Goal: Task Accomplishment & Management: Manage account settings

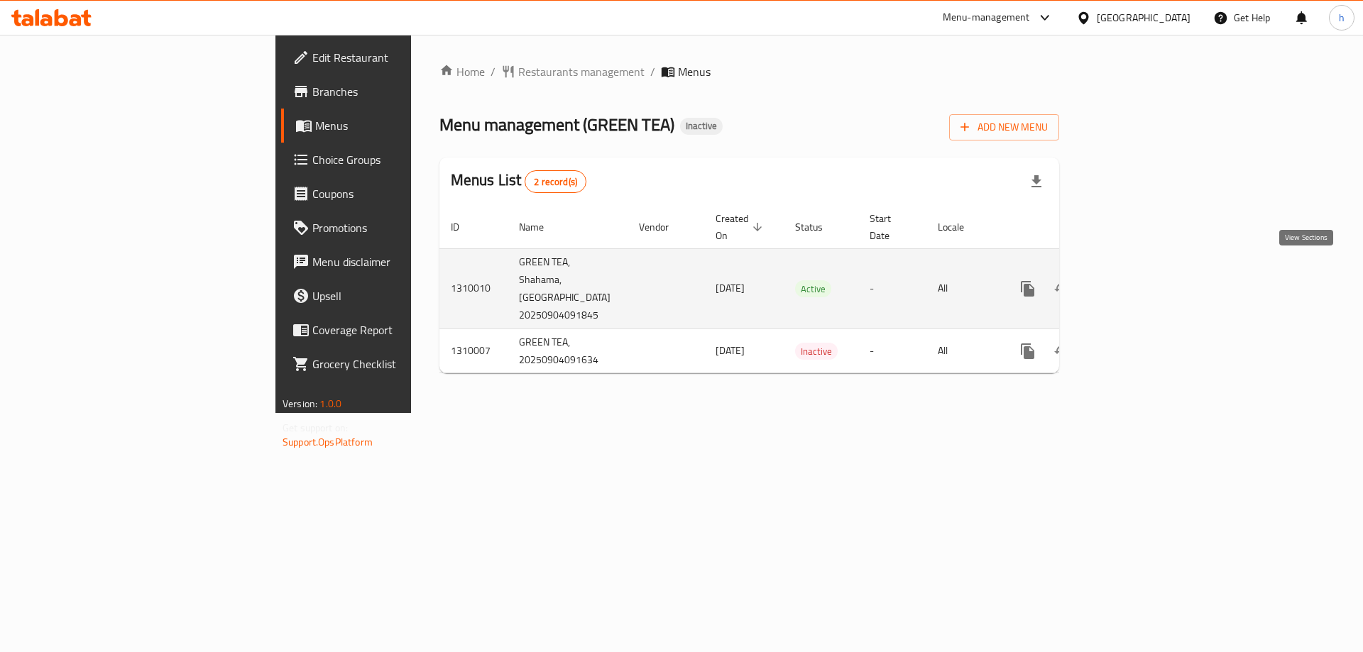
click at [1139, 280] on icon "enhanced table" at bounding box center [1130, 288] width 17 height 17
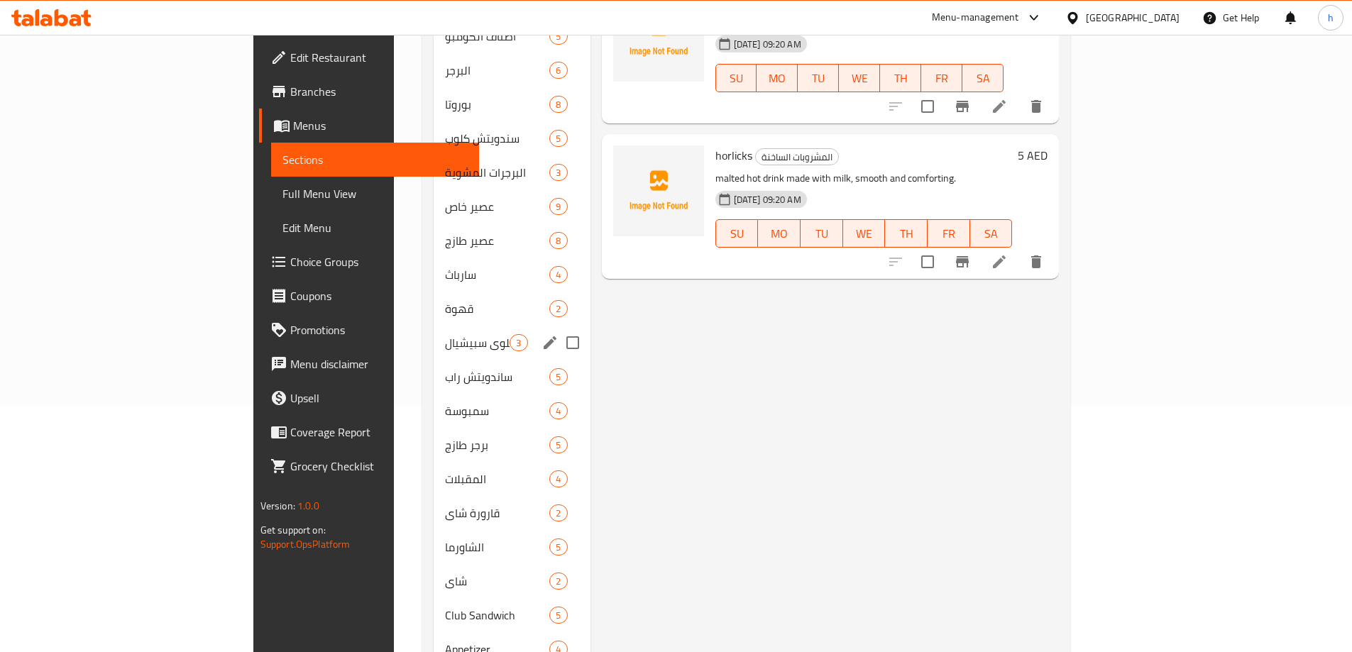
scroll to position [71, 0]
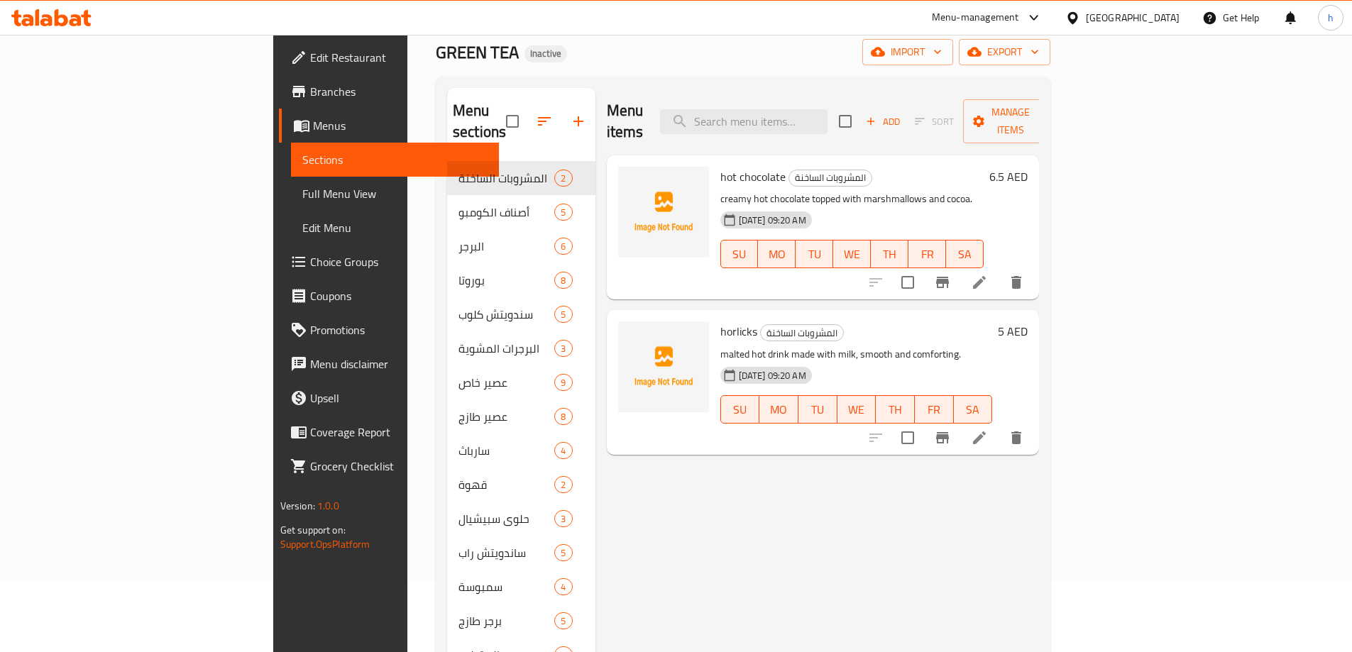
click at [310, 89] on span "Branches" at bounding box center [398, 91] width 177 height 17
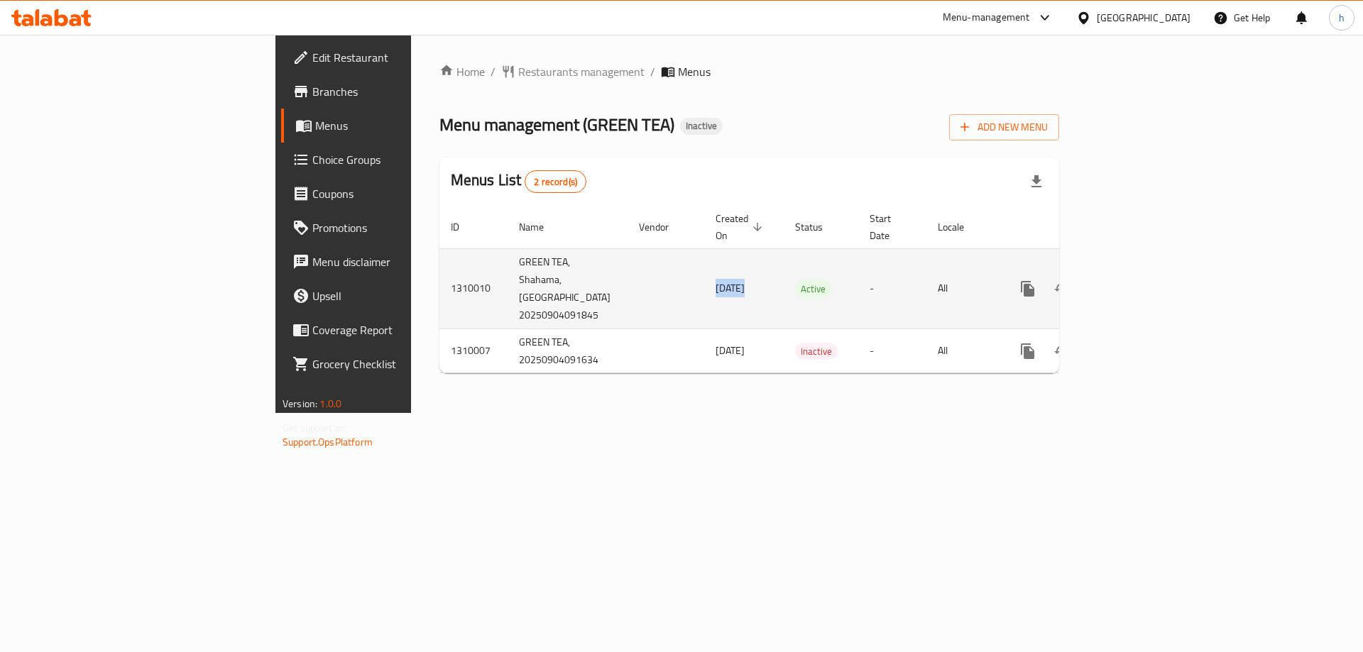
drag, startPoint x: 546, startPoint y: 277, endPoint x: 512, endPoint y: 273, distance: 34.3
click at [704, 273] on td "04/09/2025" at bounding box center [744, 288] width 80 height 80
click at [1147, 272] on link "enhanced table" at bounding box center [1130, 289] width 34 height 34
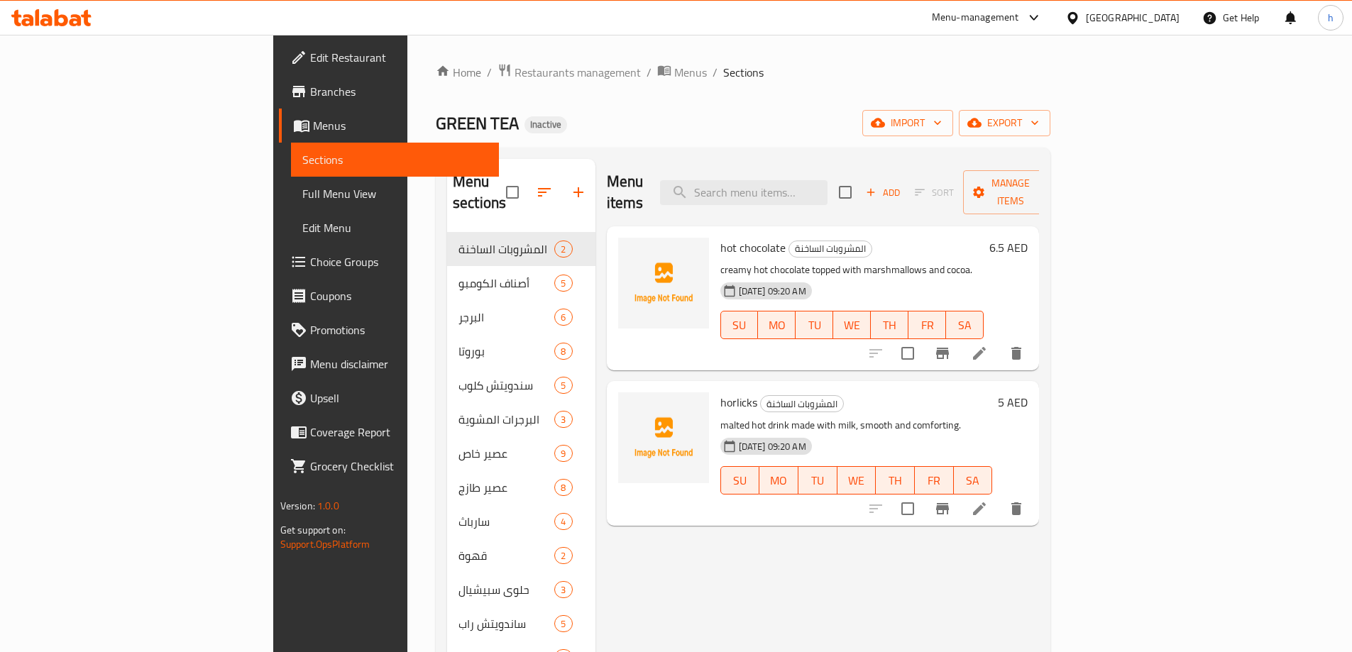
click at [302, 157] on span "Sections" at bounding box center [394, 159] width 185 height 17
click at [279, 134] on link "Menus" at bounding box center [389, 126] width 220 height 34
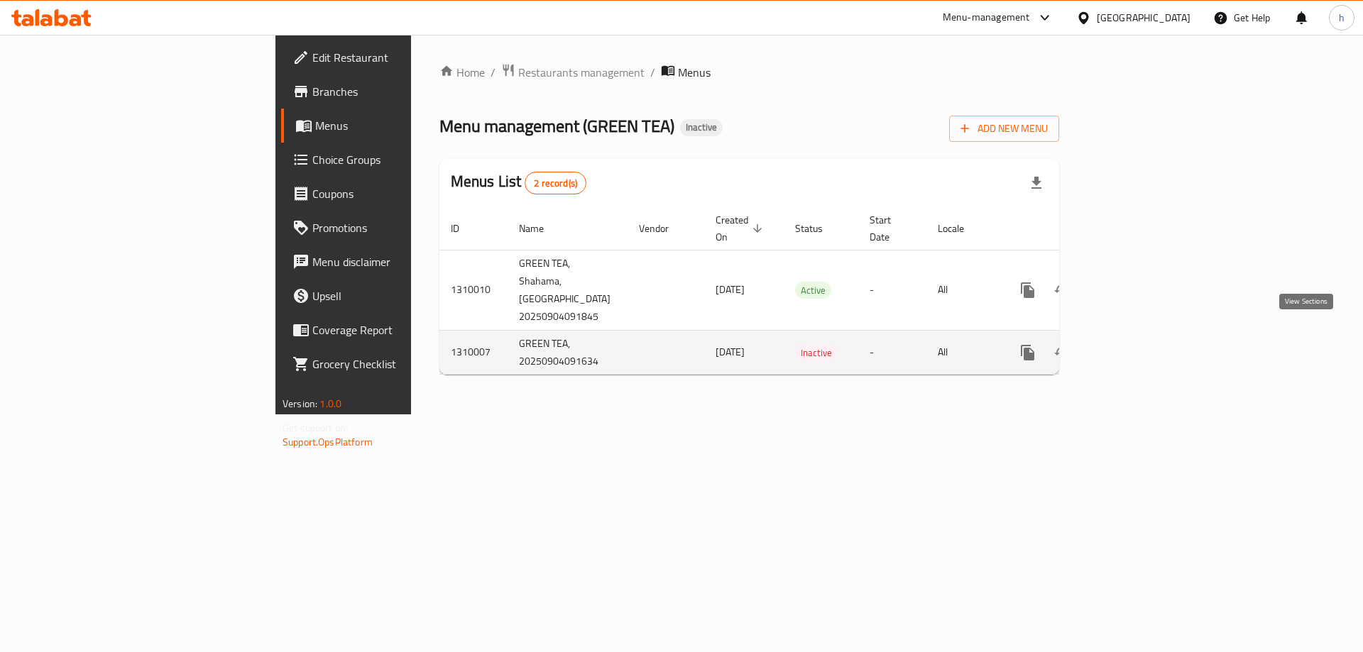
click at [1147, 336] on link "enhanced table" at bounding box center [1130, 353] width 34 height 34
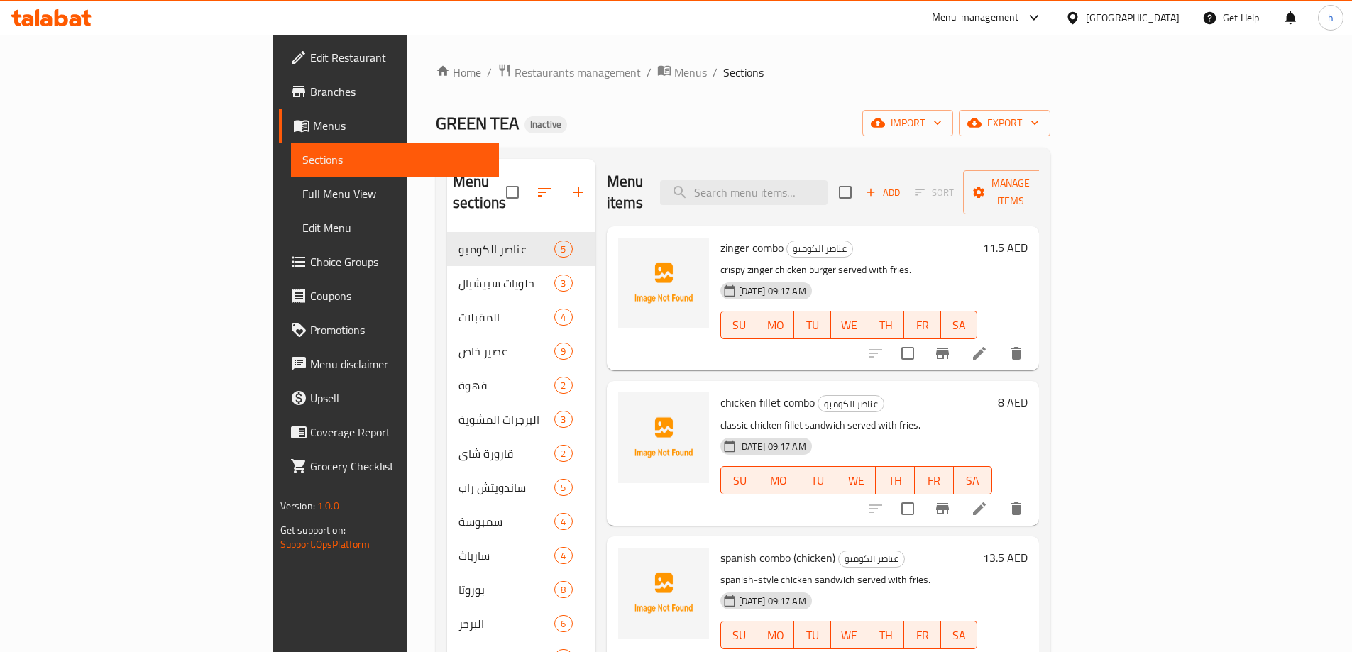
click at [302, 163] on span "Sections" at bounding box center [394, 159] width 185 height 17
click at [279, 141] on link "Menus" at bounding box center [389, 126] width 220 height 34
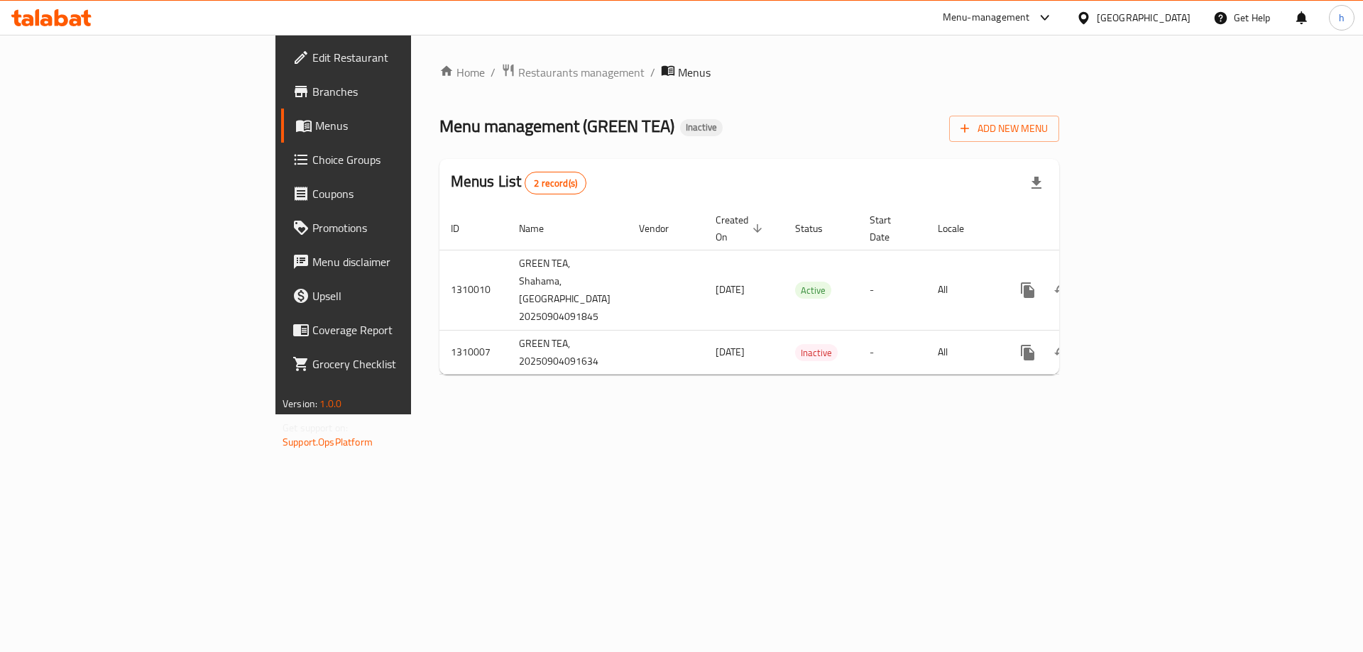
click at [1059, 111] on div "Add New Menu" at bounding box center [1004, 126] width 110 height 32
click at [1048, 122] on span "Add New Menu" at bounding box center [1004, 129] width 87 height 18
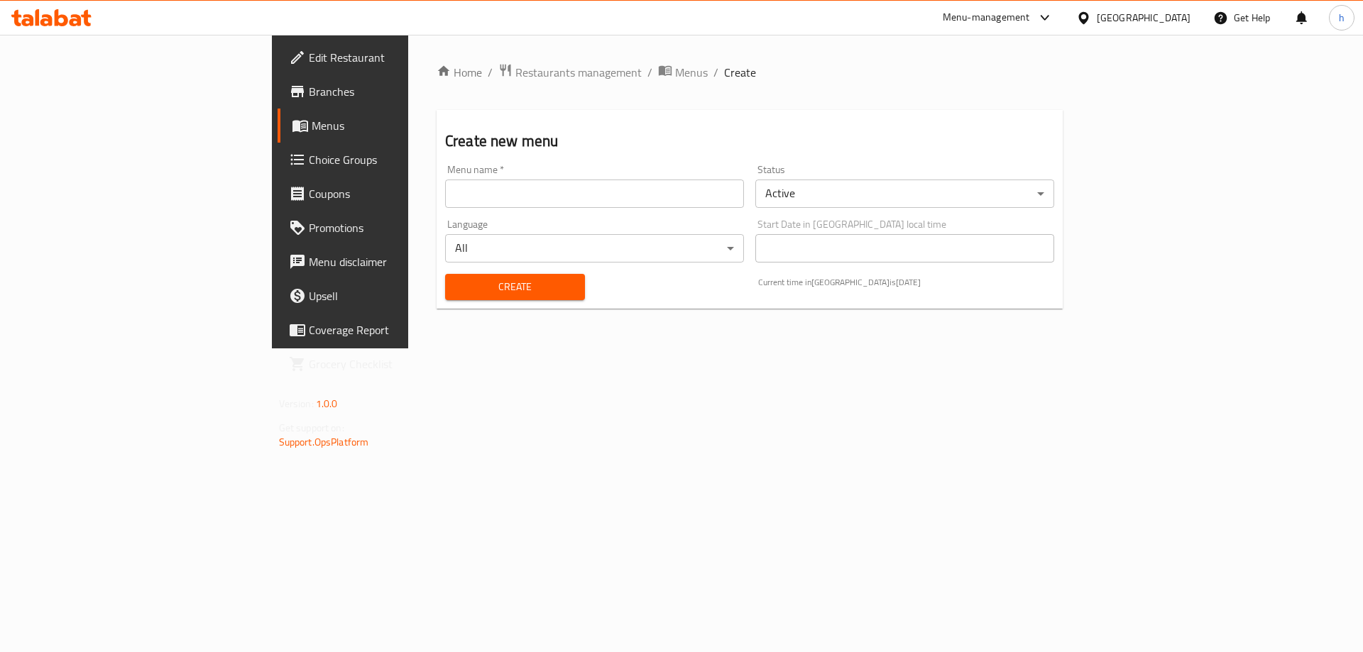
click at [445, 176] on div "Menu name   * Menu name *" at bounding box center [594, 186] width 299 height 43
click at [445, 187] on input "text" at bounding box center [594, 194] width 299 height 28
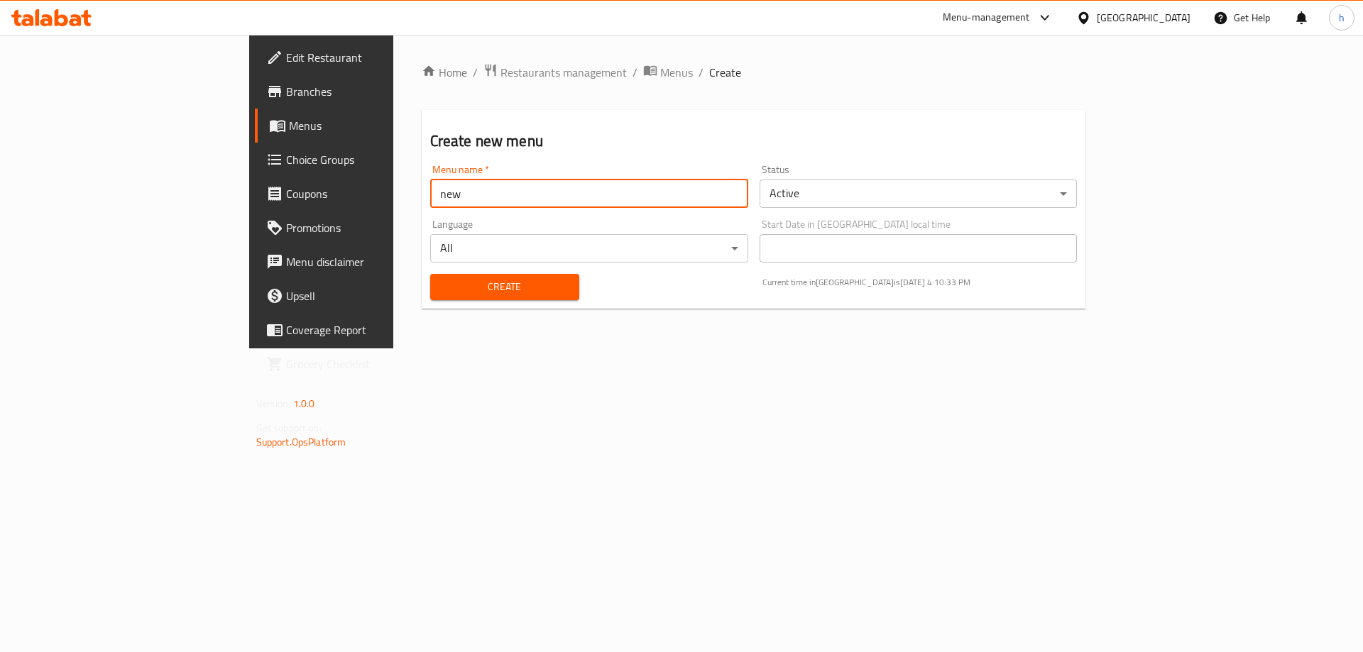
type input "new"
click at [430, 274] on button "Create" at bounding box center [504, 287] width 149 height 26
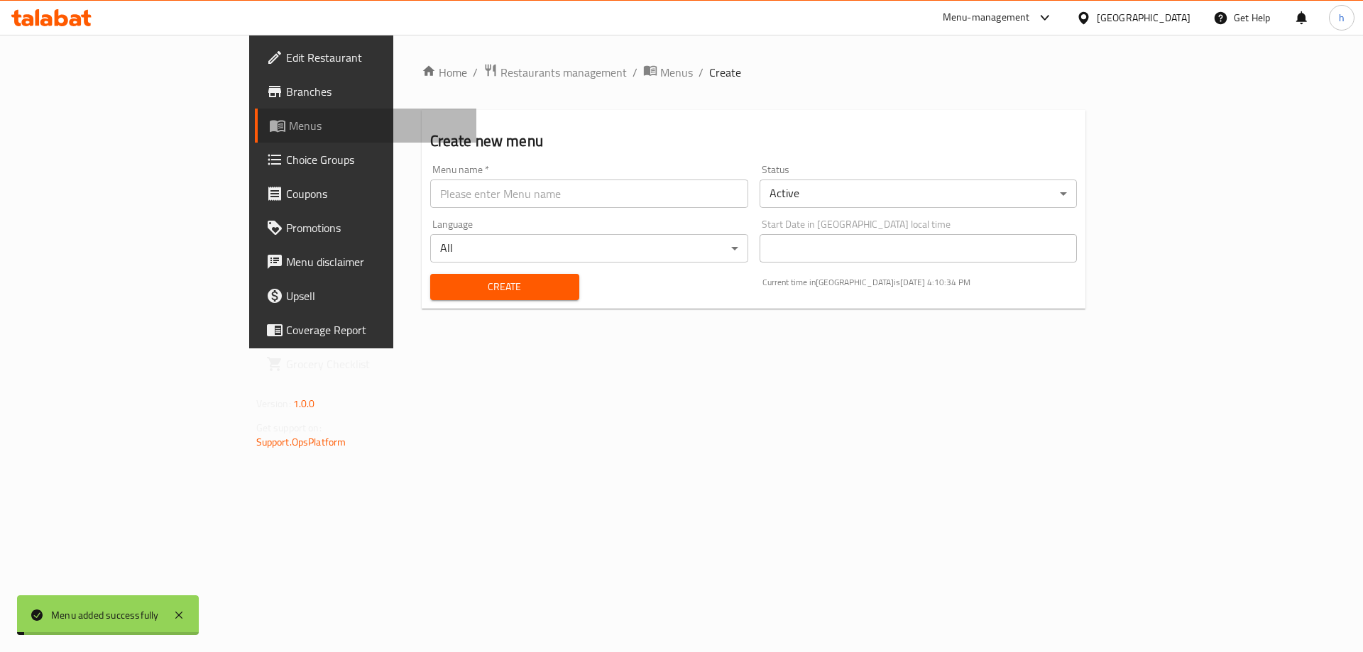
click at [289, 131] on span "Menus" at bounding box center [377, 125] width 177 height 17
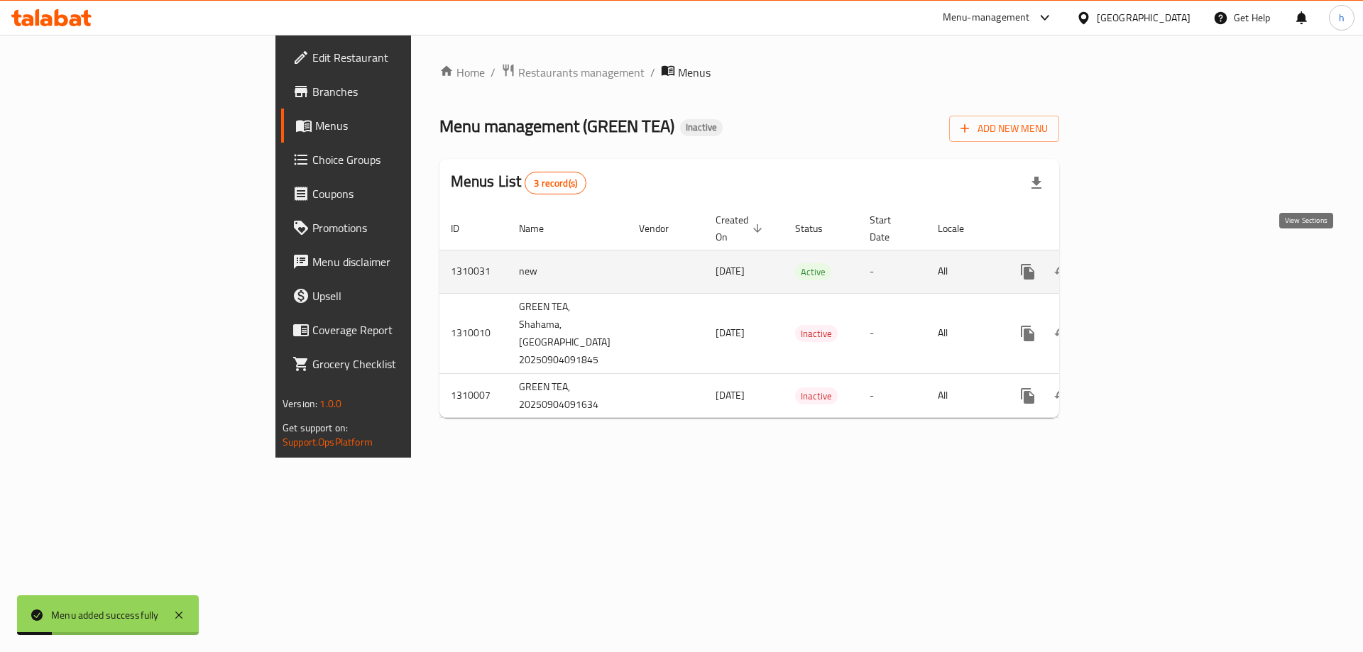
click at [1139, 263] on icon "enhanced table" at bounding box center [1130, 271] width 17 height 17
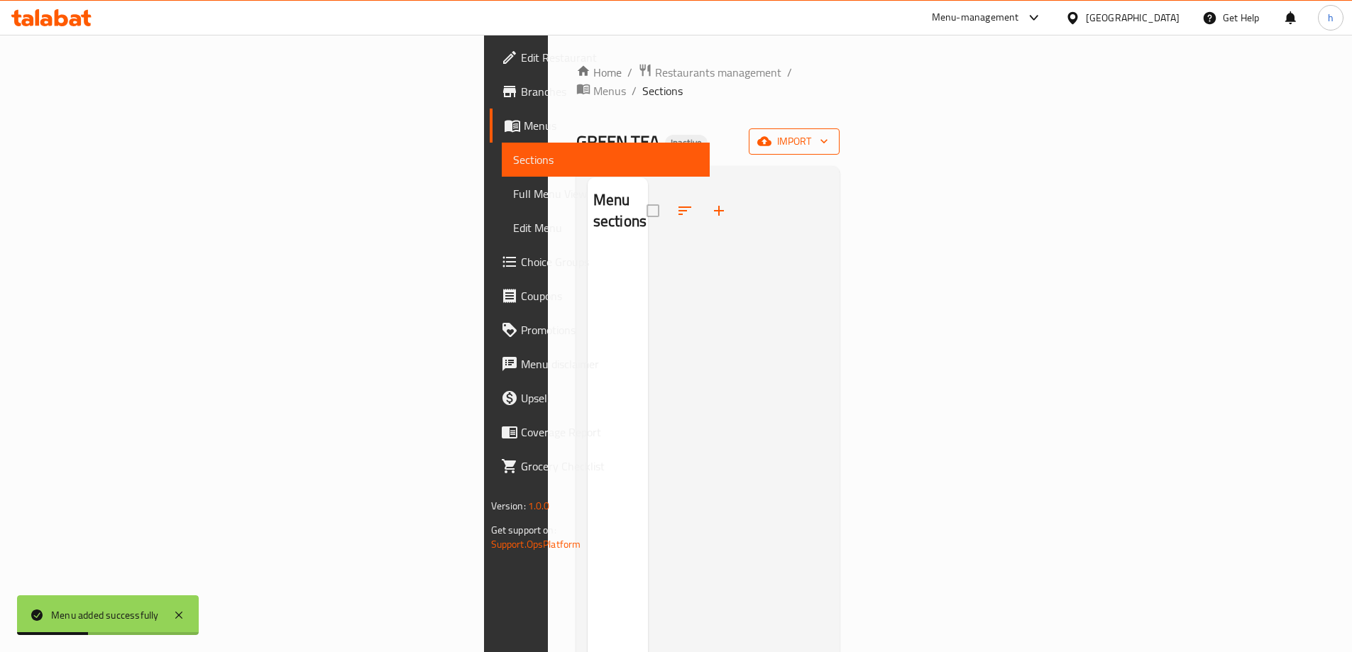
click at [772, 134] on icon "button" at bounding box center [764, 141] width 14 height 14
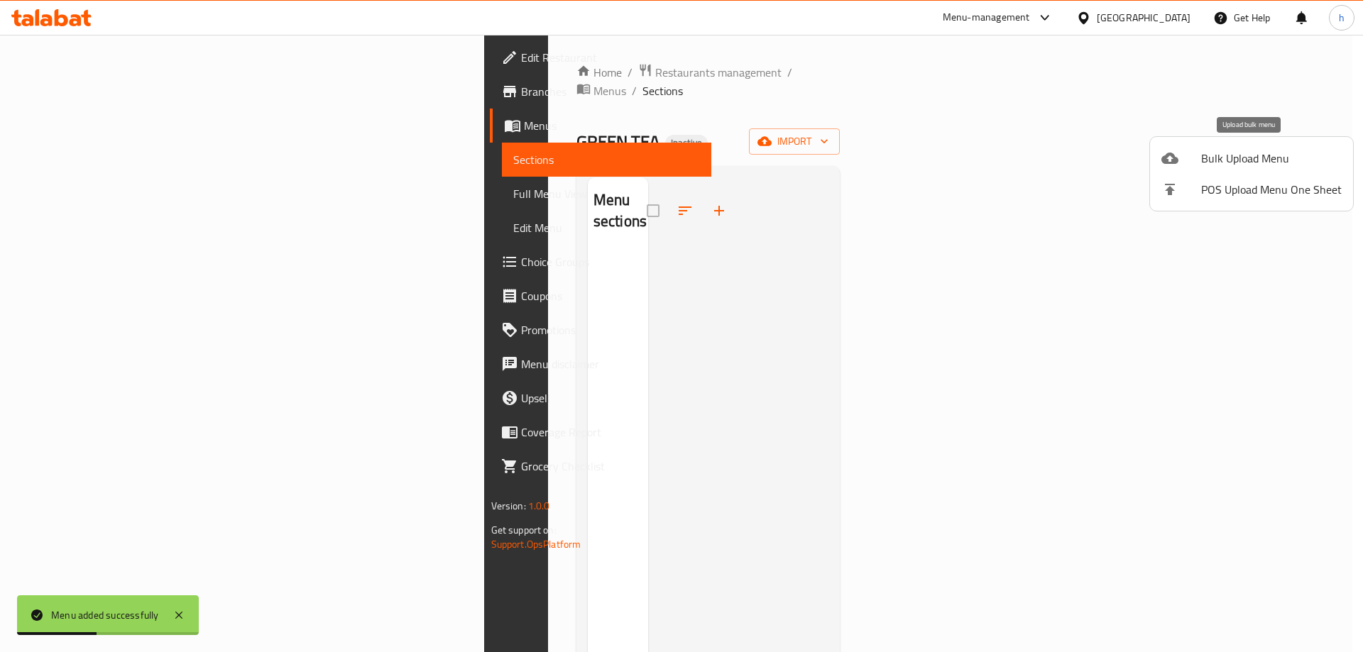
click at [1213, 175] on li "POS Upload Menu One Sheet" at bounding box center [1251, 189] width 203 height 31
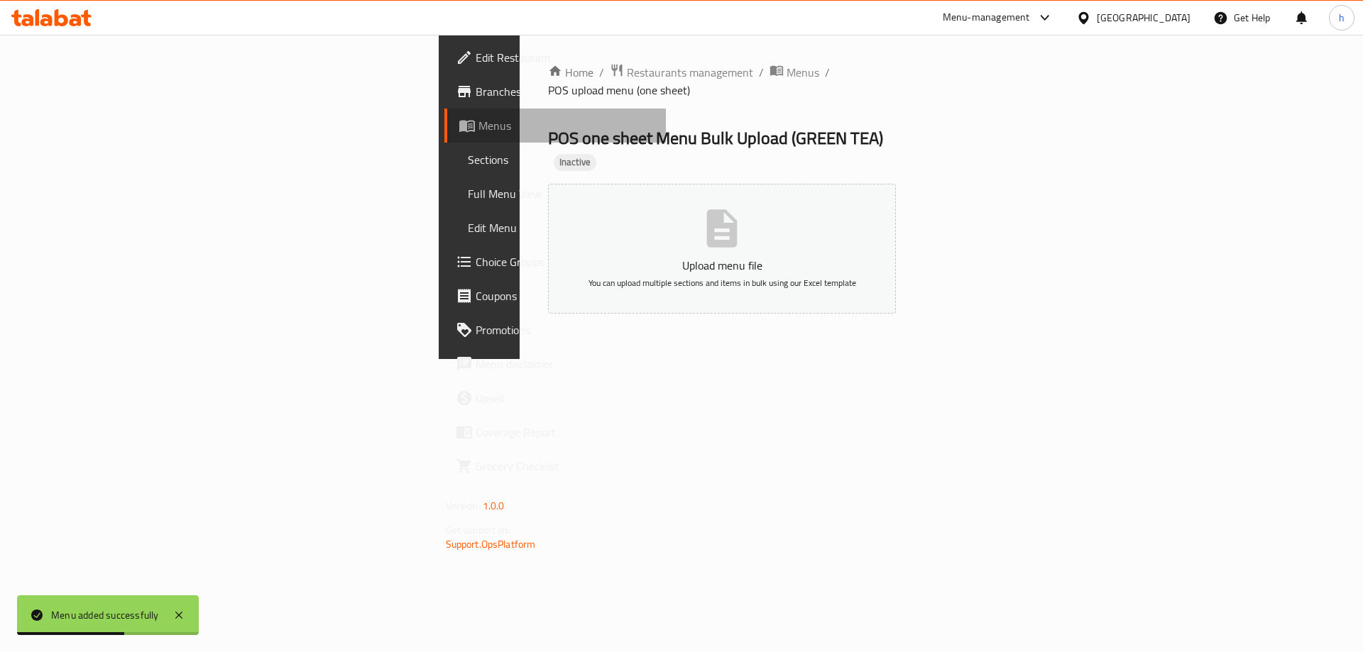
click at [478, 130] on span "Menus" at bounding box center [566, 125] width 177 height 17
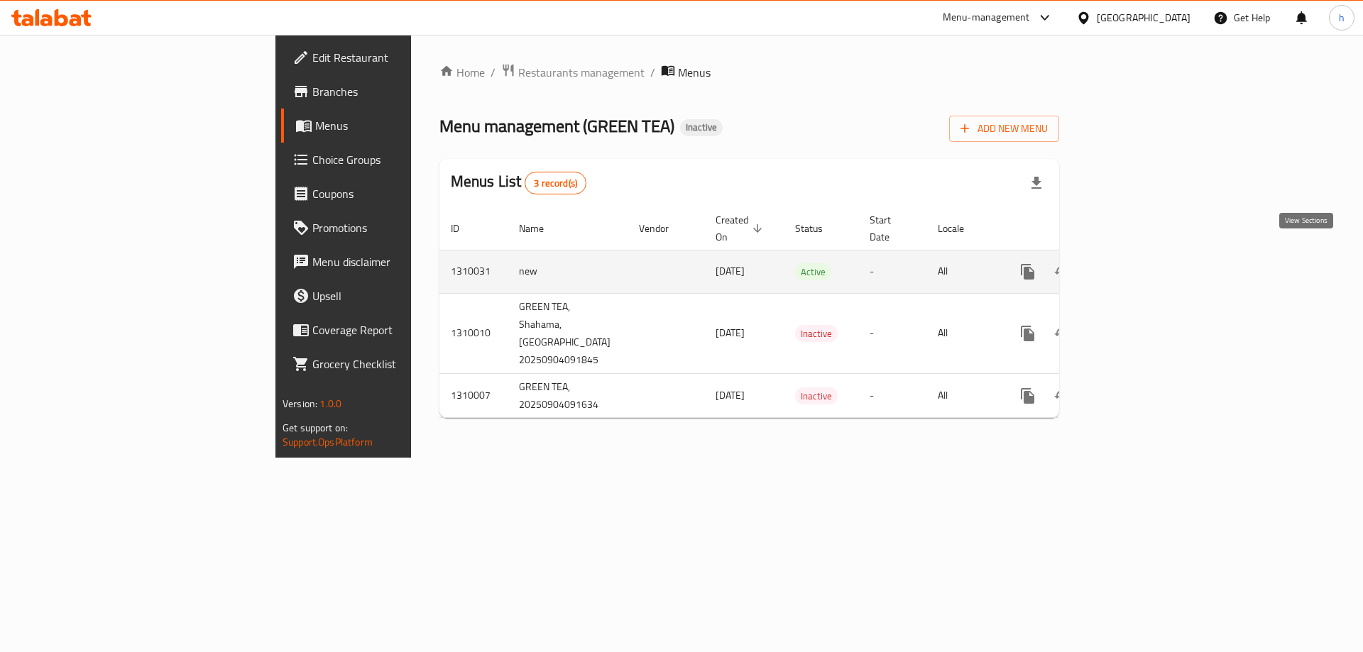
click at [1139, 263] on icon "enhanced table" at bounding box center [1130, 271] width 17 height 17
click at [1147, 263] on link "enhanced table" at bounding box center [1130, 270] width 34 height 34
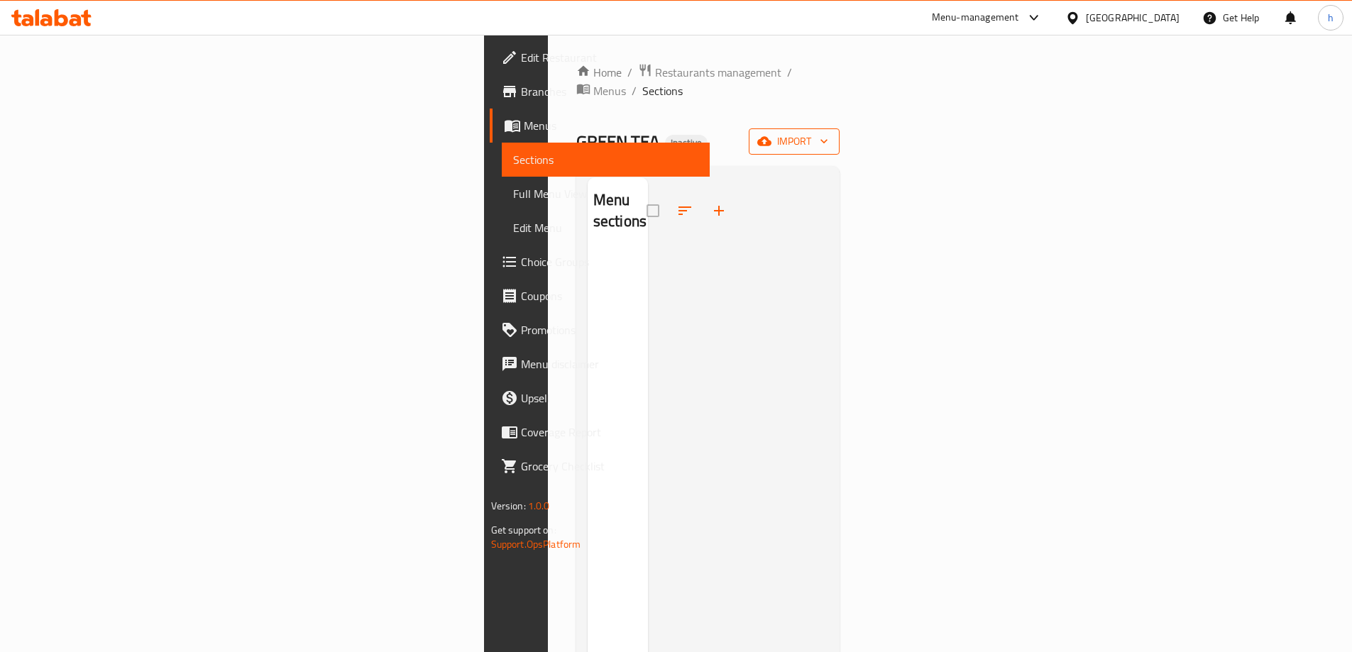
click at [828, 133] on span "import" at bounding box center [794, 142] width 68 height 18
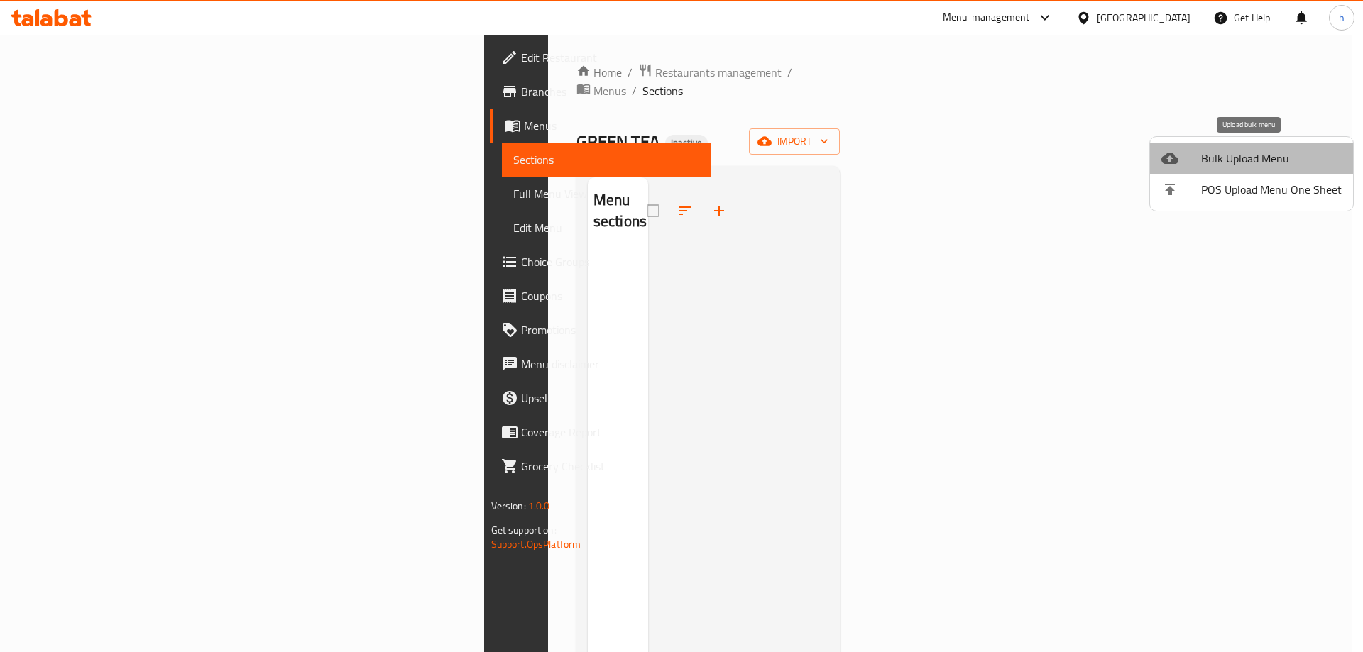
click at [1258, 158] on span "Bulk Upload Menu" at bounding box center [1271, 158] width 141 height 17
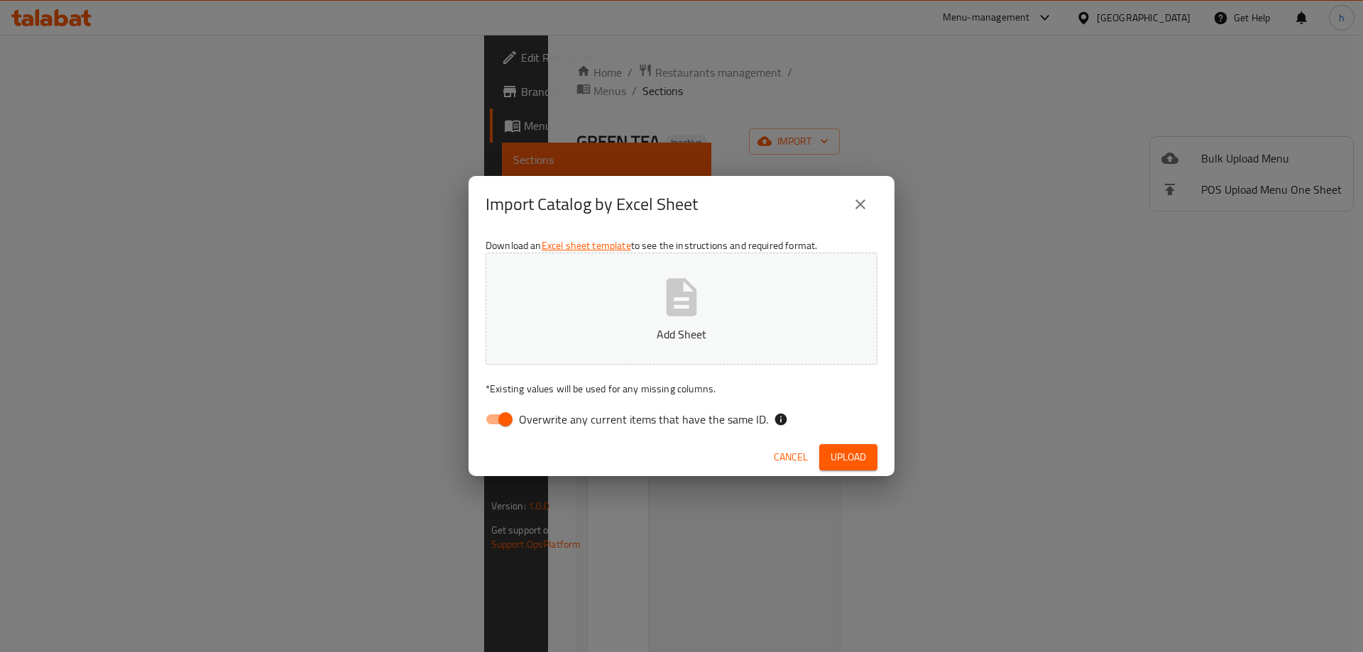
click at [638, 416] on span "Overwrite any current items that have the same ID." at bounding box center [643, 419] width 249 height 17
click at [546, 416] on input "Overwrite any current items that have the same ID." at bounding box center [505, 419] width 81 height 27
checkbox input "false"
click at [667, 300] on icon "button" at bounding box center [682, 297] width 31 height 38
click at [860, 461] on span "Upload" at bounding box center [848, 458] width 35 height 18
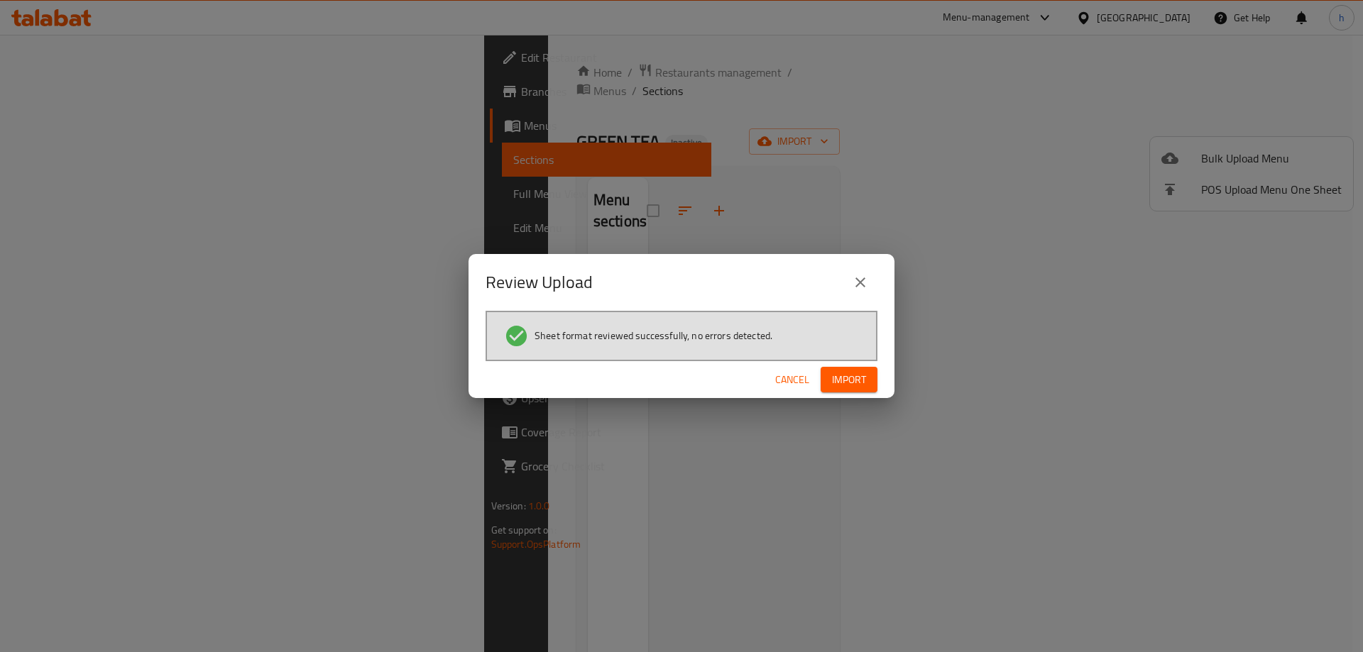
click at [843, 383] on span "Import" at bounding box center [849, 380] width 34 height 18
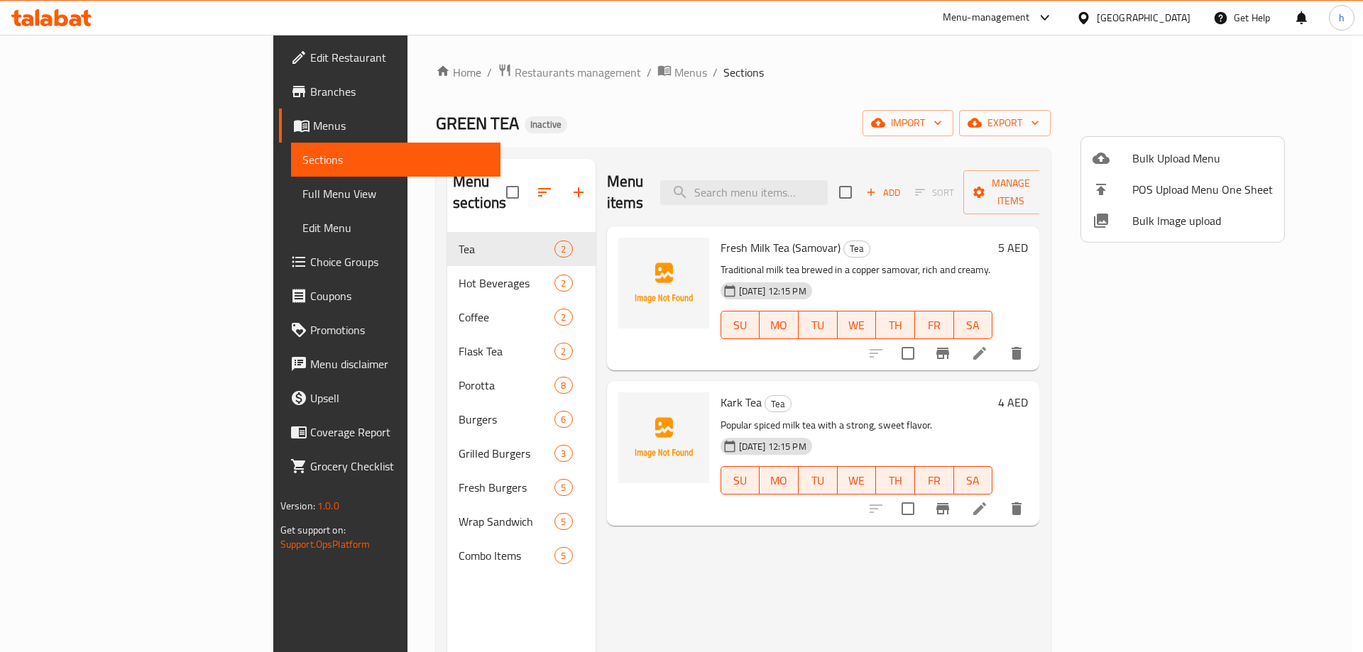
click at [386, 583] on div at bounding box center [681, 326] width 1363 height 652
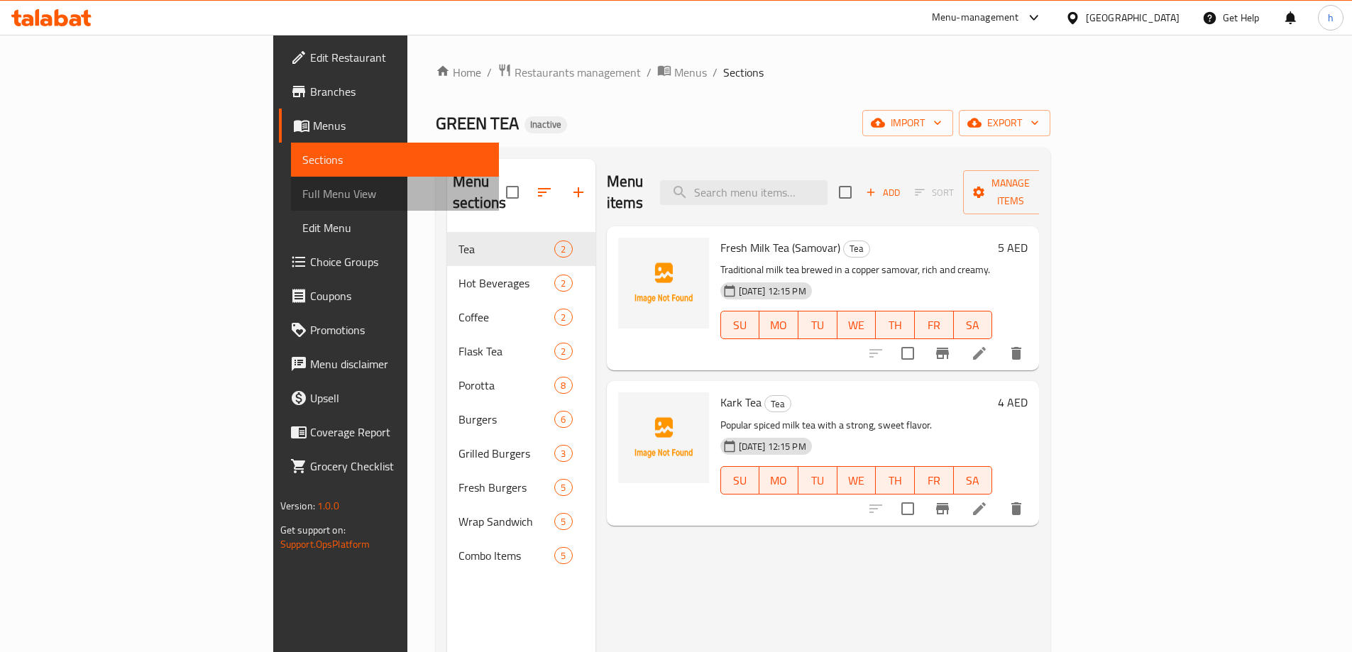
click at [302, 197] on span "Full Menu View" at bounding box center [394, 193] width 185 height 17
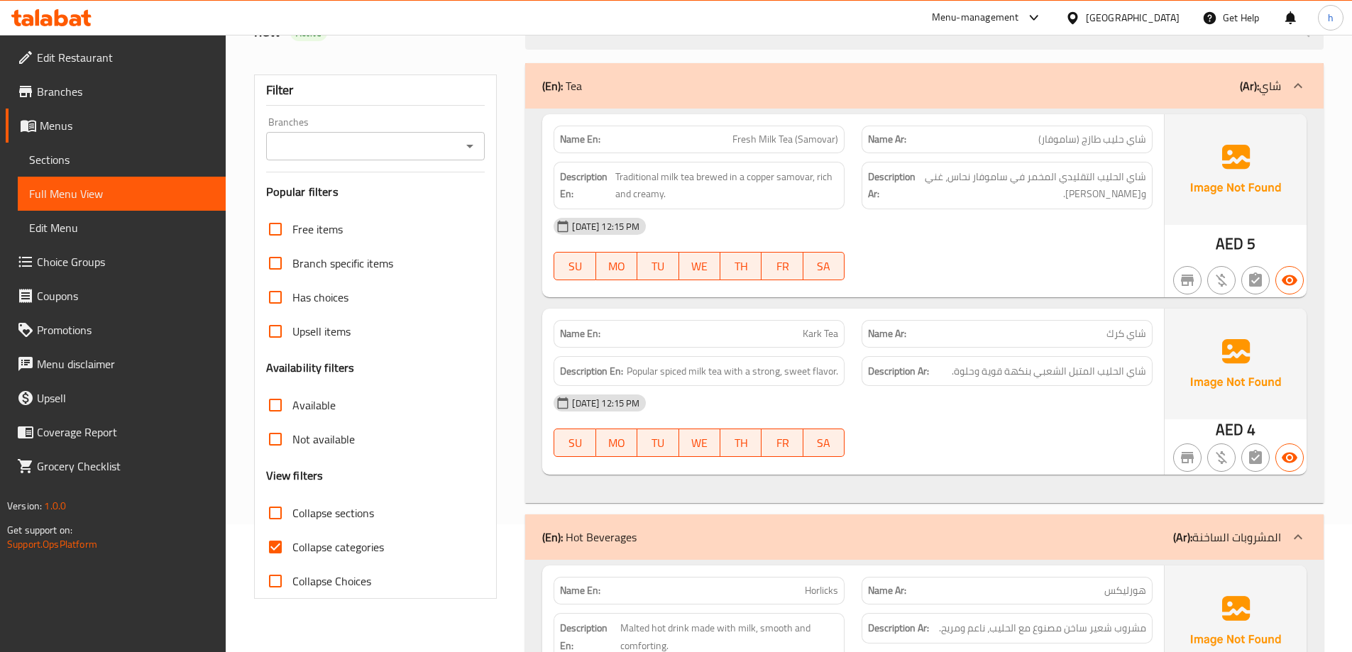
scroll to position [355, 0]
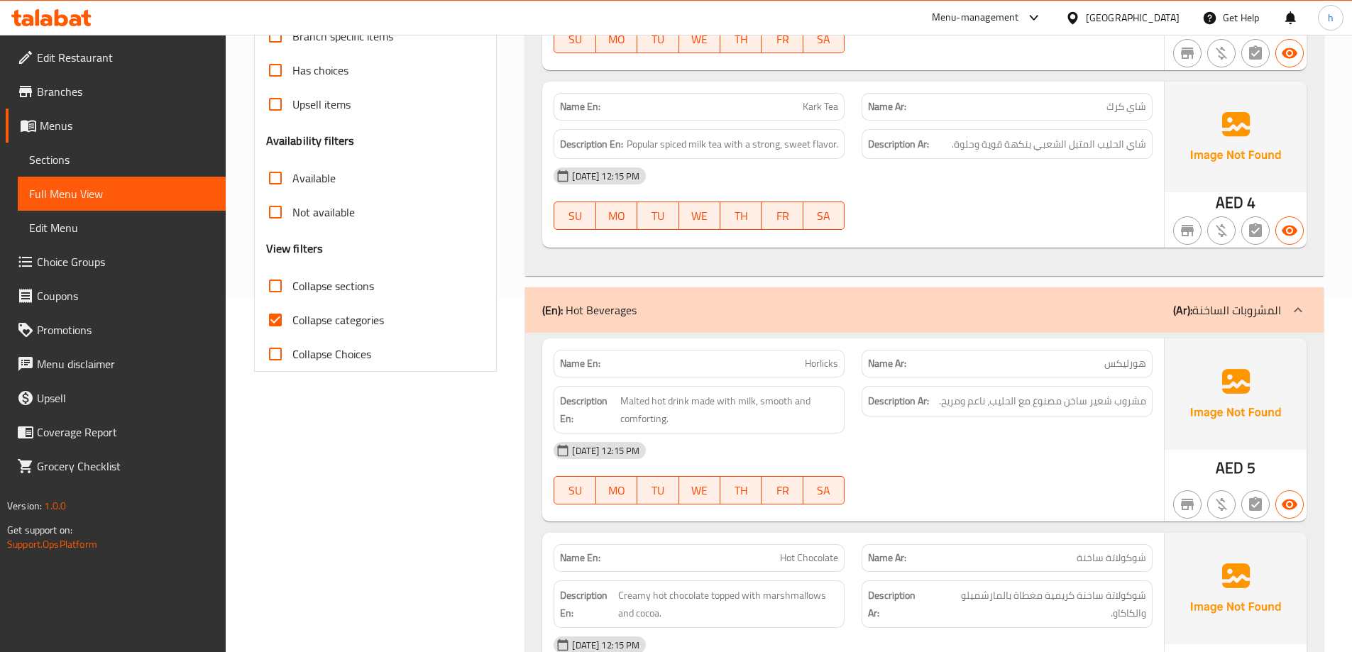
click at [317, 328] on span "Collapse categories" at bounding box center [338, 320] width 92 height 17
click at [292, 328] on input "Collapse categories" at bounding box center [275, 320] width 34 height 34
checkbox input "false"
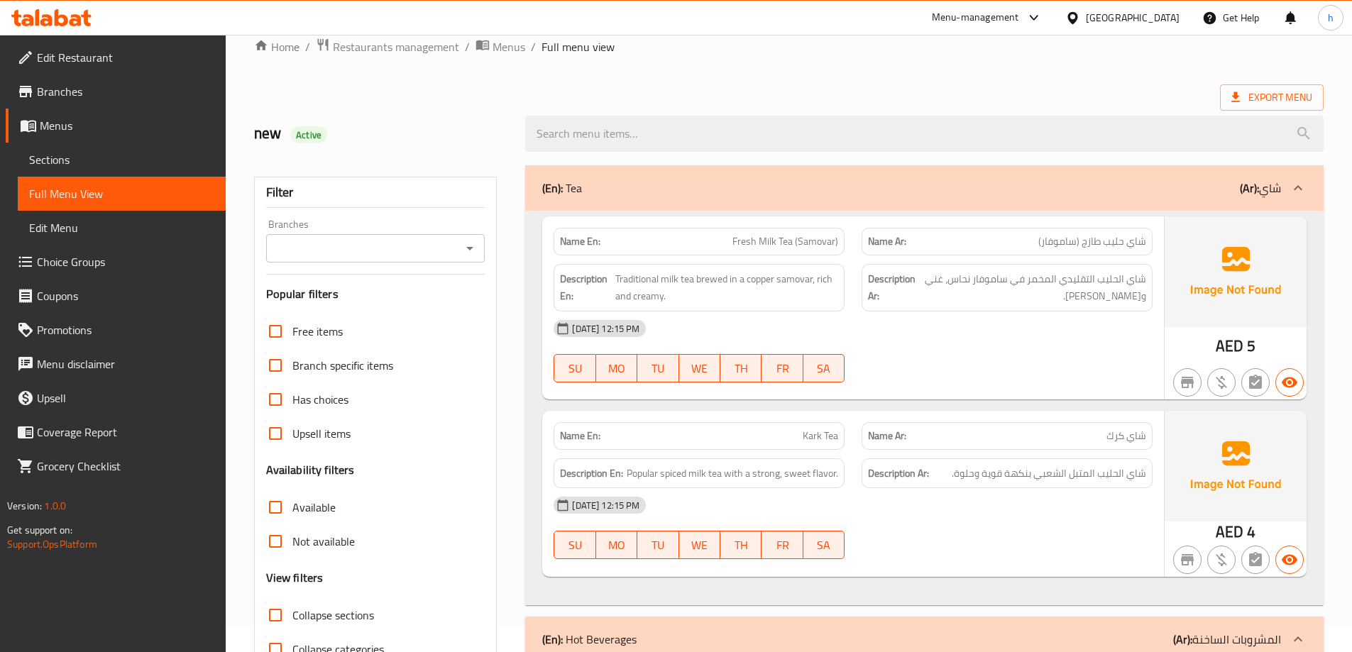
scroll to position [0, 0]
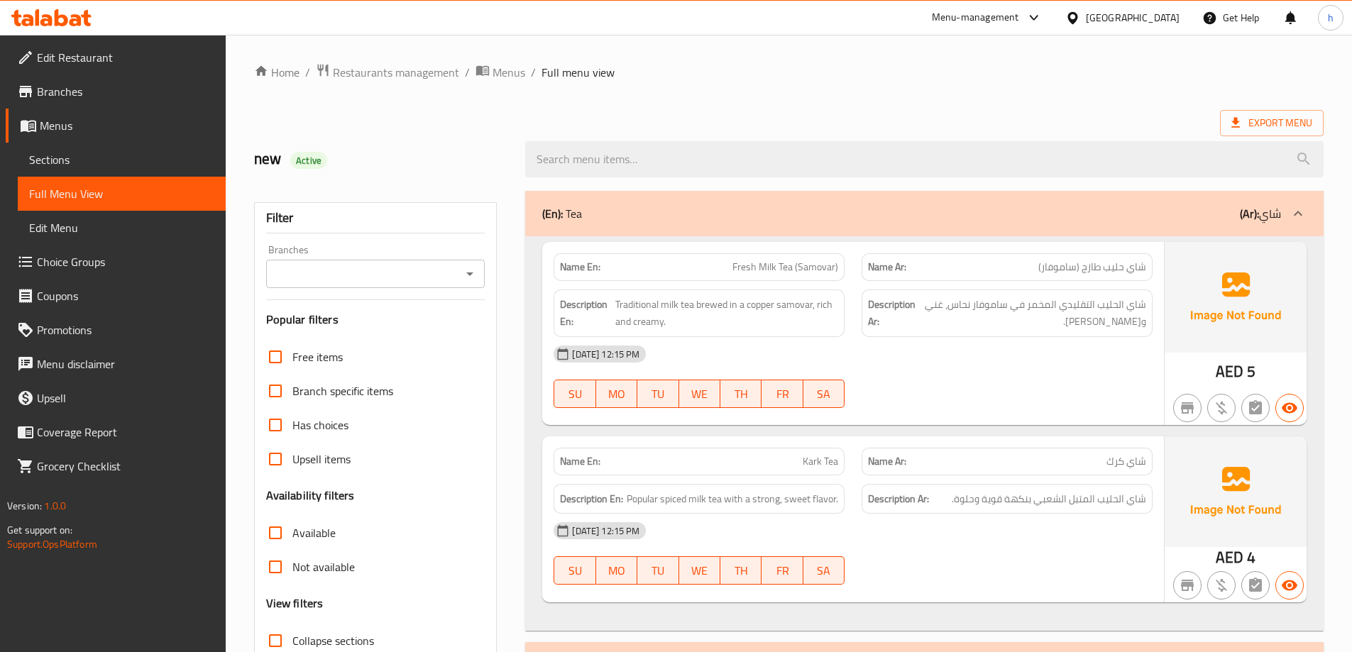
click at [468, 272] on icon "Open" at bounding box center [469, 274] width 17 height 17
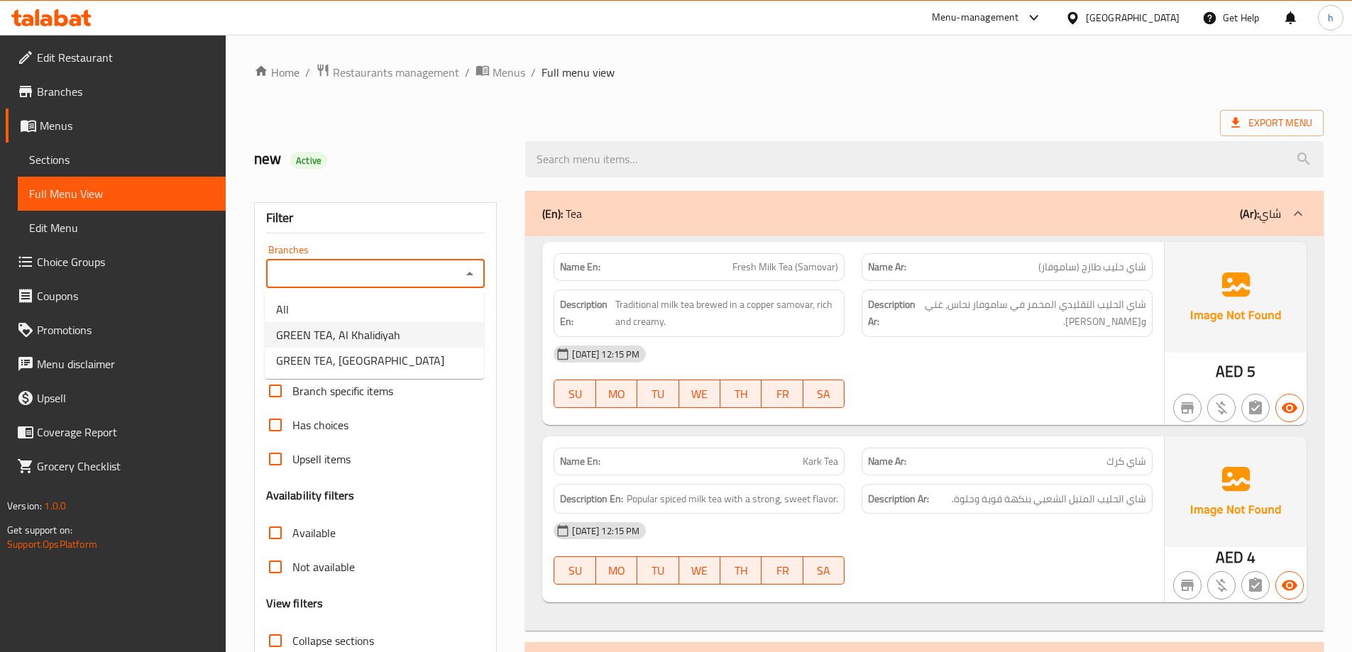
click at [400, 332] on li "GREEN TEA, Al Khalidiyah" at bounding box center [374, 335] width 219 height 26
type input "GREEN TEA, Al Khalidiyah"
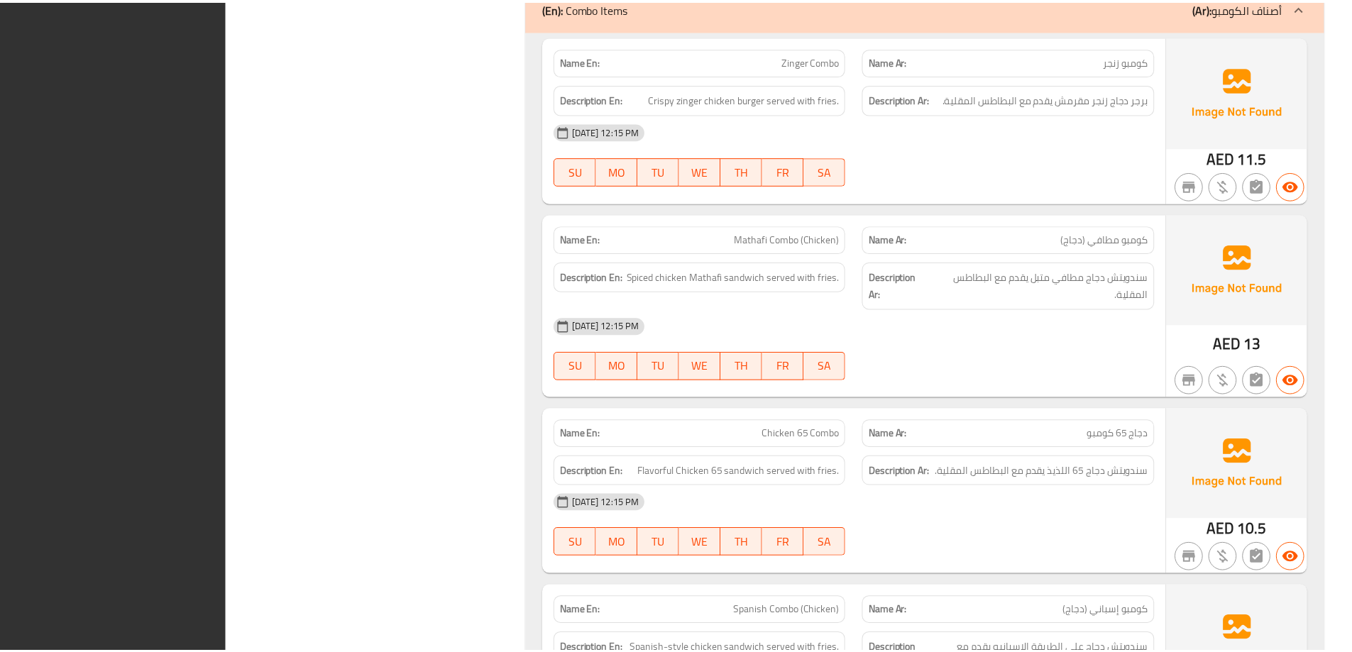
scroll to position [7980, 0]
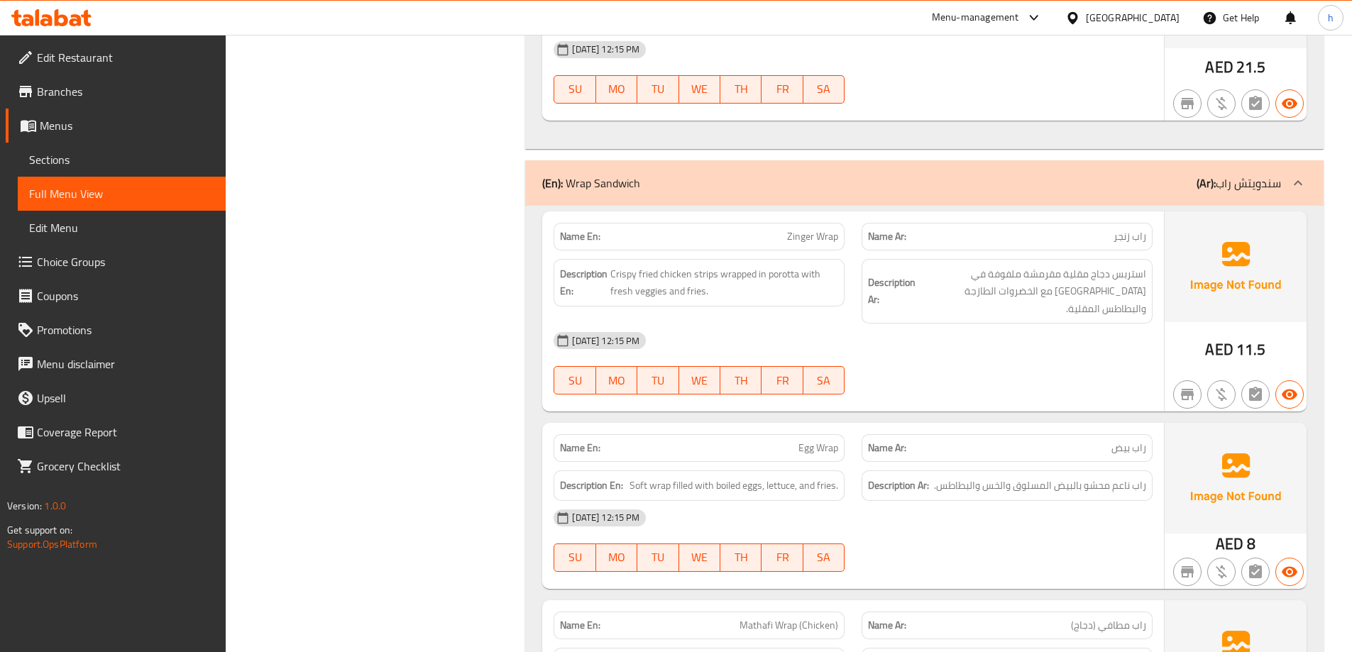
click at [94, 165] on span "Sections" at bounding box center [121, 159] width 185 height 17
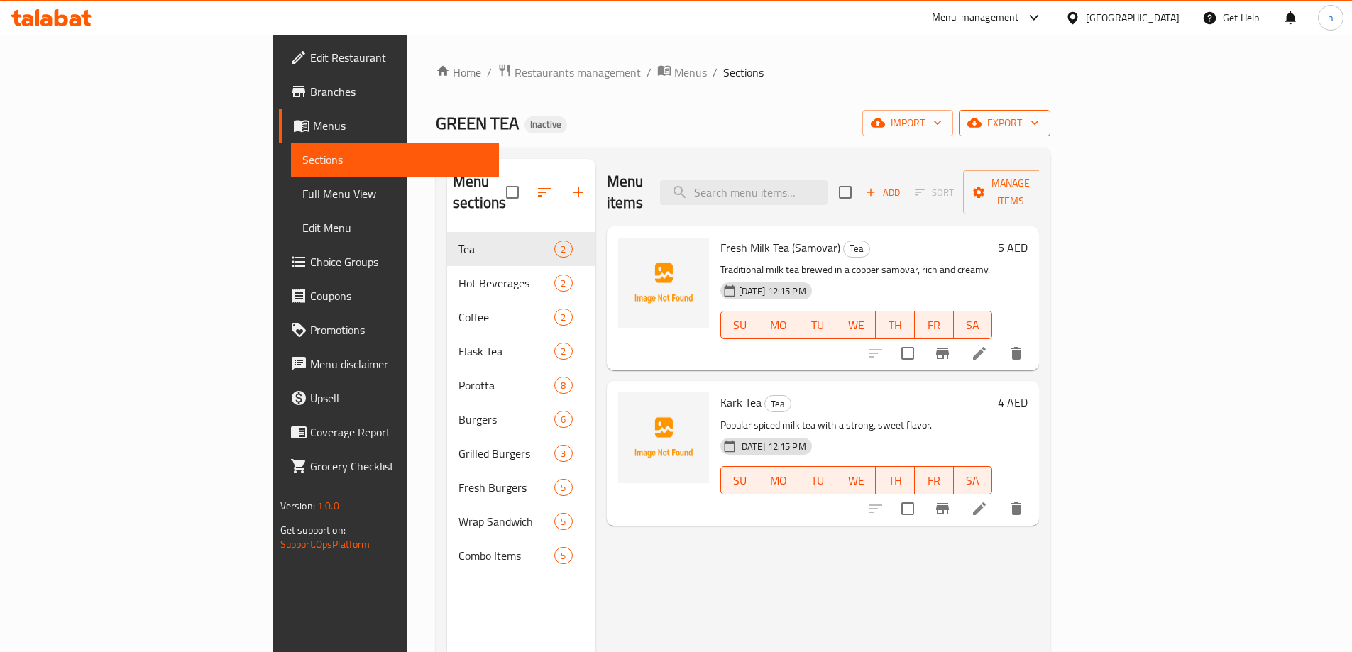
click at [1039, 125] on span "export" at bounding box center [1004, 123] width 69 height 18
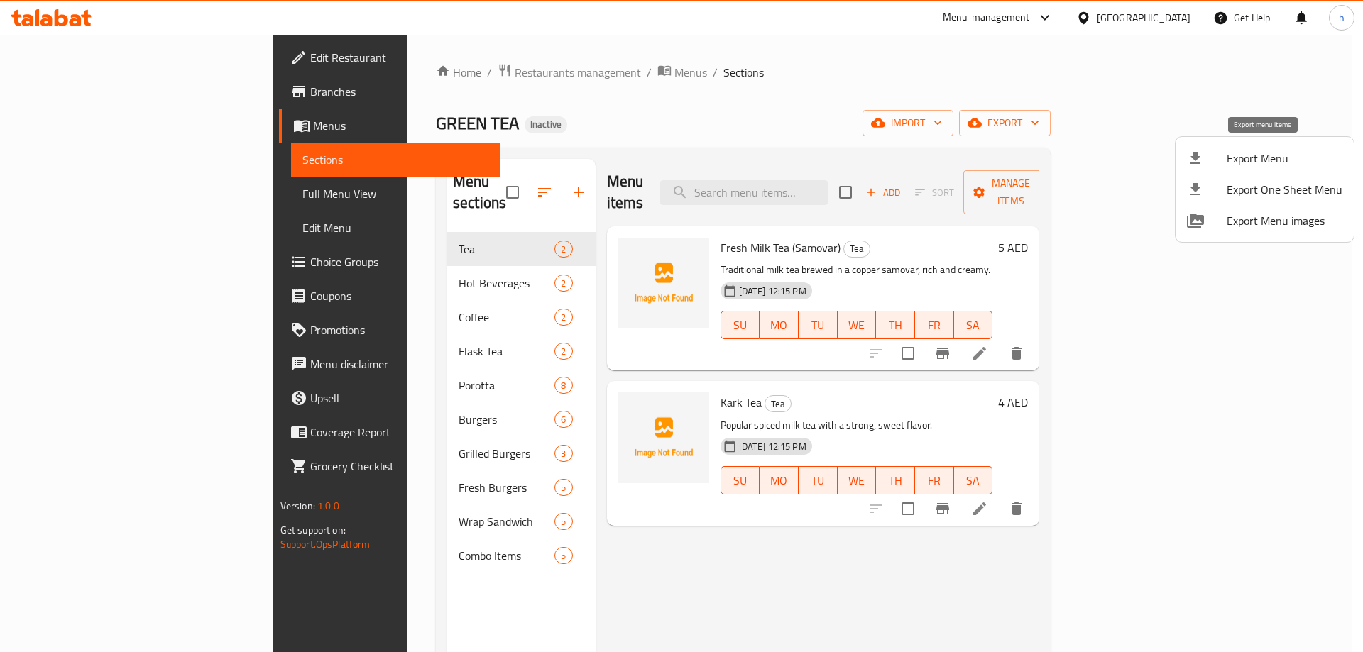
click at [1279, 156] on span "Export Menu" at bounding box center [1285, 158] width 116 height 17
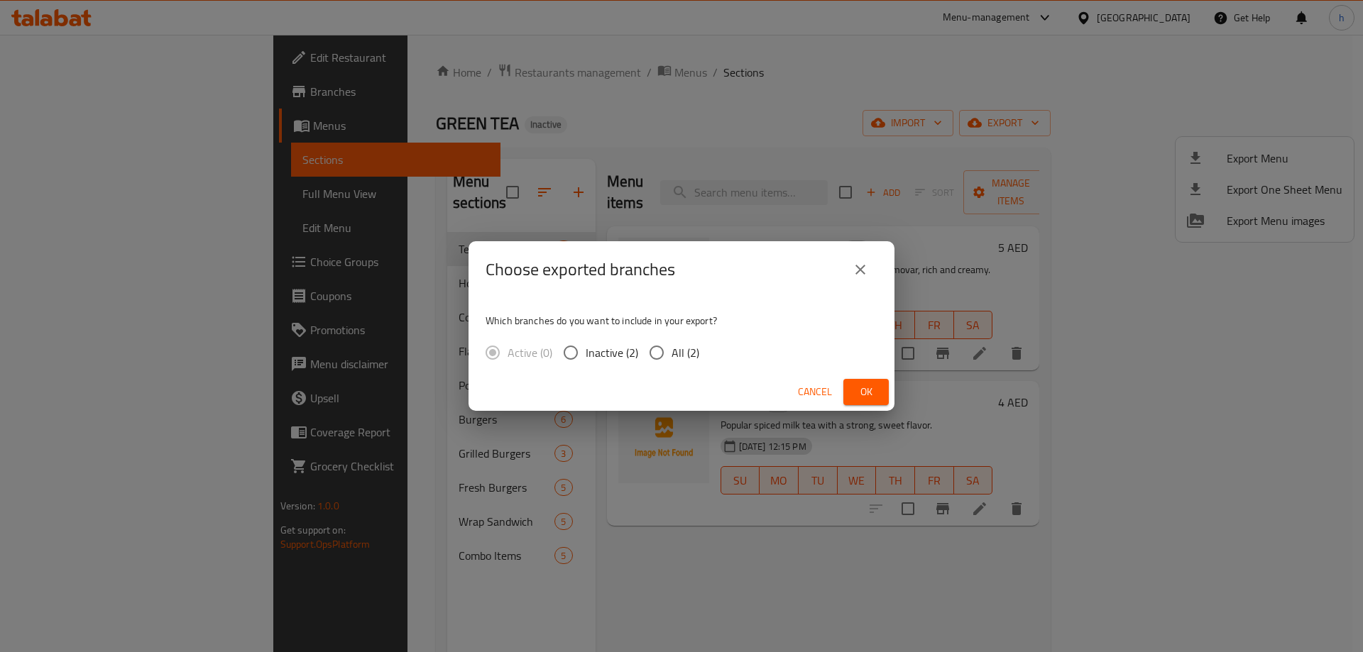
click at [676, 361] on span "All (2)" at bounding box center [686, 352] width 28 height 17
click at [672, 361] on input "All (2)" at bounding box center [657, 353] width 30 height 30
radio input "true"
click at [875, 383] on button "Ok" at bounding box center [865, 392] width 45 height 26
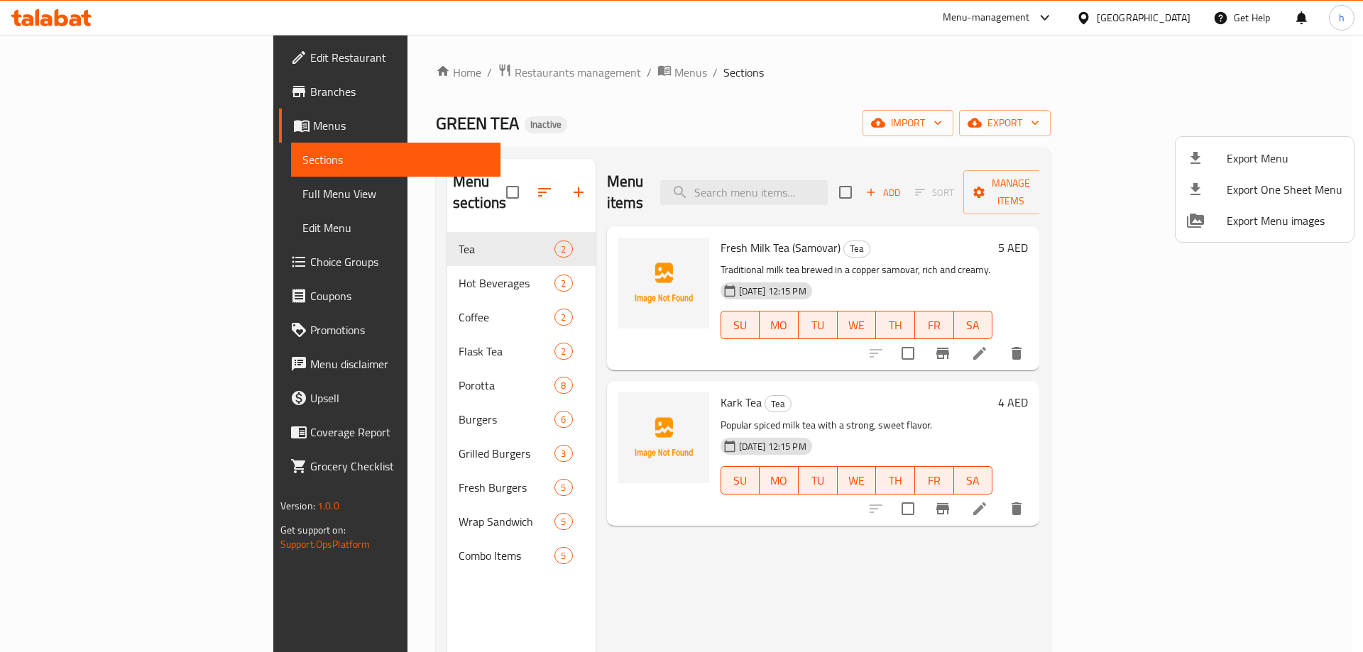
click at [88, 195] on div at bounding box center [681, 326] width 1363 height 652
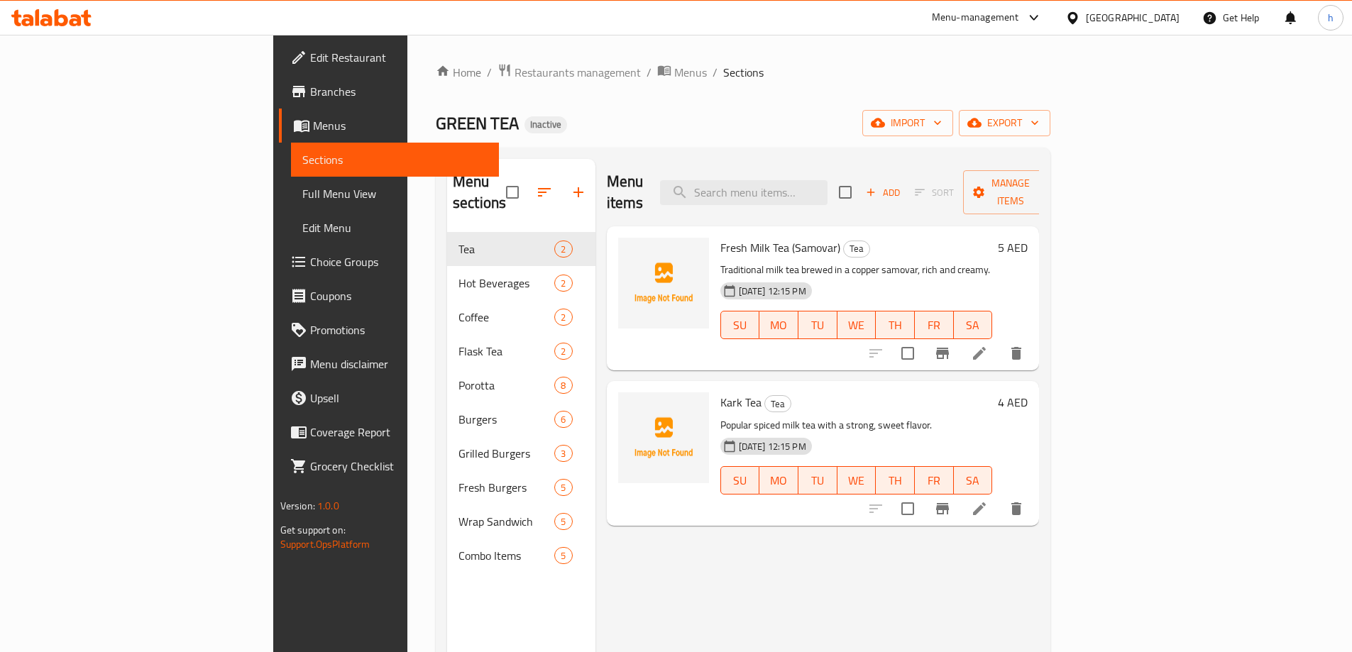
click at [302, 197] on span "Full Menu View" at bounding box center [394, 193] width 185 height 17
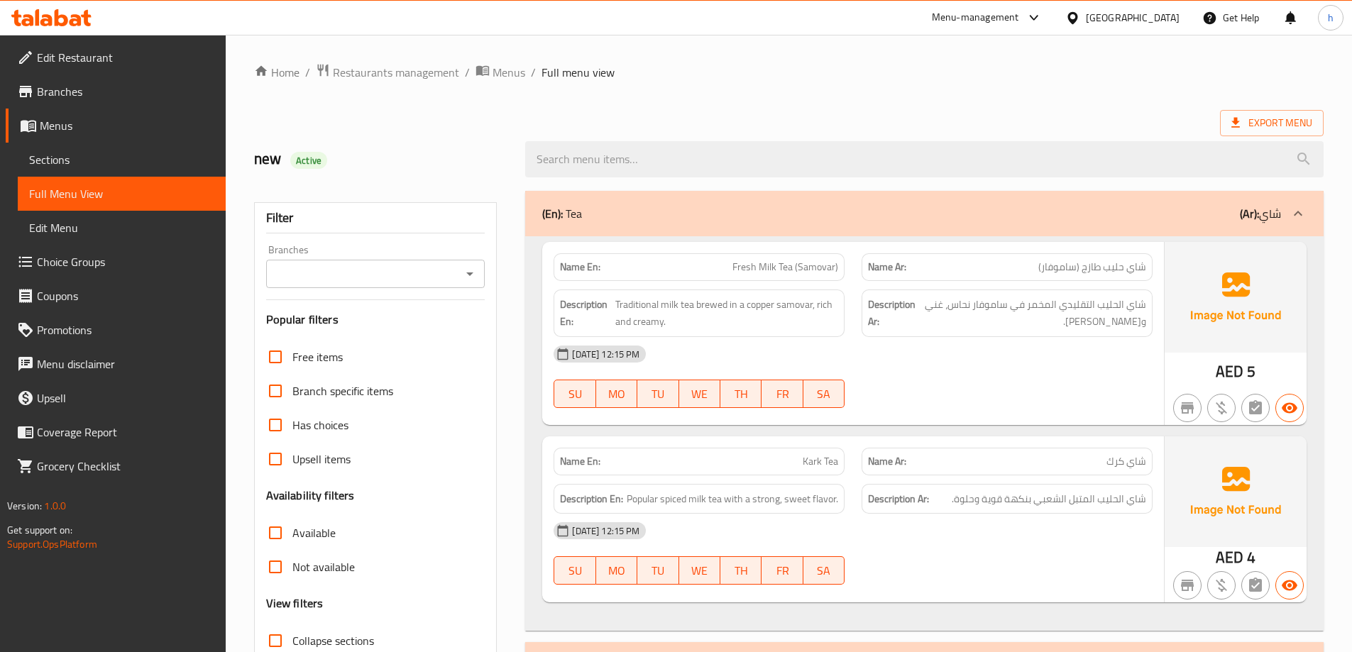
click at [84, 158] on span "Sections" at bounding box center [121, 159] width 185 height 17
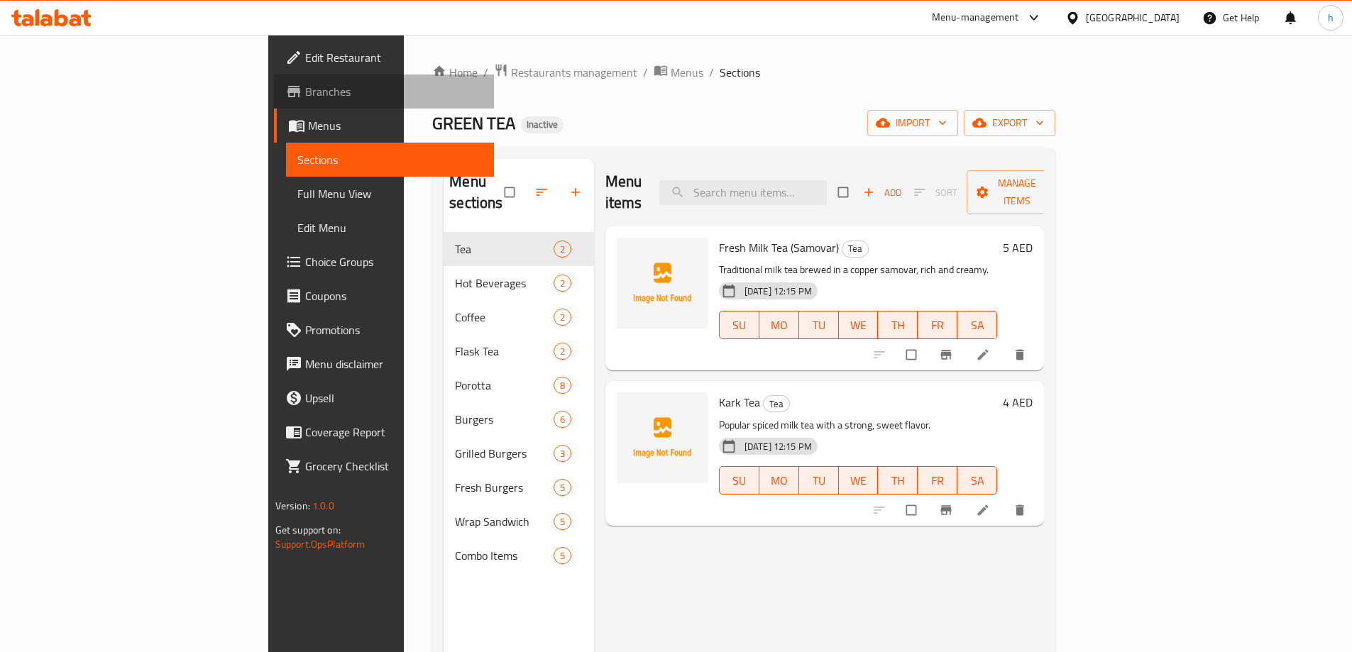
click at [305, 97] on span "Branches" at bounding box center [393, 91] width 177 height 17
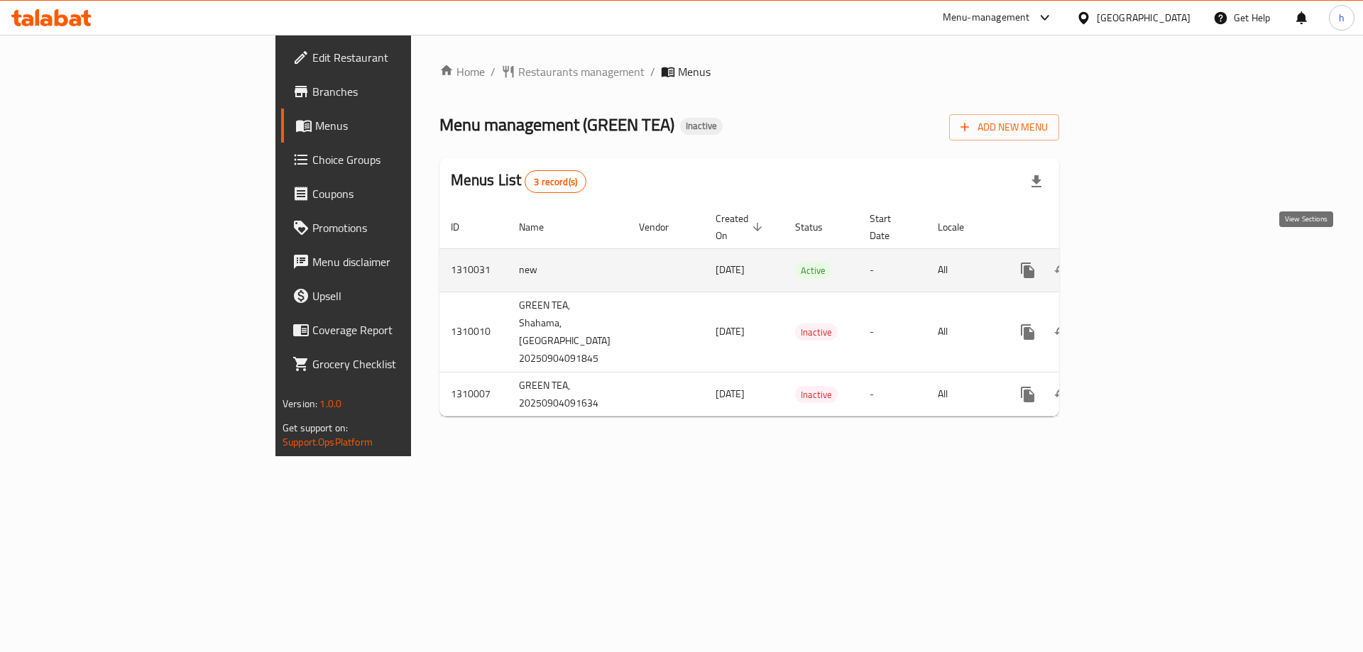
click at [1139, 262] on icon "enhanced table" at bounding box center [1130, 270] width 17 height 17
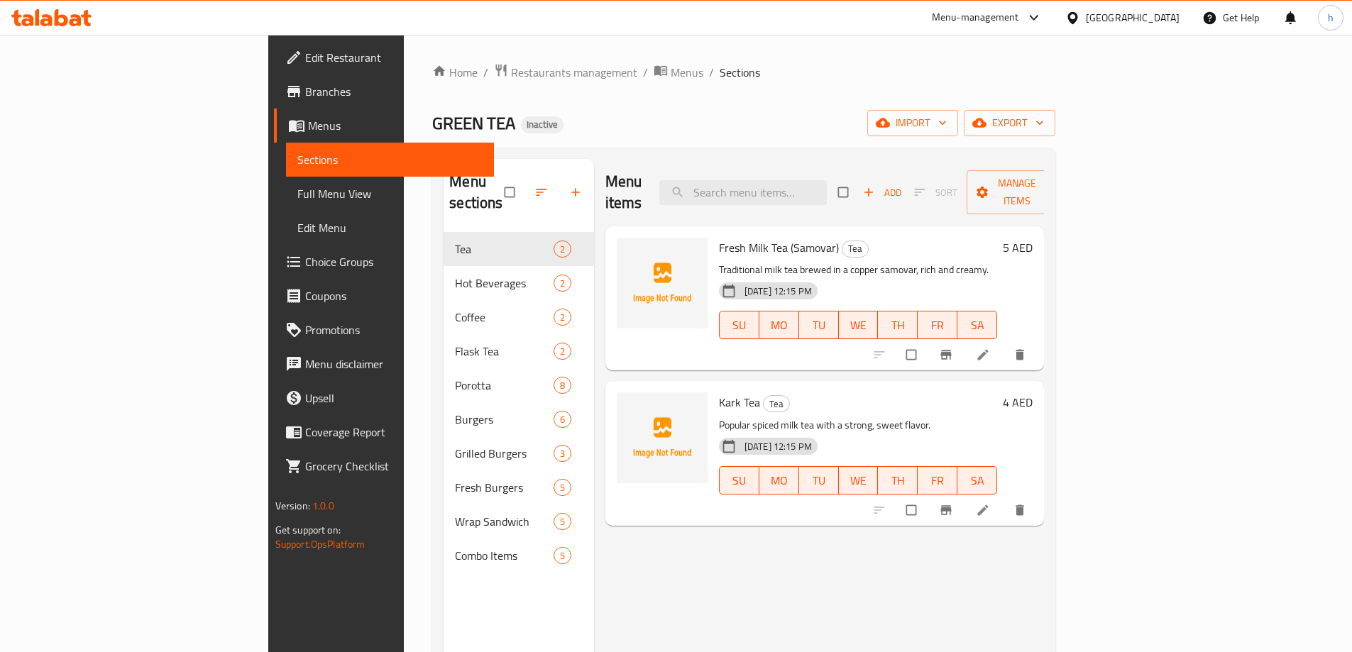
click at [305, 65] on span "Edit Restaurant" at bounding box center [393, 57] width 177 height 17
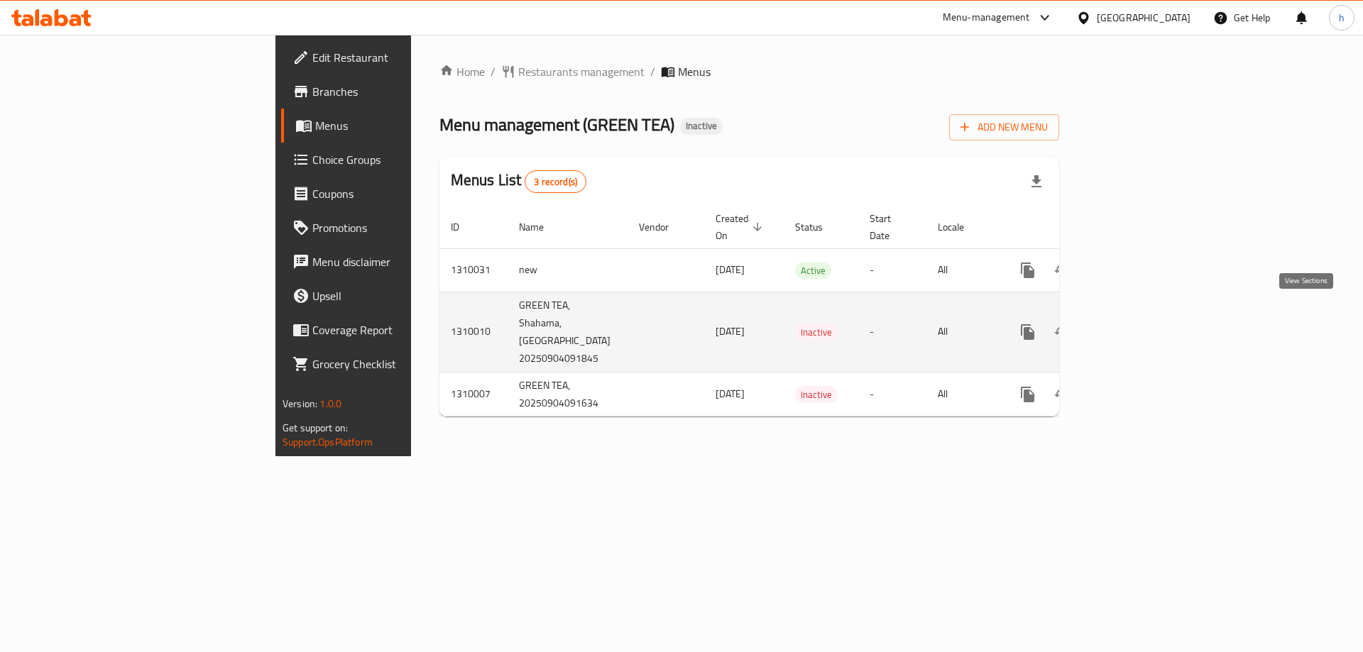
click at [1139, 324] on icon "enhanced table" at bounding box center [1130, 332] width 17 height 17
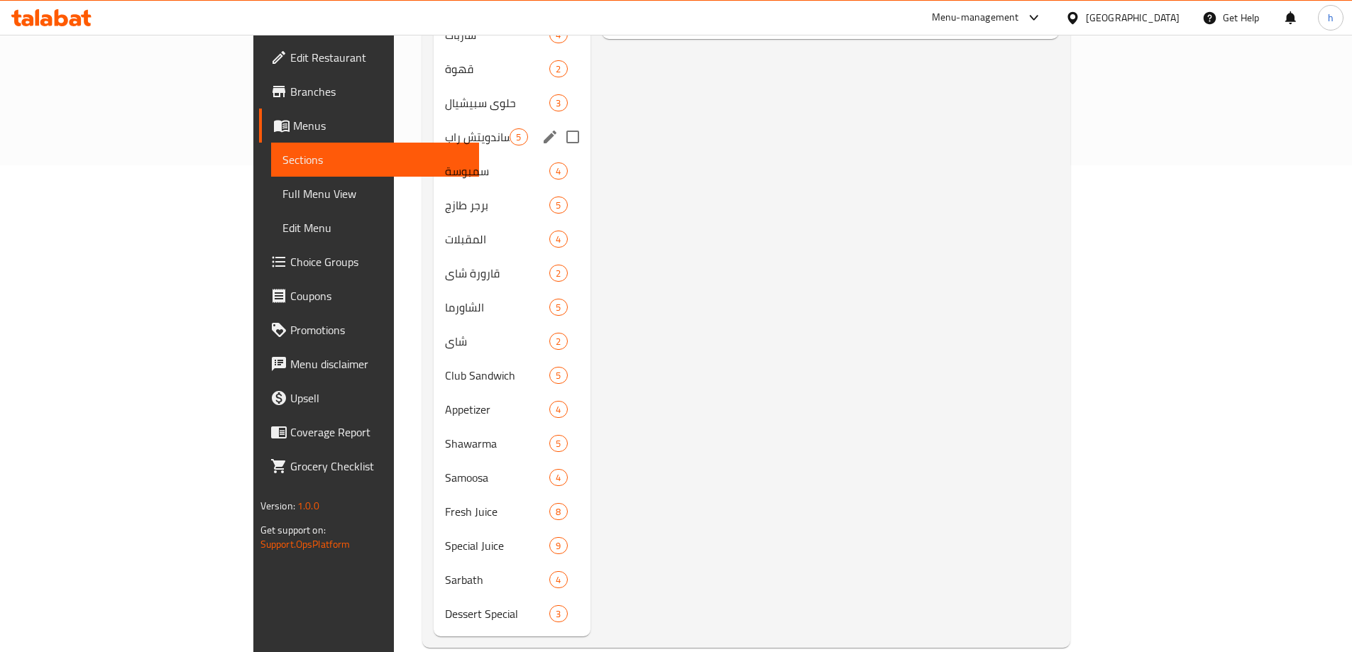
scroll to position [490, 0]
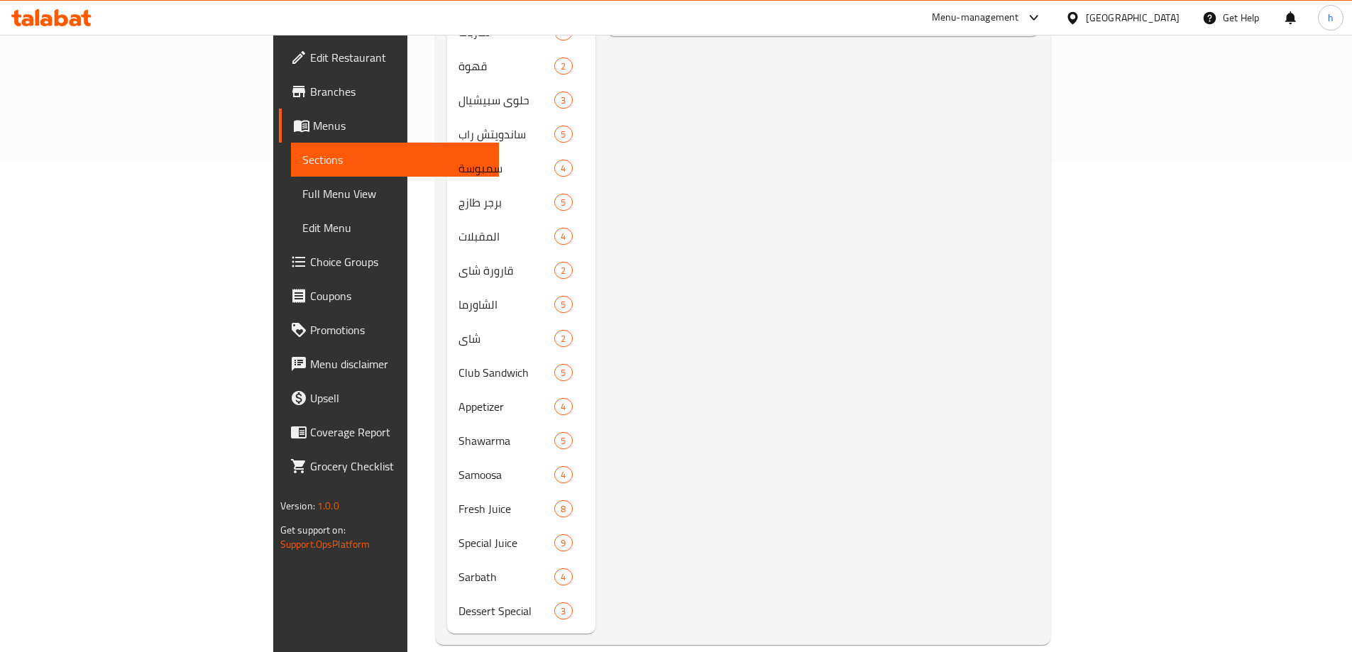
click at [313, 130] on span "Menus" at bounding box center [400, 125] width 175 height 17
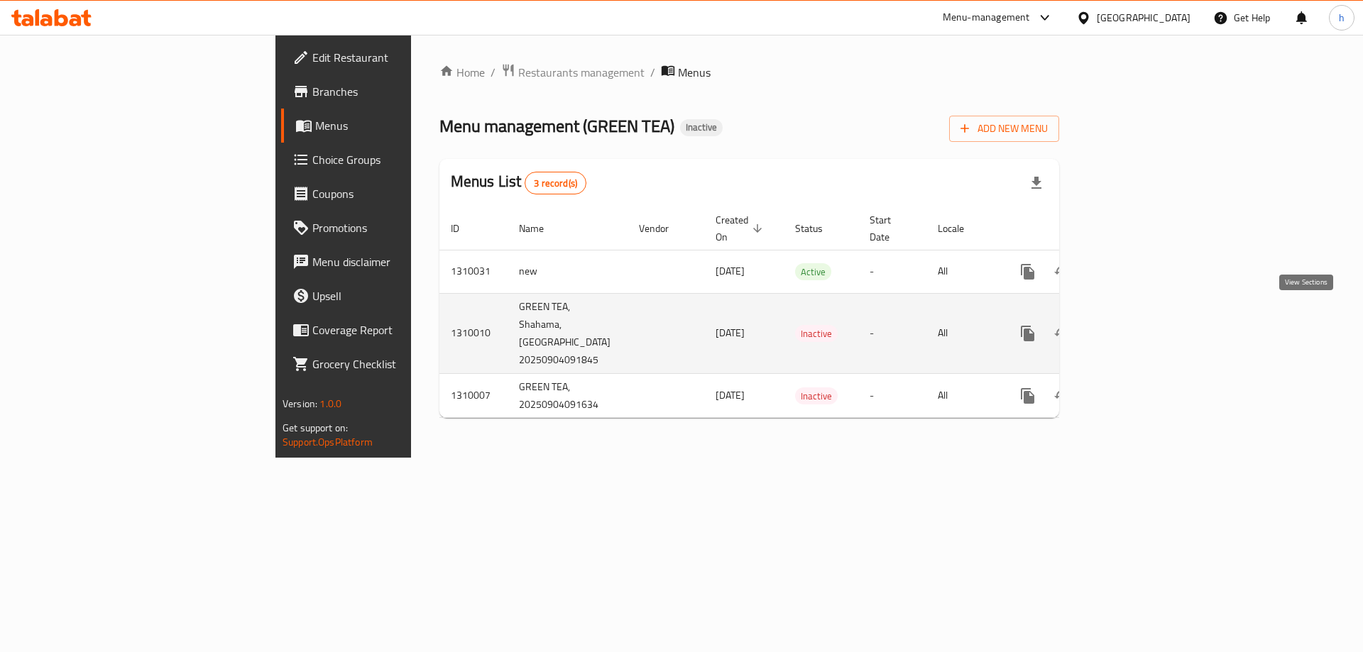
click at [1139, 325] on icon "enhanced table" at bounding box center [1130, 333] width 17 height 17
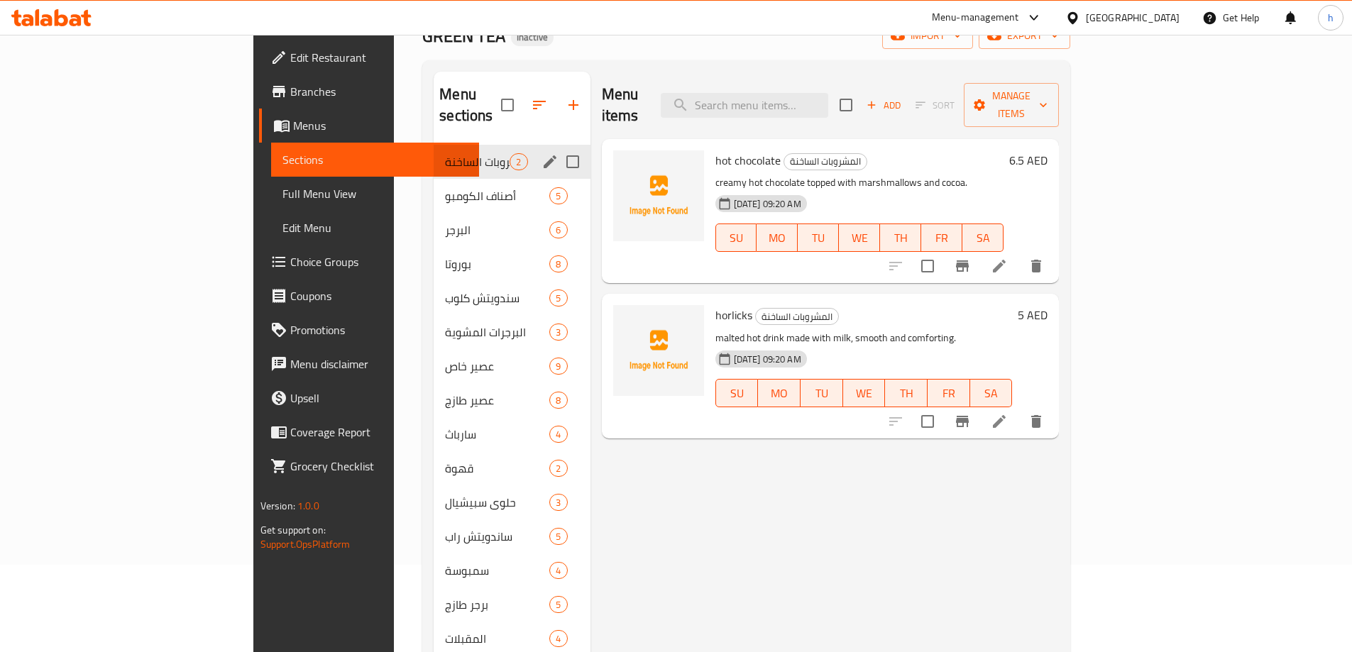
scroll to position [64, 0]
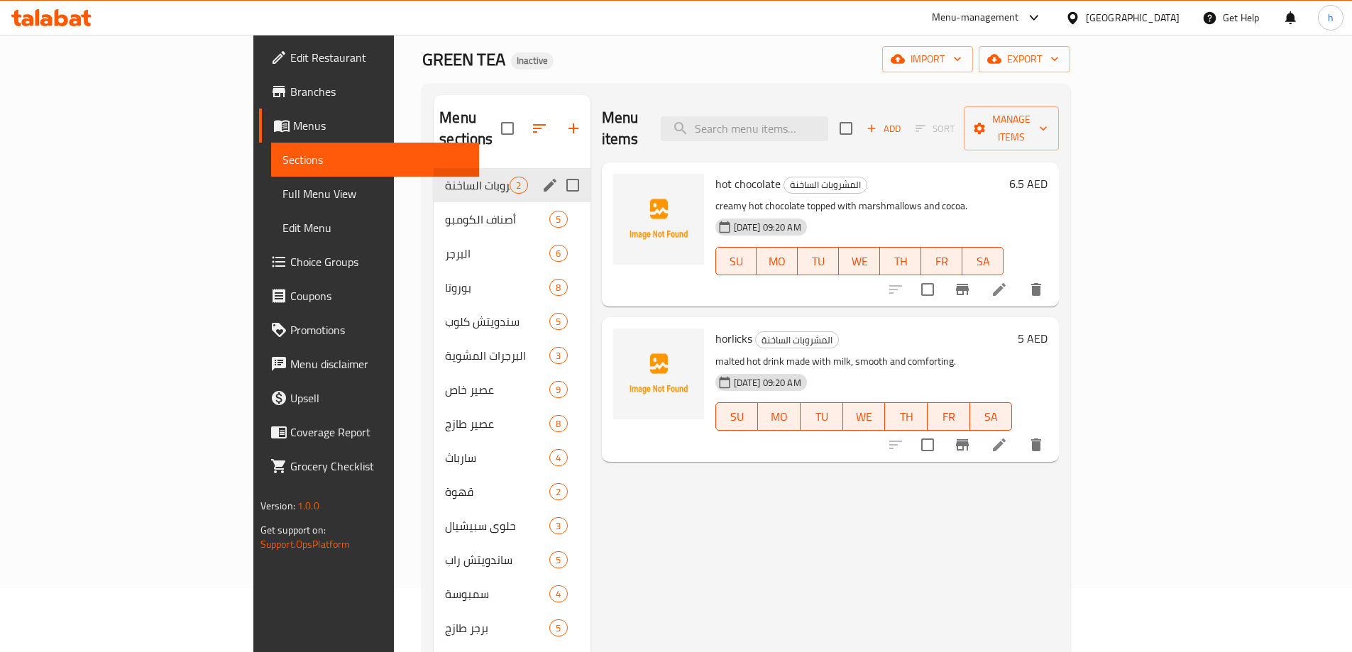
click at [558, 170] on input "Menu sections" at bounding box center [573, 185] width 30 height 30
checkbox input "true"
click at [558, 204] on input "Menu sections" at bounding box center [573, 219] width 30 height 30
checkbox input "true"
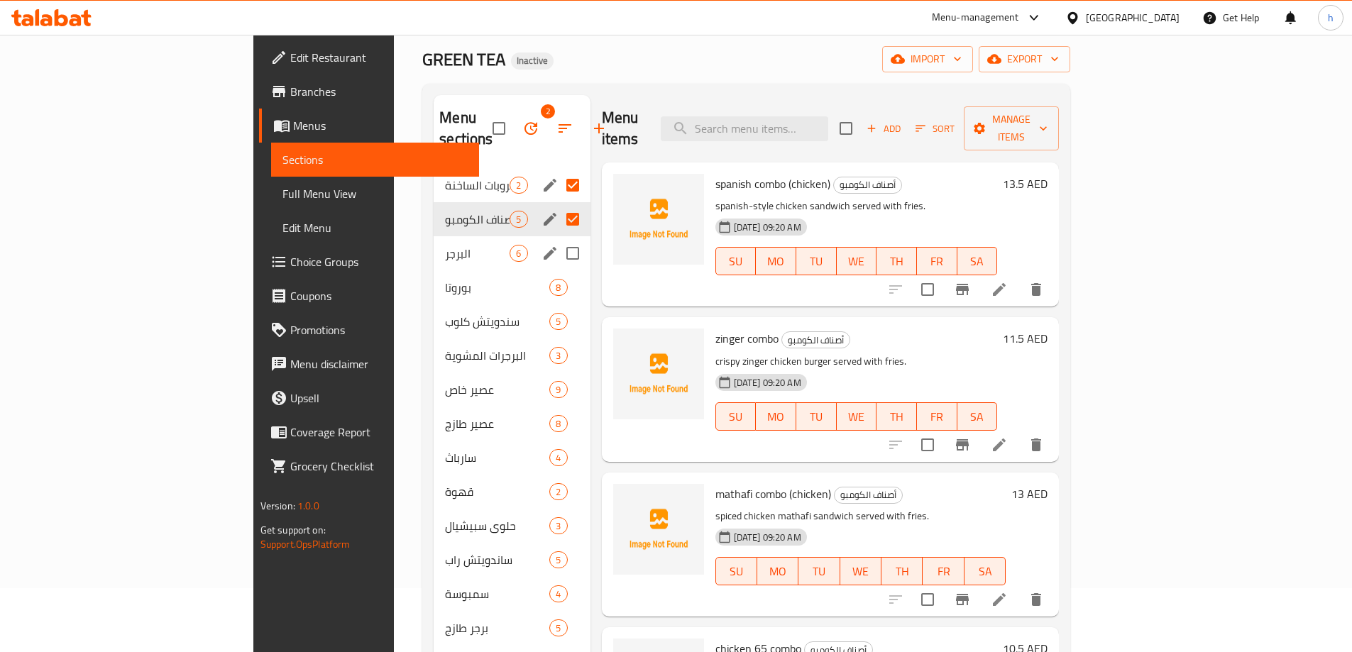
click at [558, 245] on input "Menu sections" at bounding box center [573, 254] width 30 height 30
checkbox input "true"
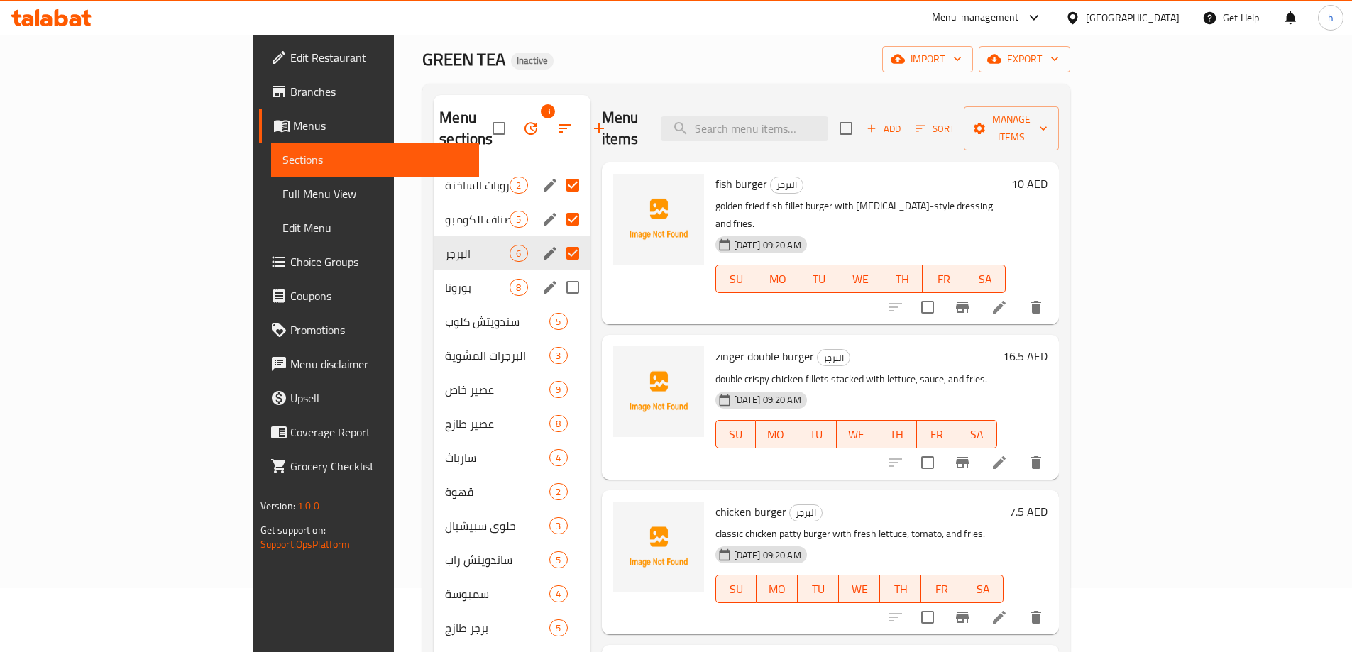
click at [558, 273] on input "Menu sections" at bounding box center [573, 288] width 30 height 30
checkbox input "true"
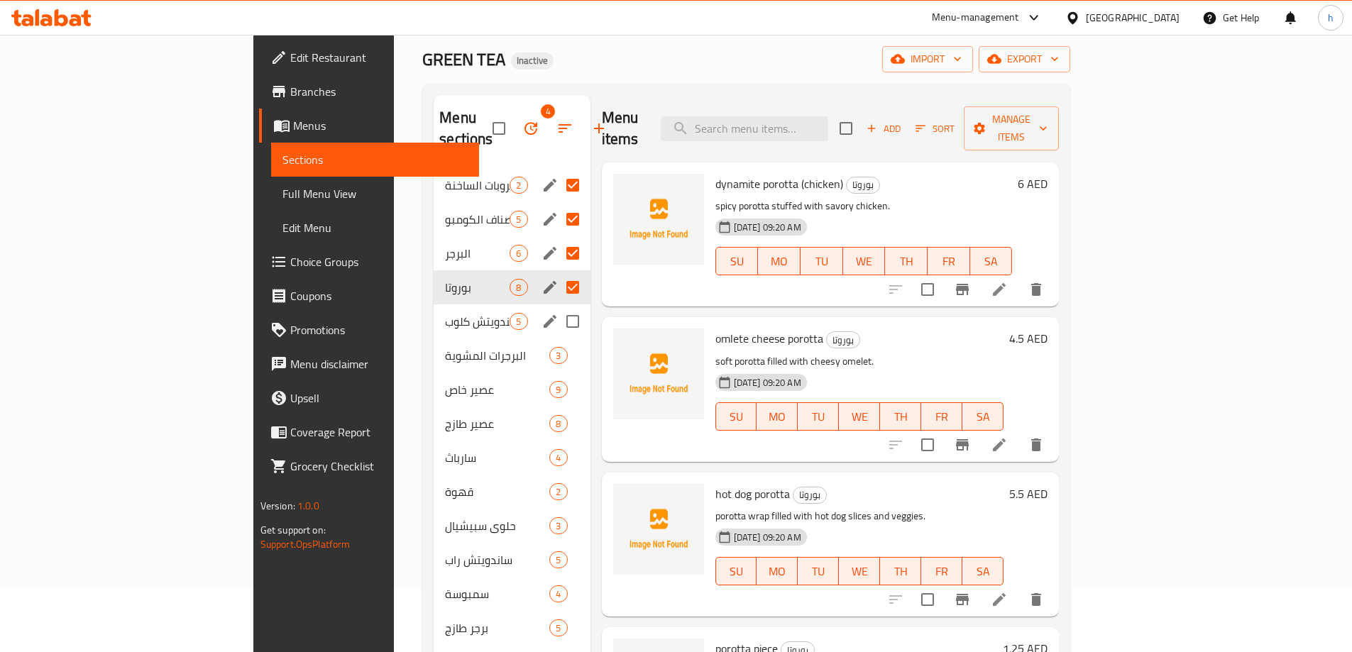
click at [558, 307] on input "Menu sections" at bounding box center [573, 322] width 30 height 30
checkbox input "true"
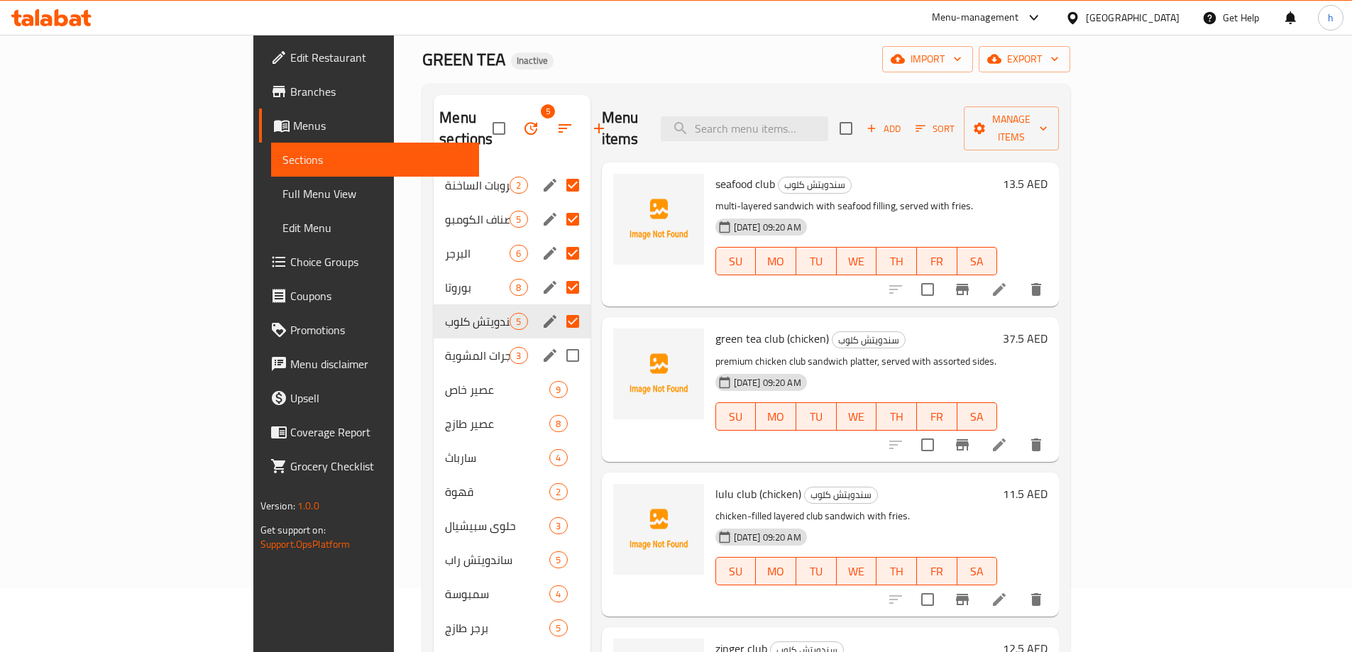
click at [558, 341] on input "Menu sections" at bounding box center [573, 356] width 30 height 30
checkbox input "true"
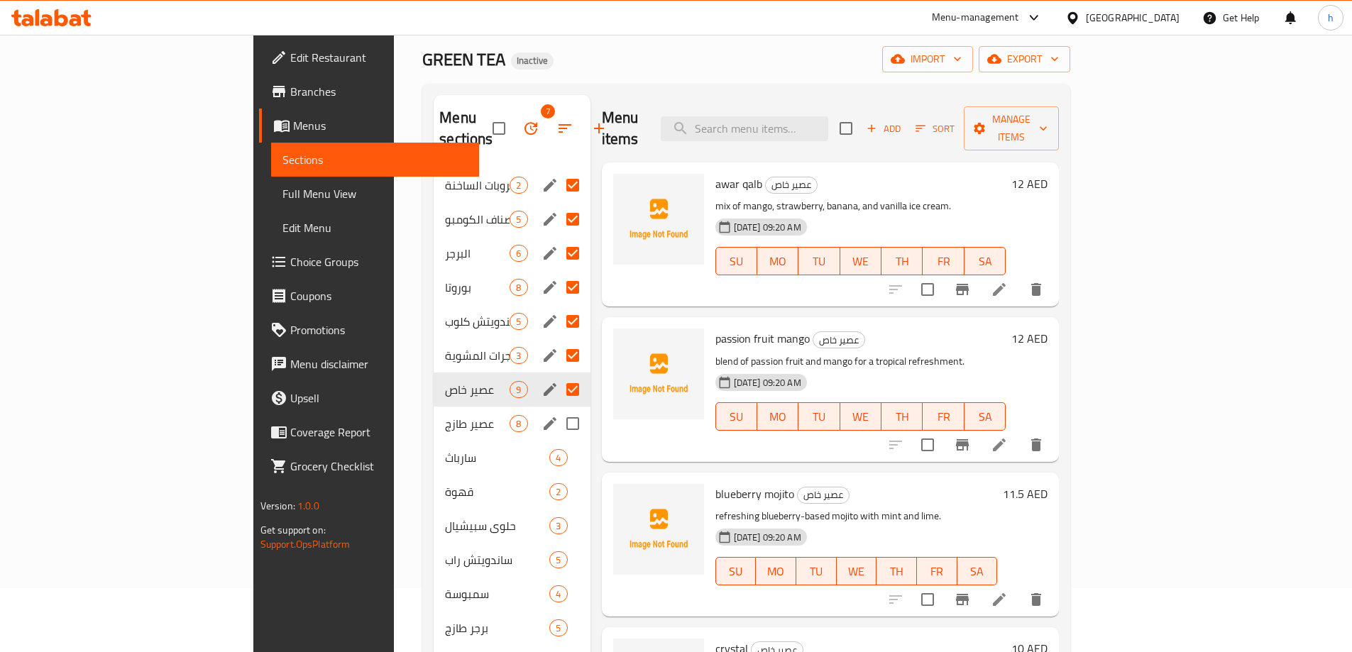
click at [558, 409] on input "Menu sections" at bounding box center [573, 424] width 30 height 30
checkbox input "true"
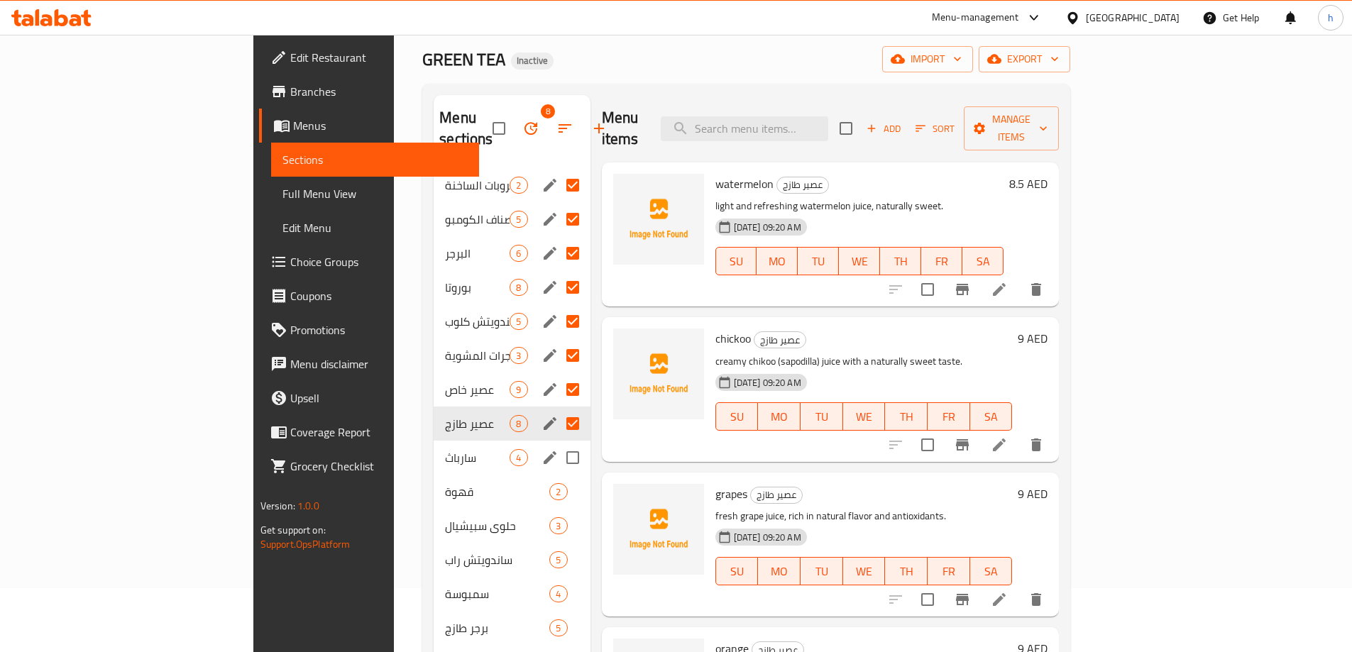
click at [558, 443] on input "Menu sections" at bounding box center [573, 458] width 30 height 30
checkbox input "true"
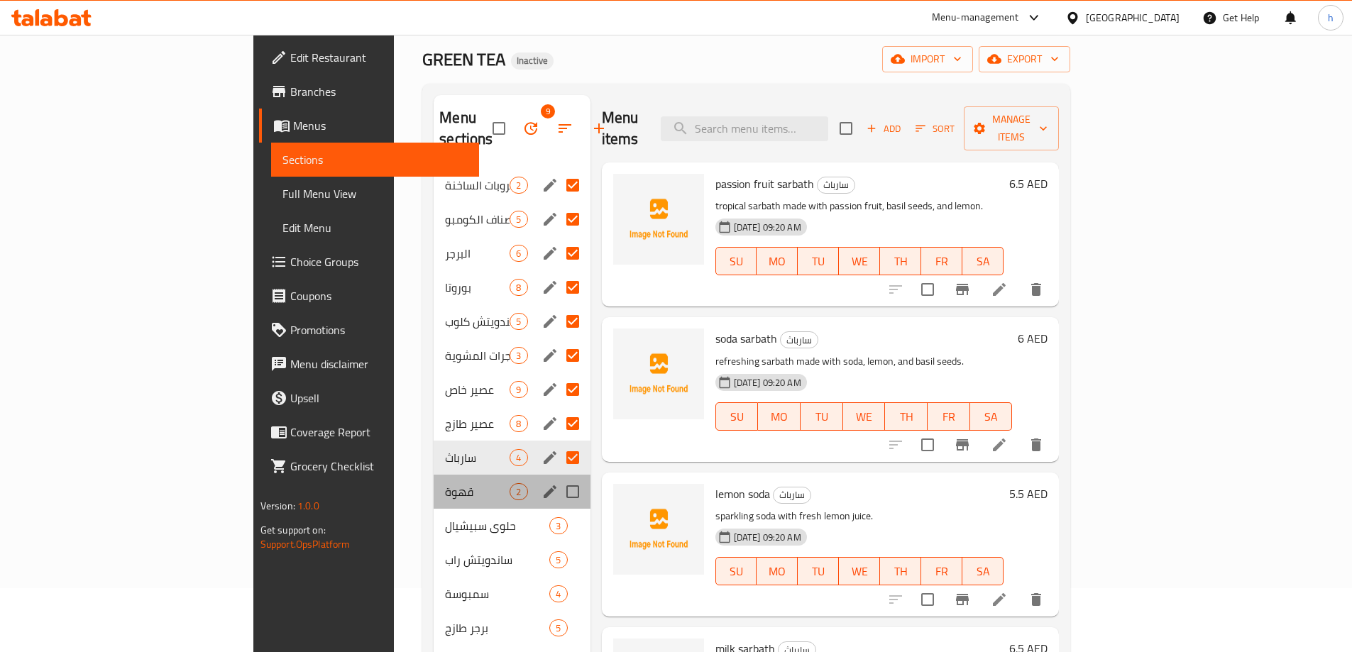
click at [505, 486] on div "قهوة 2" at bounding box center [512, 492] width 156 height 34
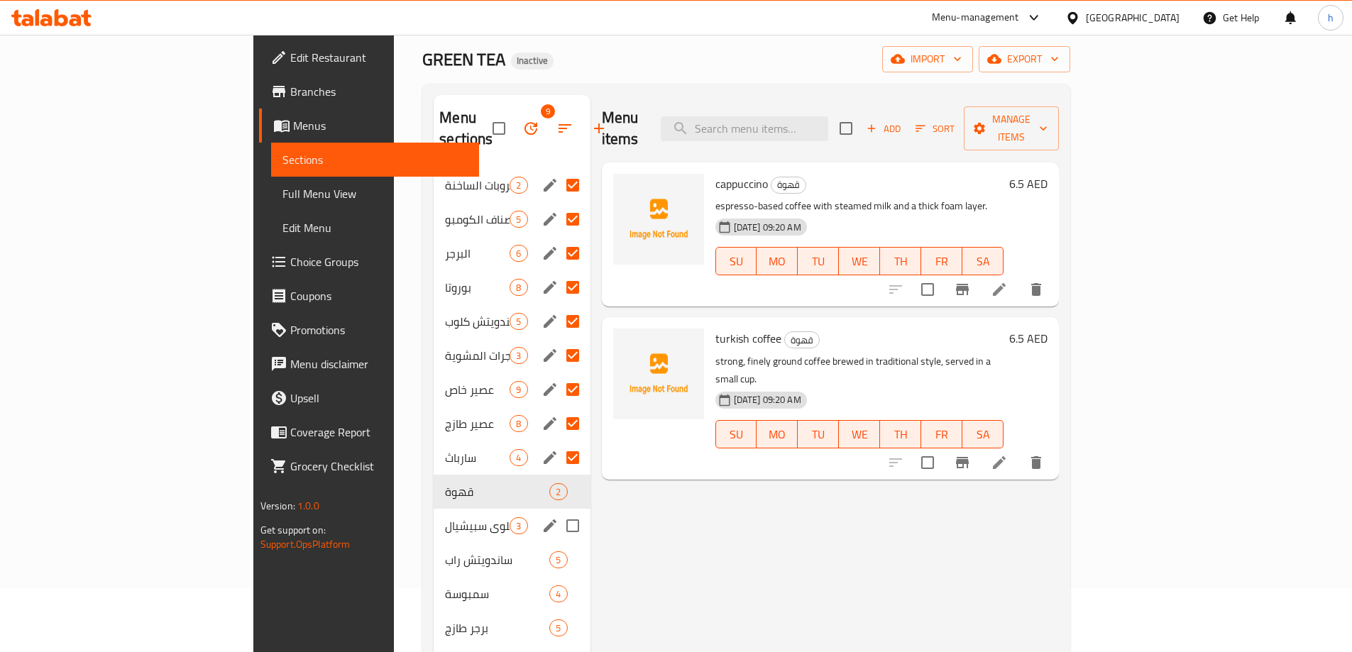
click at [558, 516] on input "Menu sections" at bounding box center [573, 526] width 30 height 30
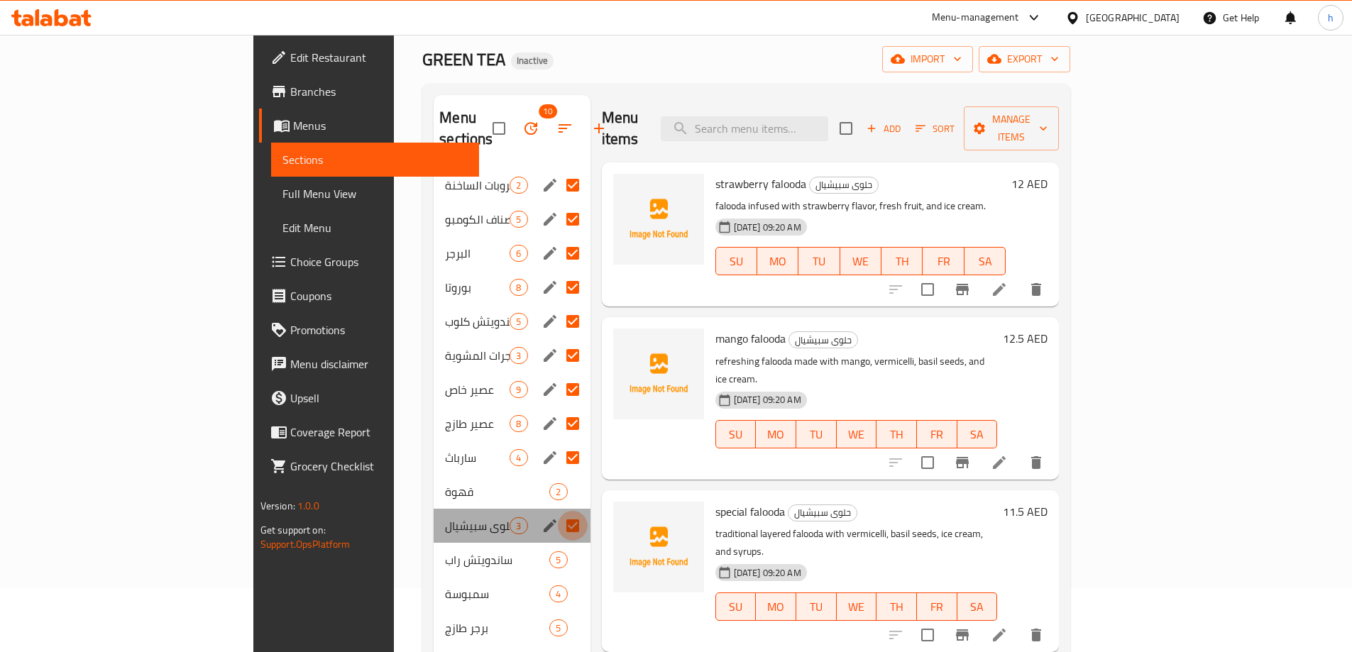
click at [558, 511] on input "Menu sections" at bounding box center [573, 526] width 30 height 30
checkbox input "false"
click at [525, 475] on div "قهوة 2" at bounding box center [512, 492] width 156 height 34
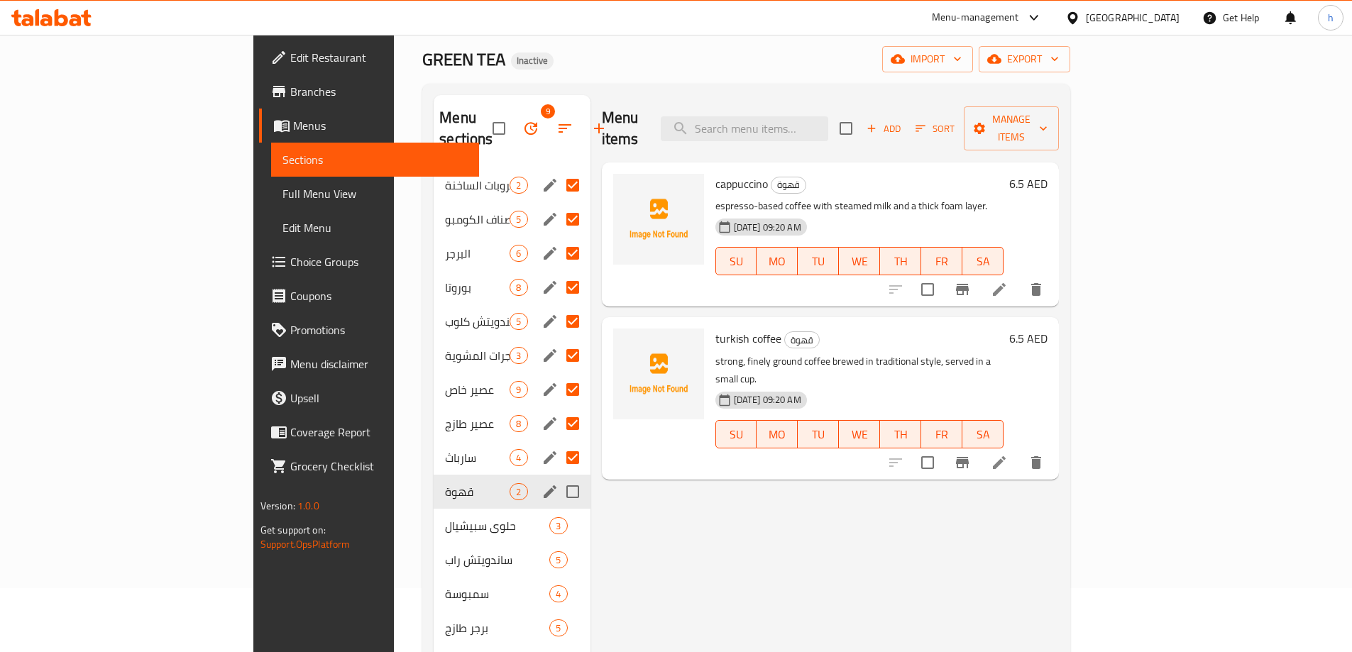
click at [558, 478] on input "Menu sections" at bounding box center [573, 492] width 30 height 30
checkbox input "true"
click at [558, 511] on input "Menu sections" at bounding box center [573, 526] width 30 height 30
checkbox input "true"
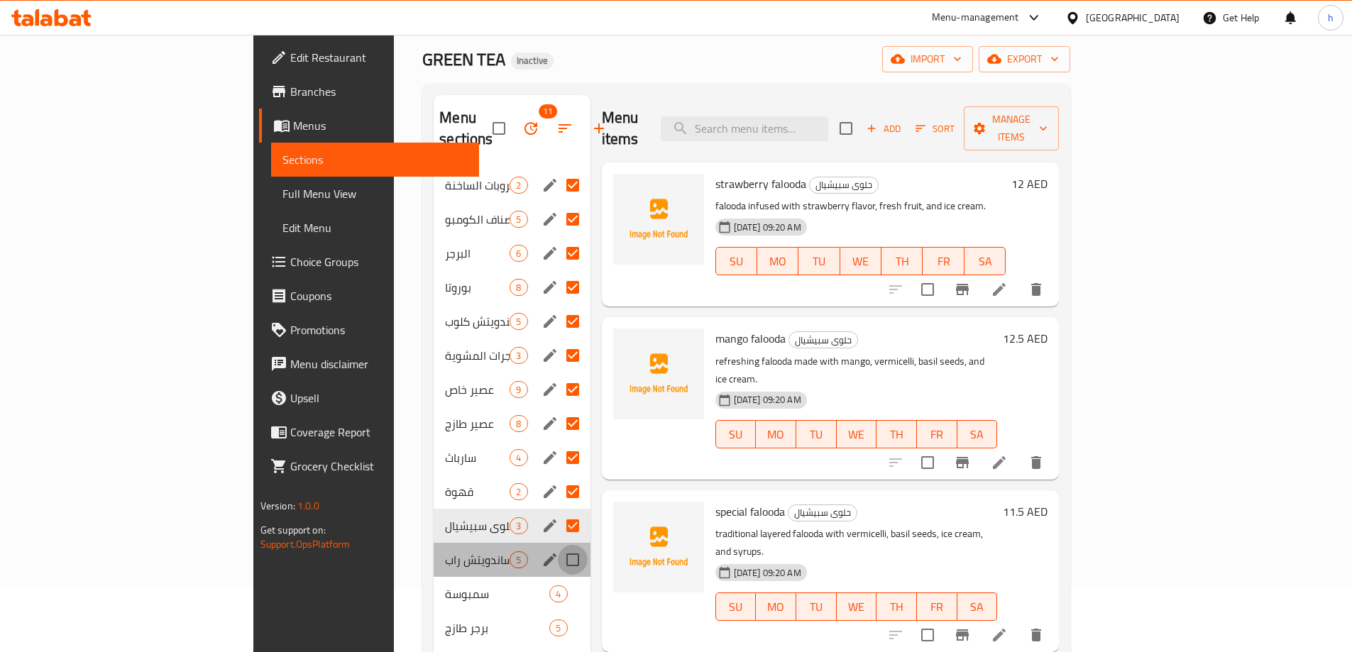
click at [558, 545] on input "Menu sections" at bounding box center [573, 560] width 30 height 30
checkbox input "true"
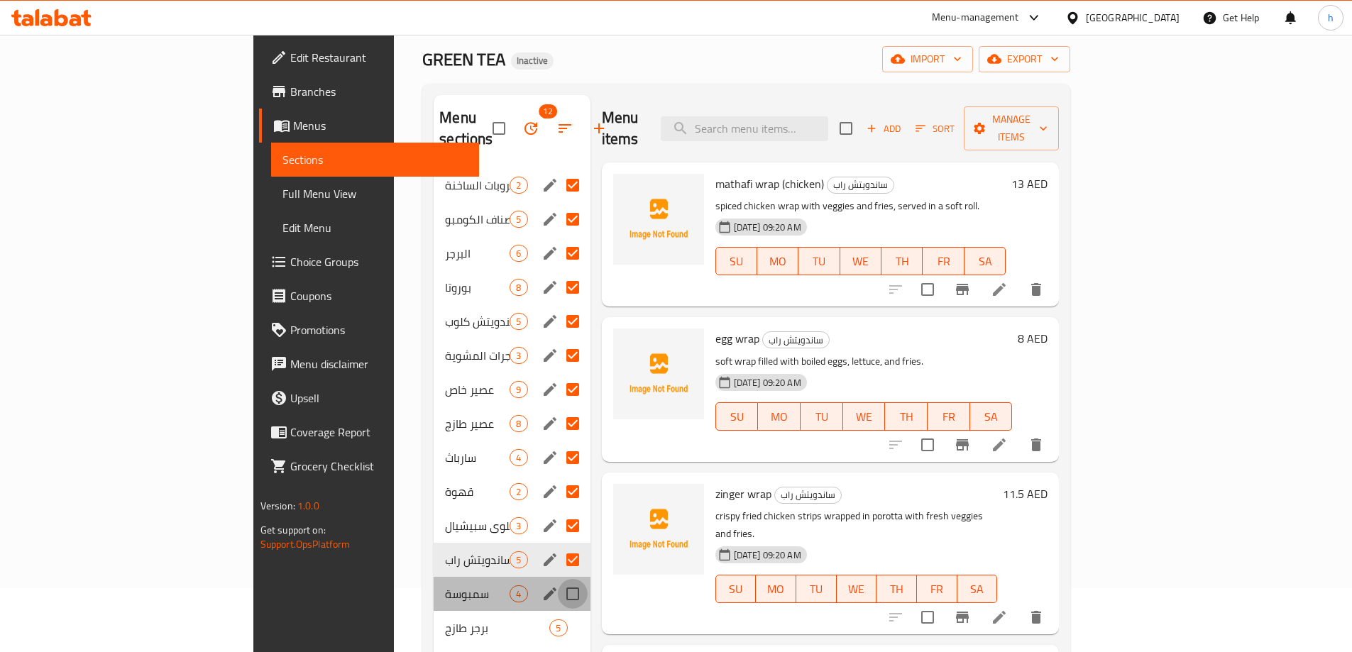
click at [558, 579] on input "Menu sections" at bounding box center [573, 594] width 30 height 30
checkbox input "true"
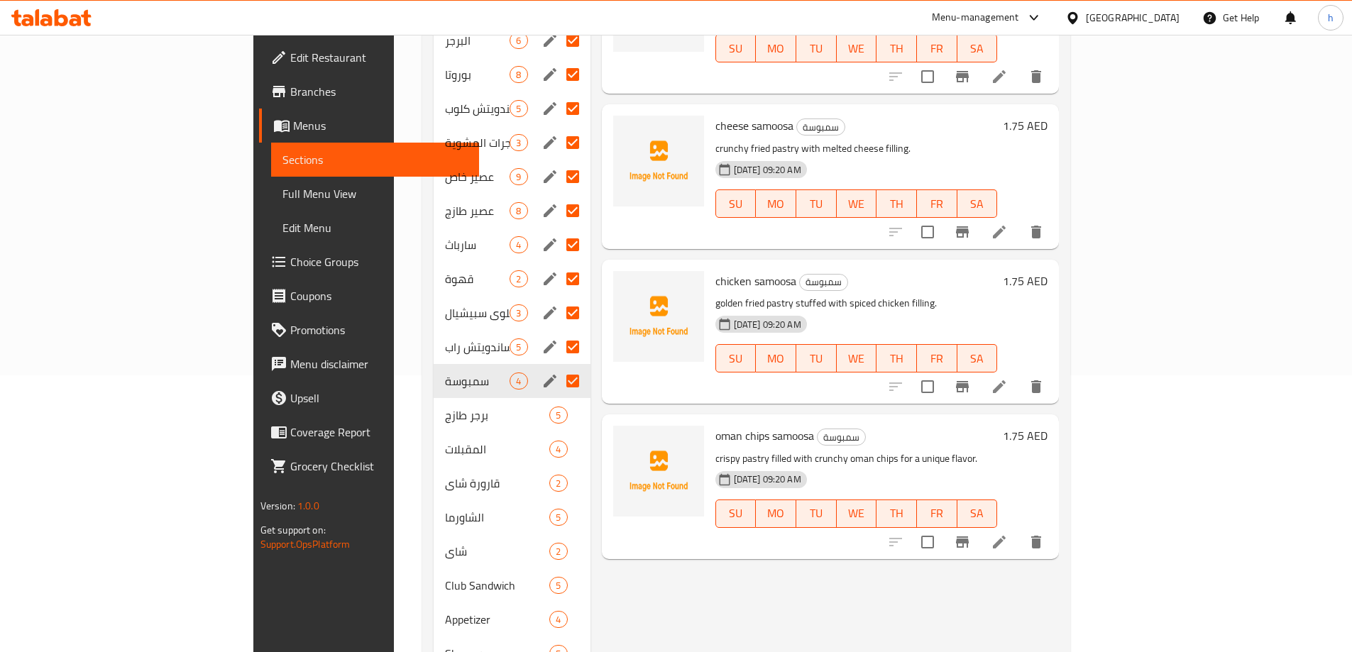
scroll to position [348, 0]
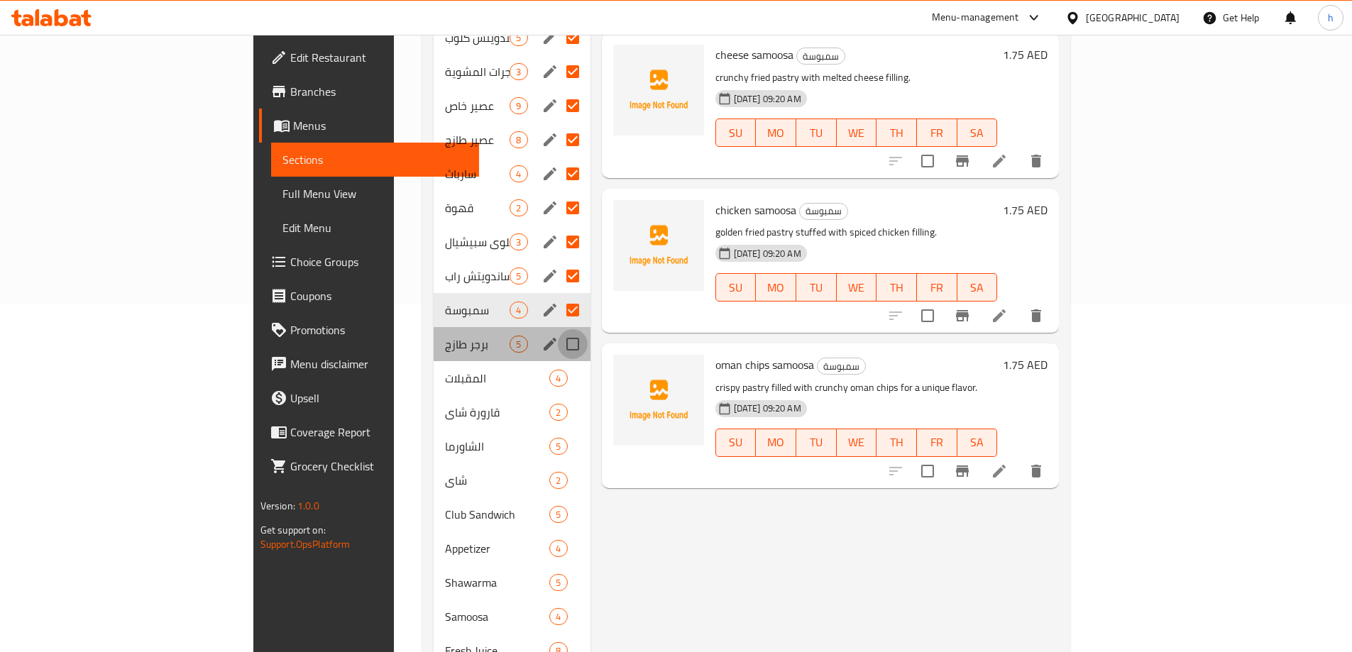
click at [558, 329] on input "Menu sections" at bounding box center [573, 344] width 30 height 30
checkbox input "true"
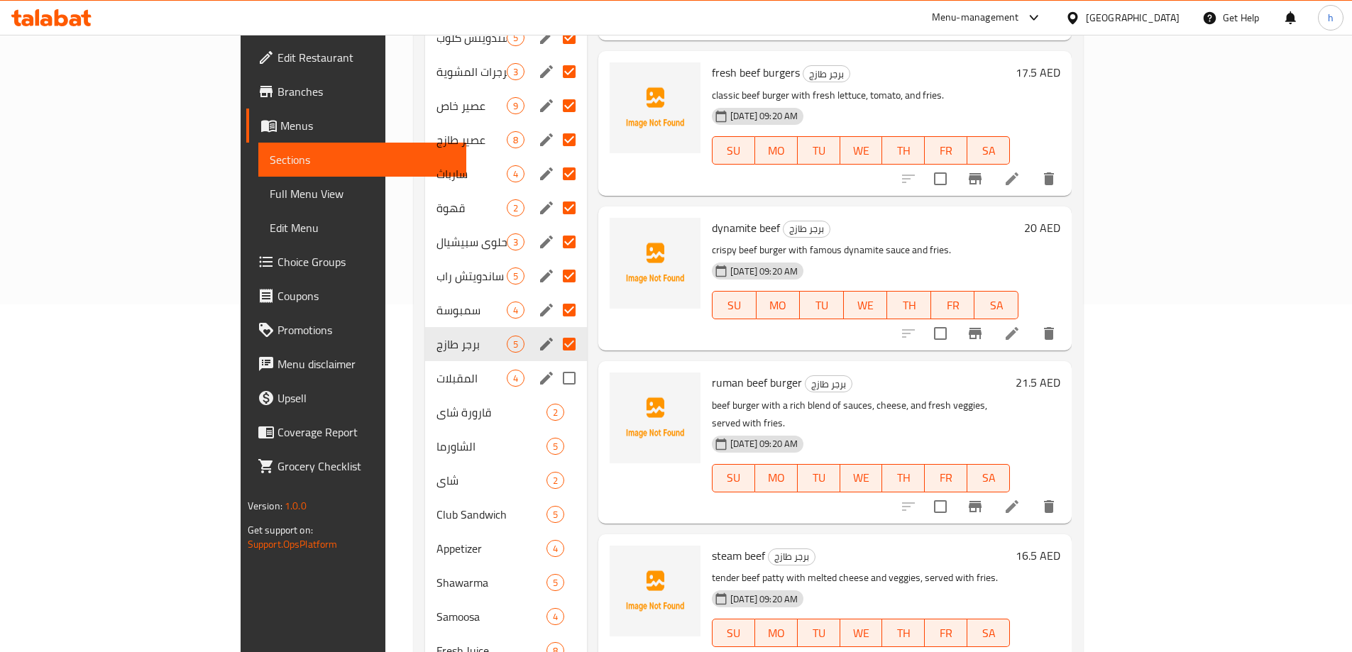
click at [554, 363] on input "Menu sections" at bounding box center [569, 378] width 30 height 30
checkbox input "true"
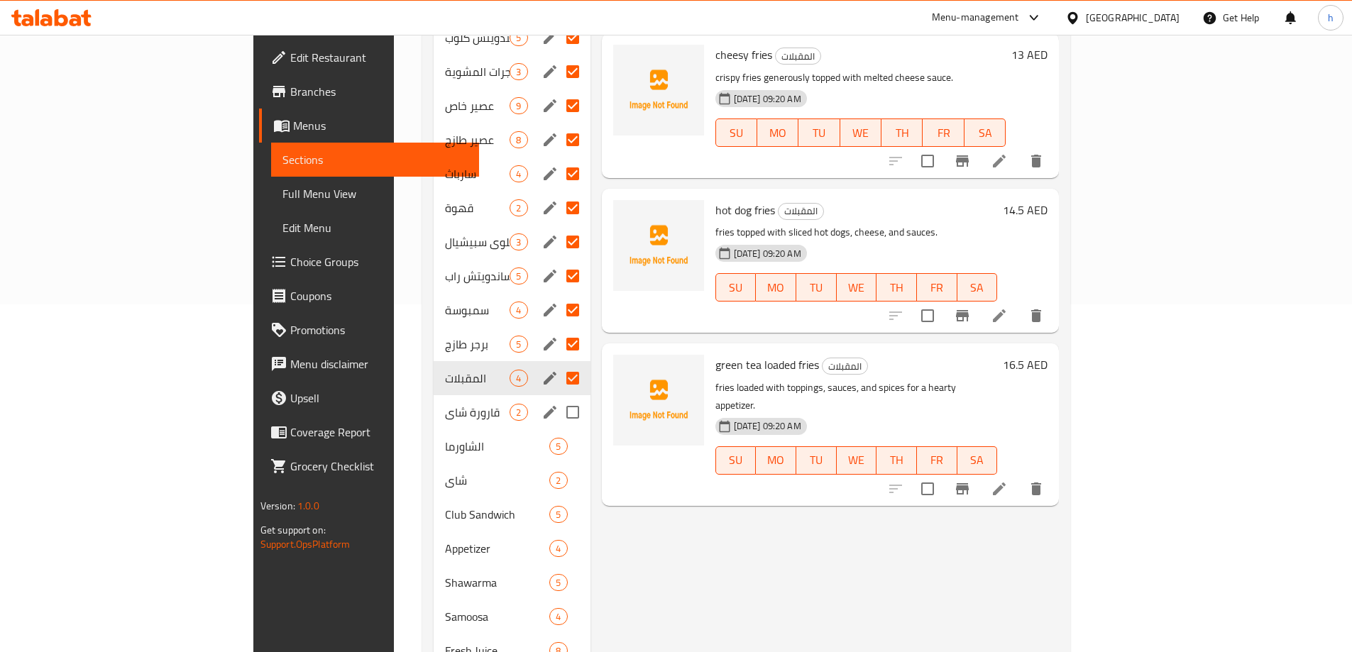
click at [558, 398] on input "Menu sections" at bounding box center [573, 413] width 30 height 30
checkbox input "true"
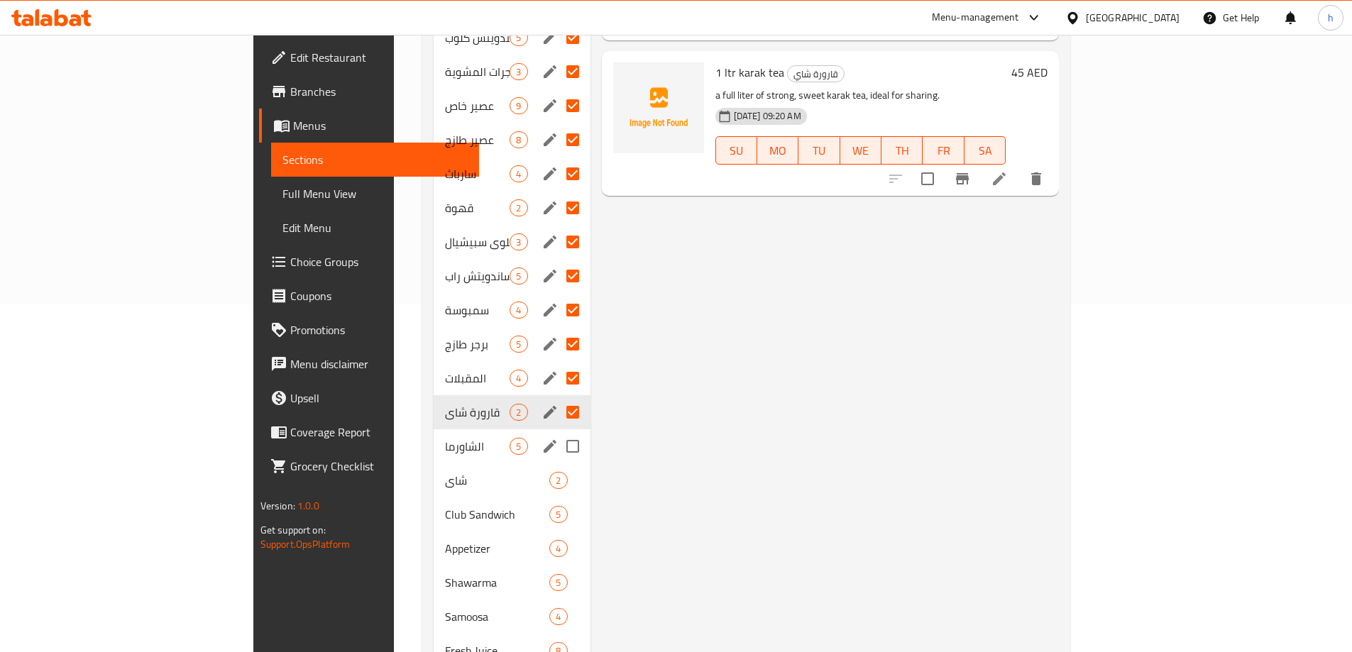
click at [558, 432] on input "Menu sections" at bounding box center [573, 447] width 30 height 30
checkbox input "true"
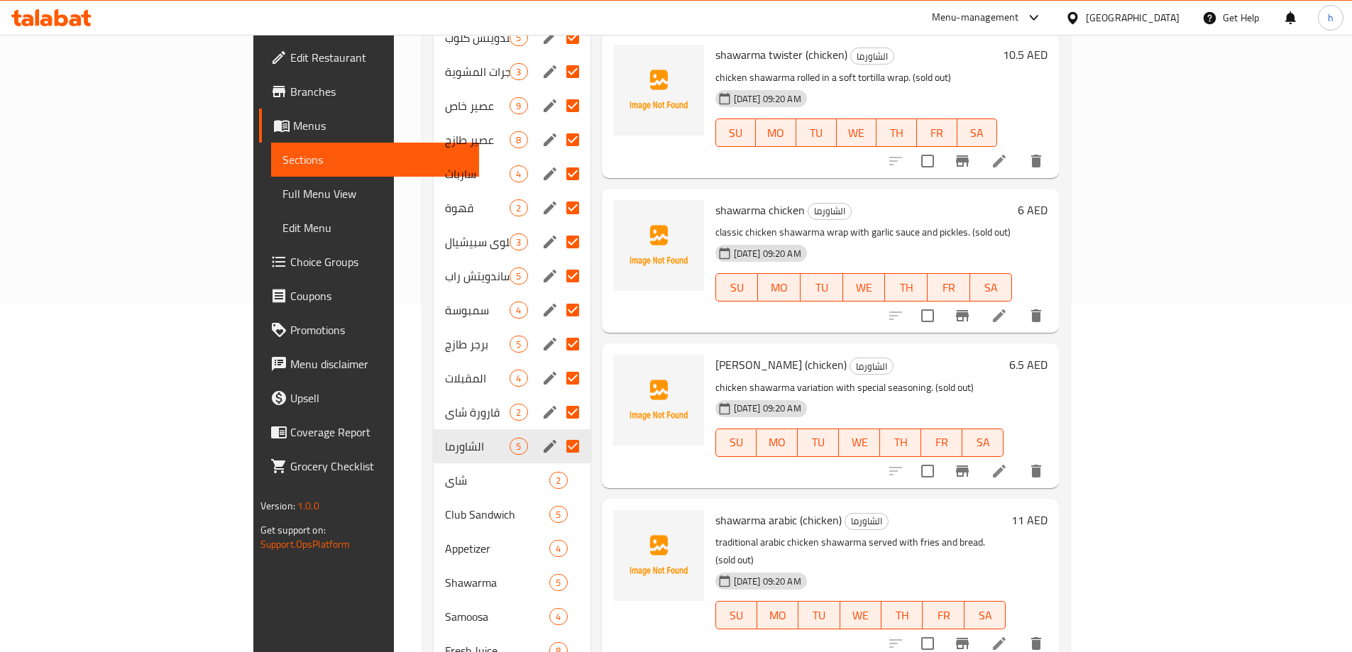
click at [508, 440] on div "الشاورما 5" at bounding box center [512, 447] width 156 height 34
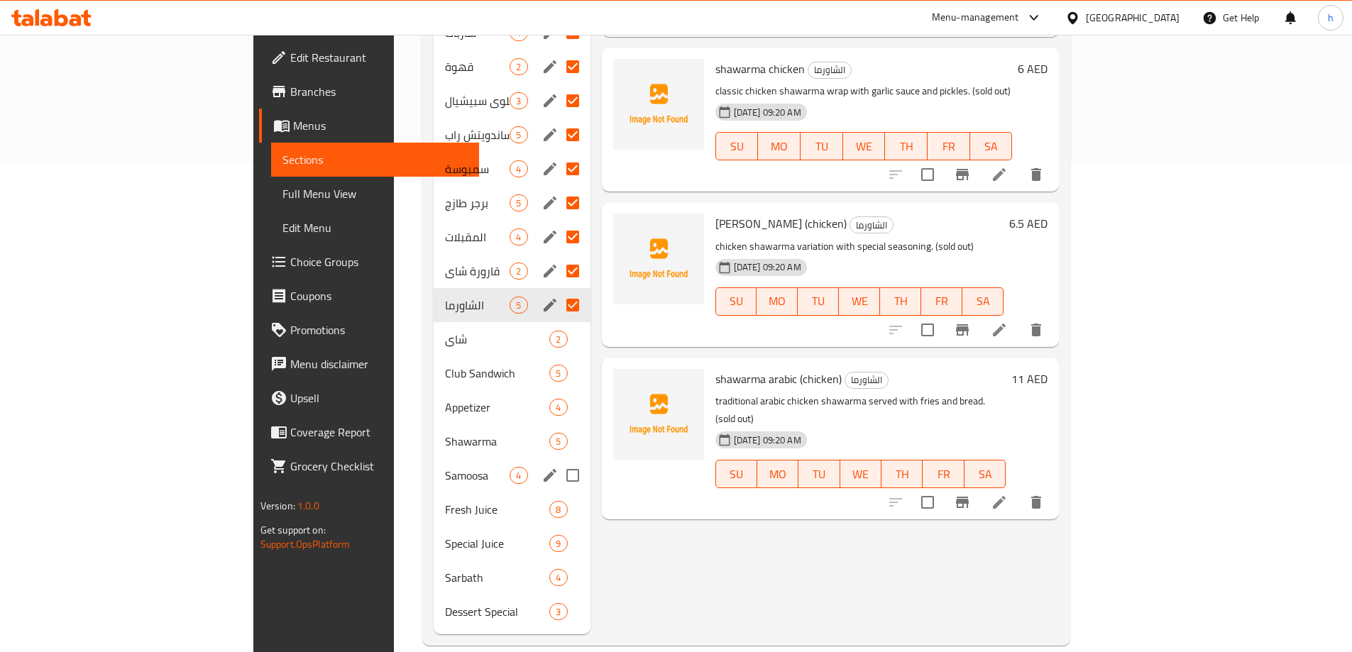
scroll to position [490, 0]
click at [558, 324] on input "Menu sections" at bounding box center [573, 339] width 30 height 30
checkbox input "true"
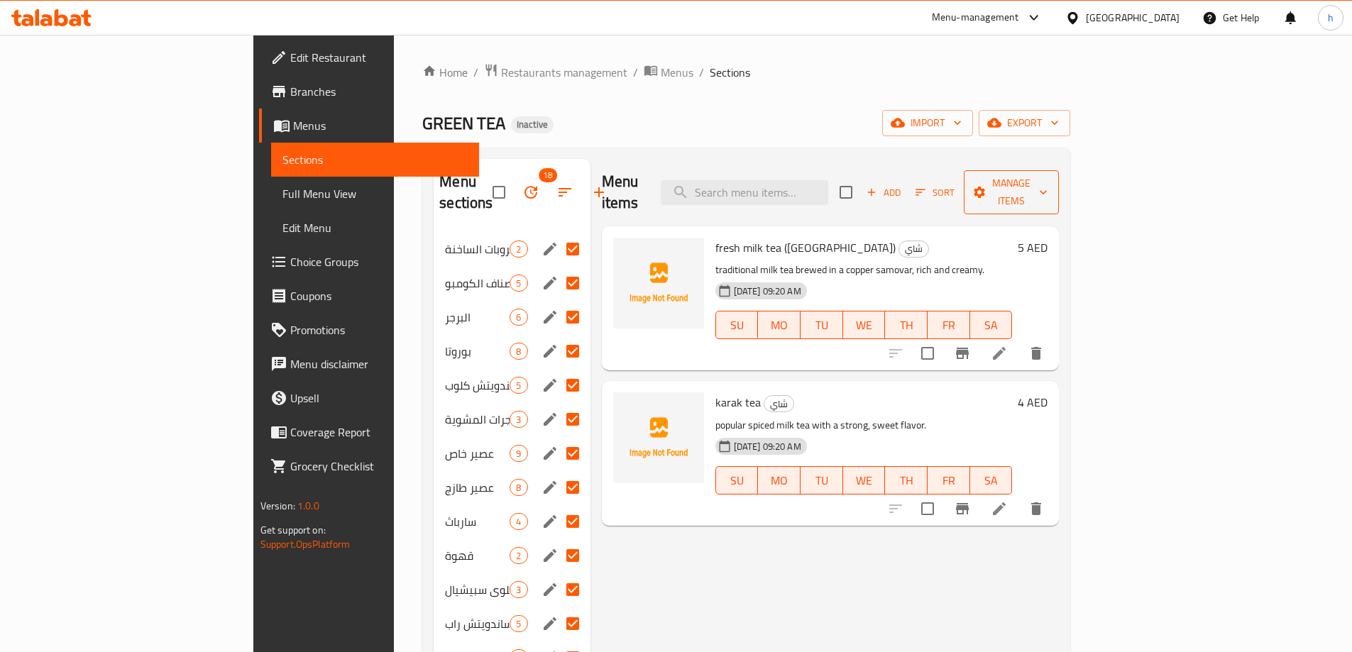
click at [1048, 186] on span "Manage items" at bounding box center [1011, 192] width 72 height 35
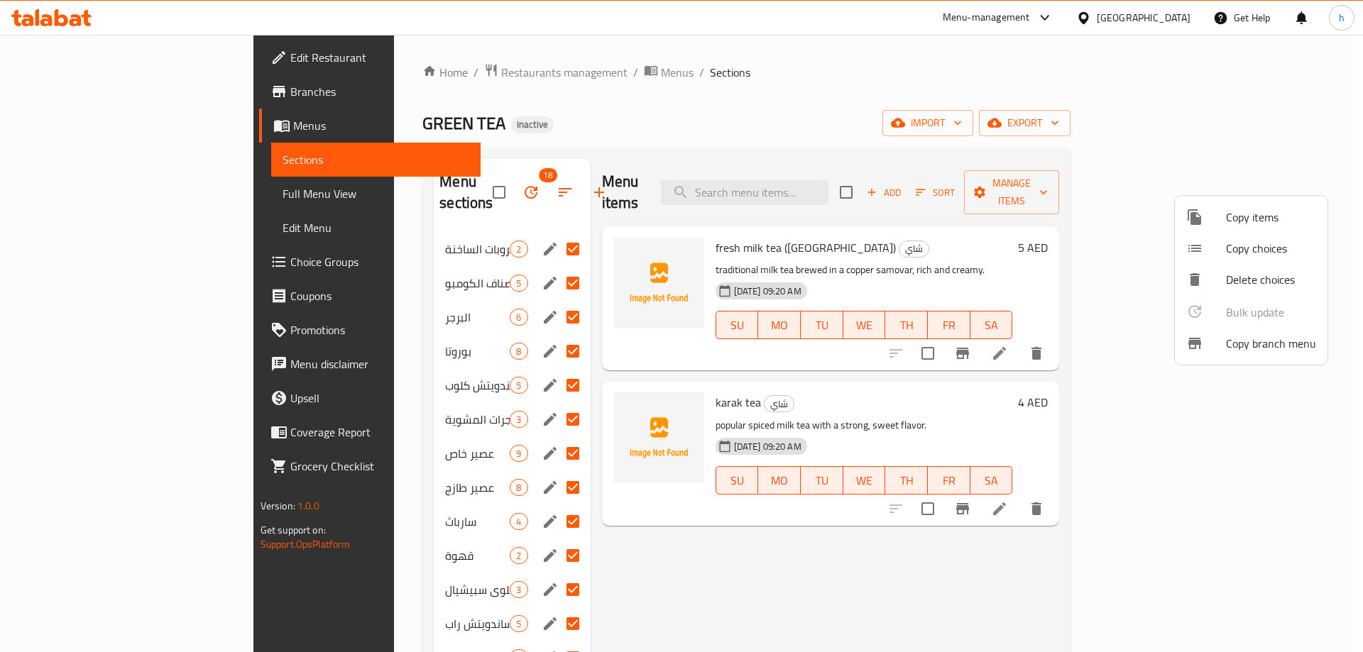
click at [1244, 280] on span "Delete choices" at bounding box center [1271, 279] width 90 height 17
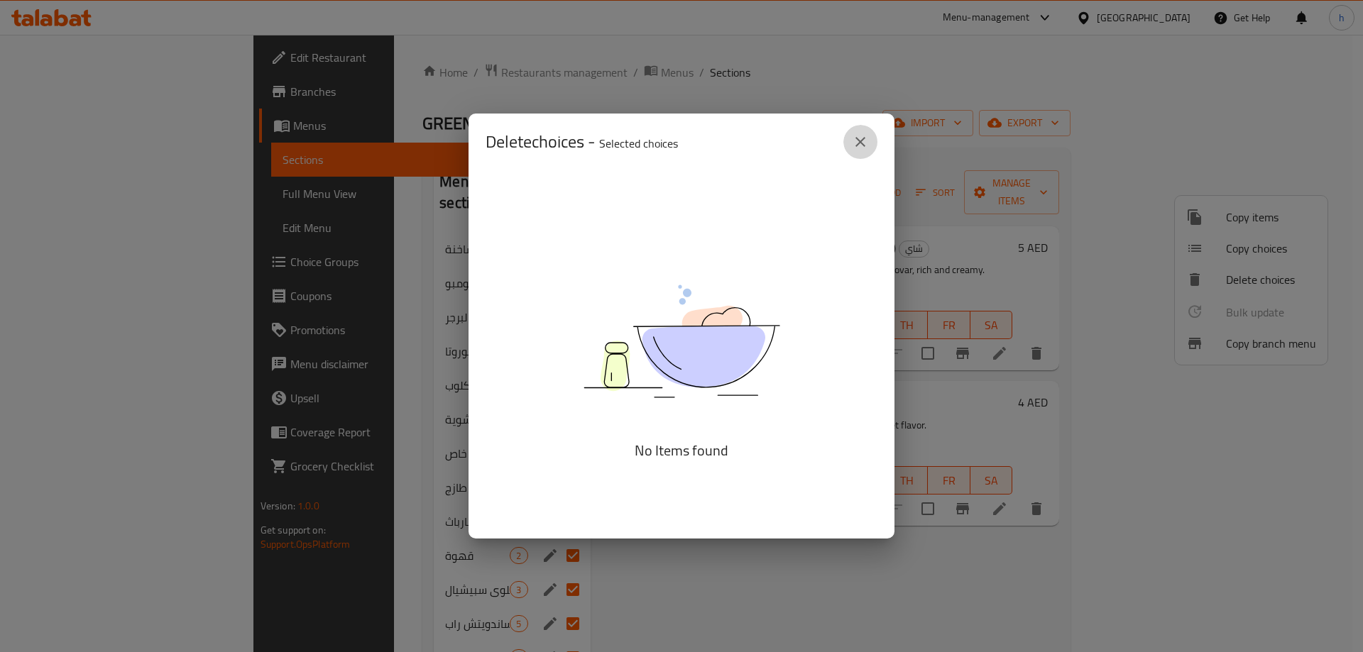
click at [858, 141] on icon "close" at bounding box center [860, 141] width 17 height 17
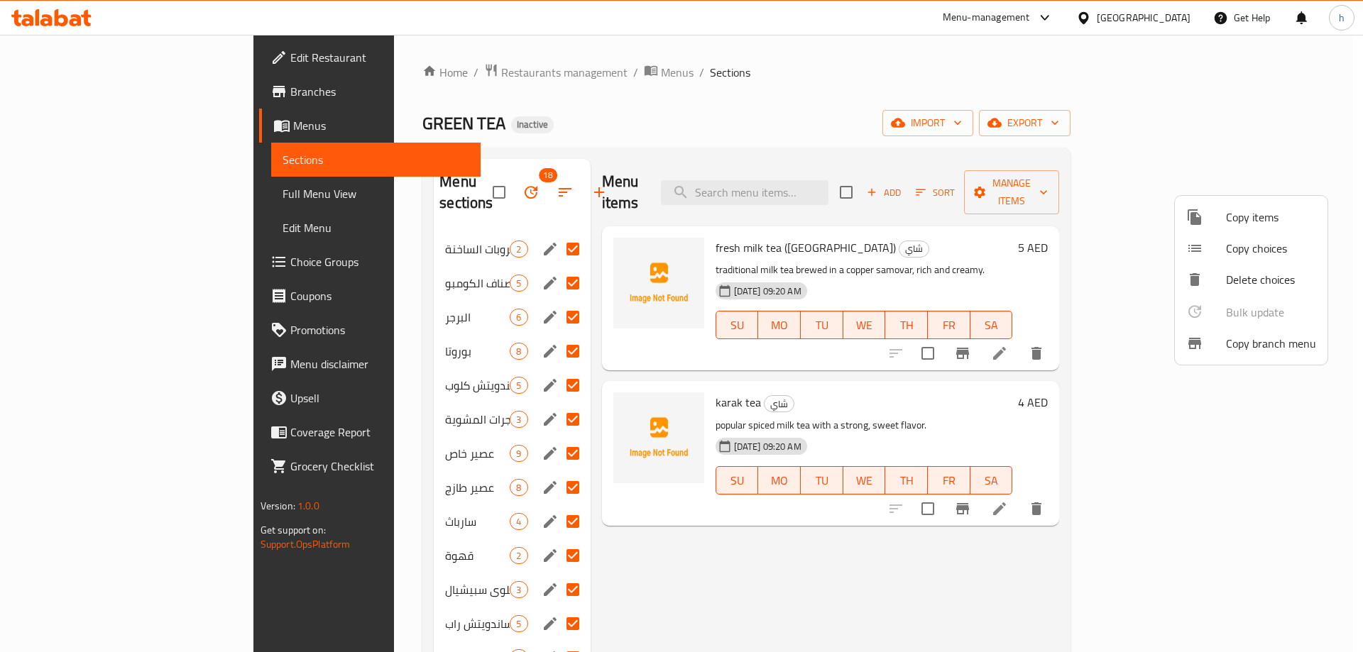
click at [1248, 265] on li "Delete choices" at bounding box center [1251, 279] width 153 height 31
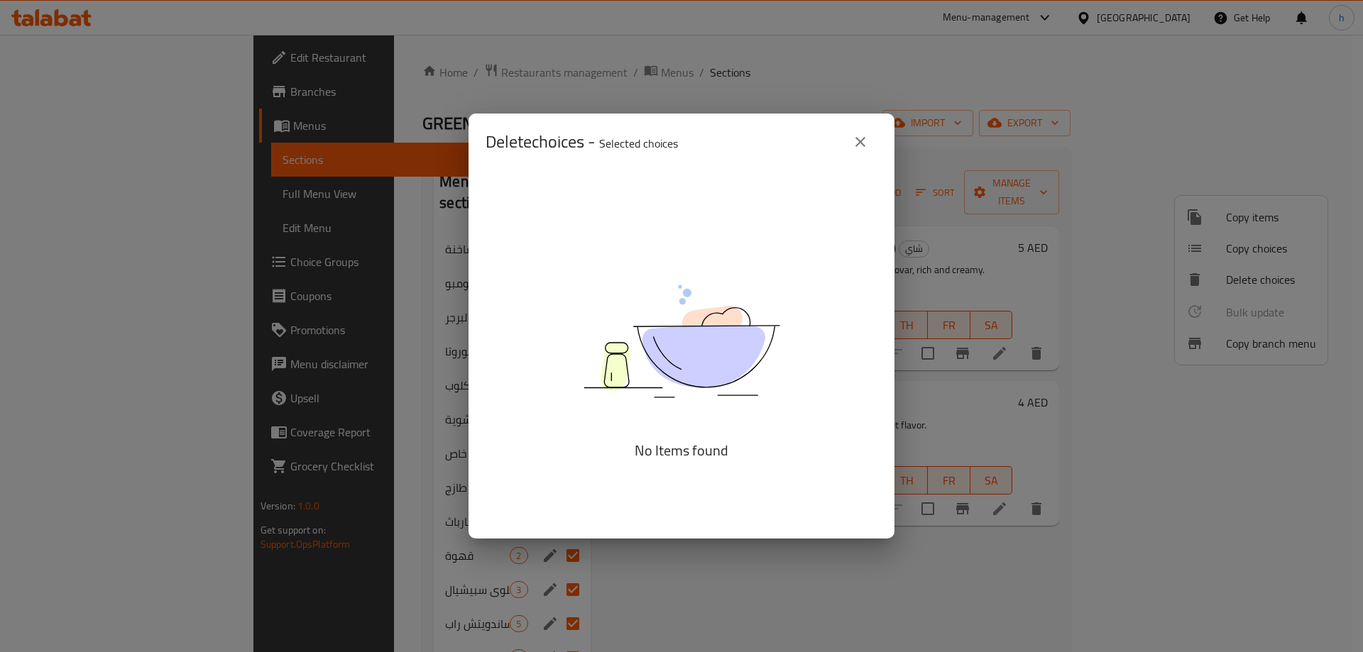
click at [859, 148] on icon "close" at bounding box center [860, 141] width 17 height 17
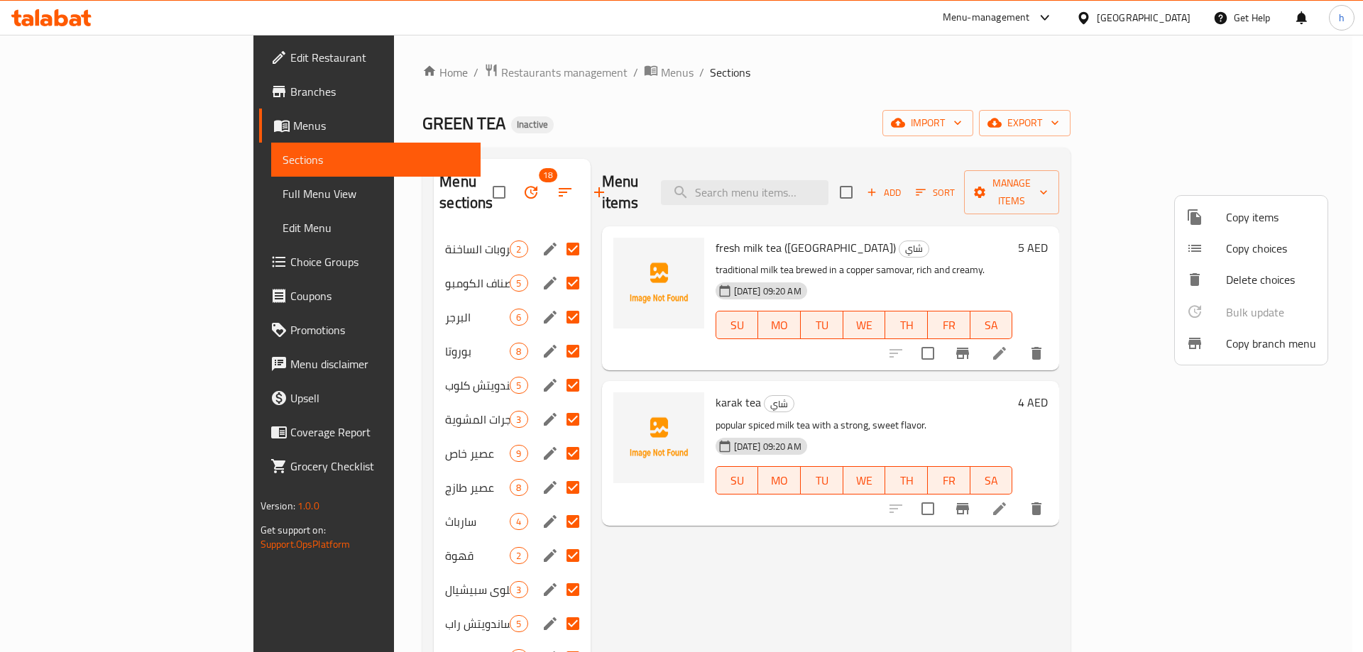
click at [430, 168] on div at bounding box center [681, 326] width 1363 height 652
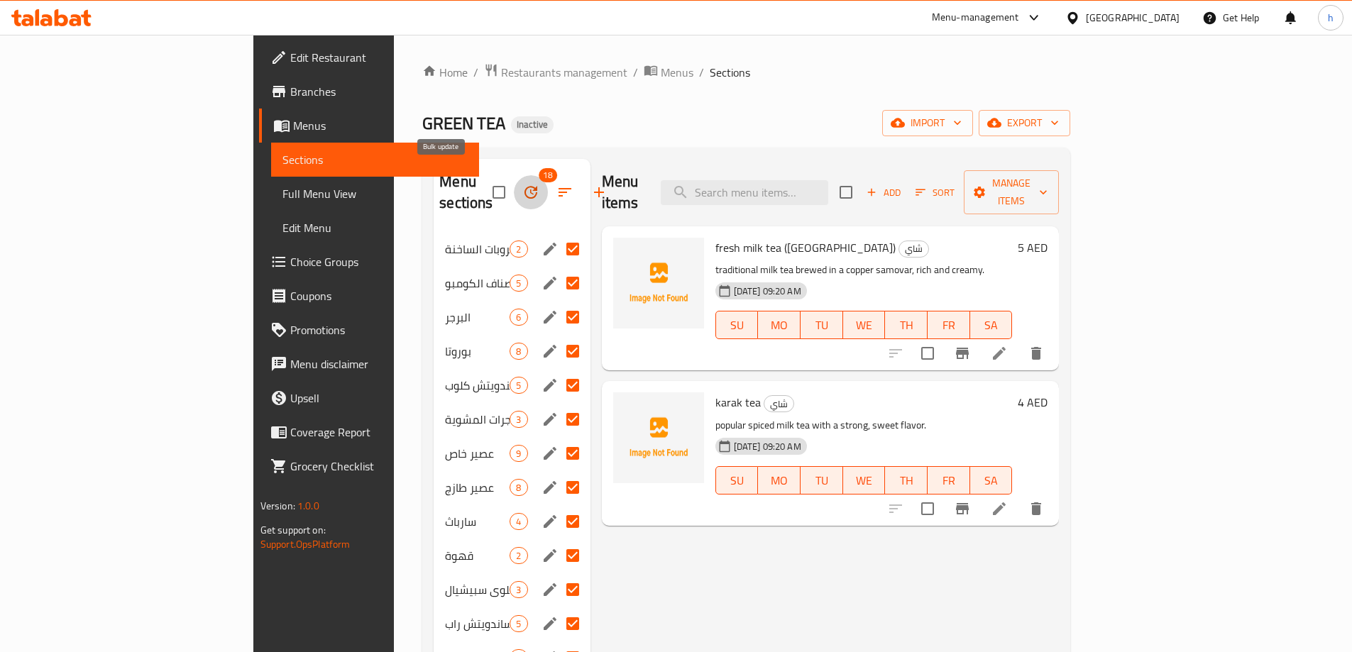
click at [523, 184] on icon "button" at bounding box center [531, 192] width 17 height 17
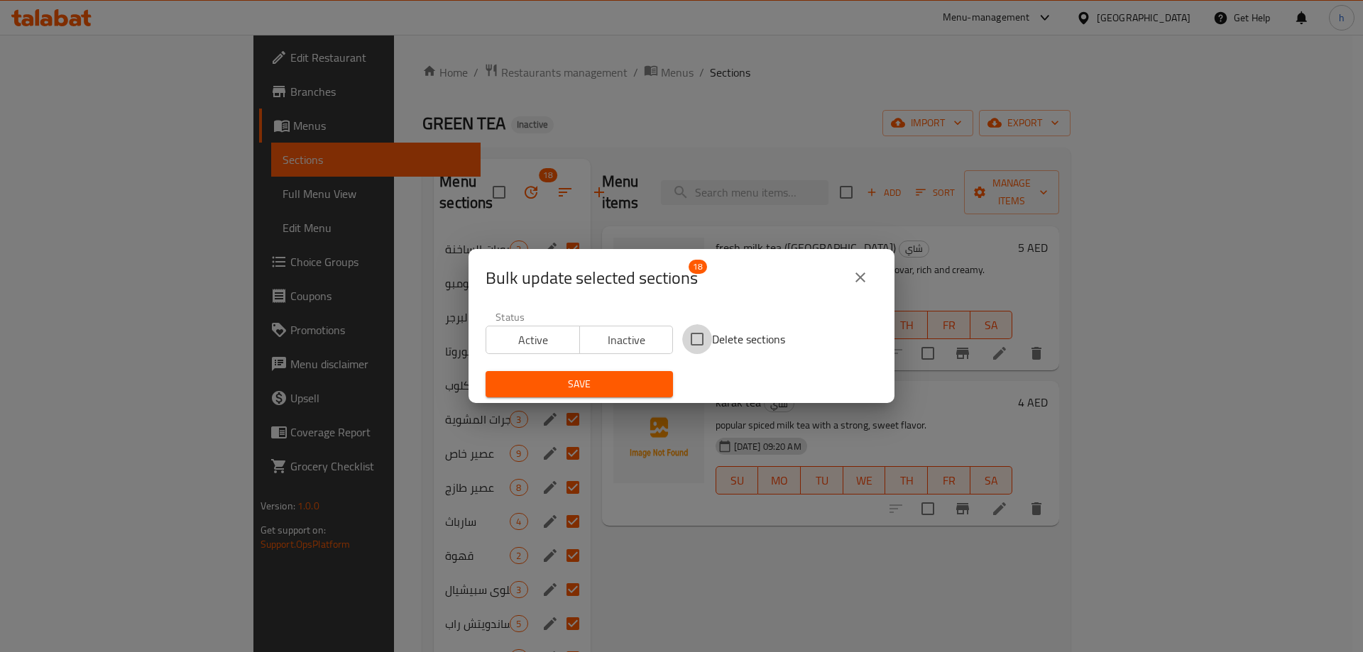
click at [704, 341] on input "Delete sections" at bounding box center [697, 339] width 30 height 30
checkbox input "true"
click at [626, 372] on button "Save" at bounding box center [579, 384] width 187 height 26
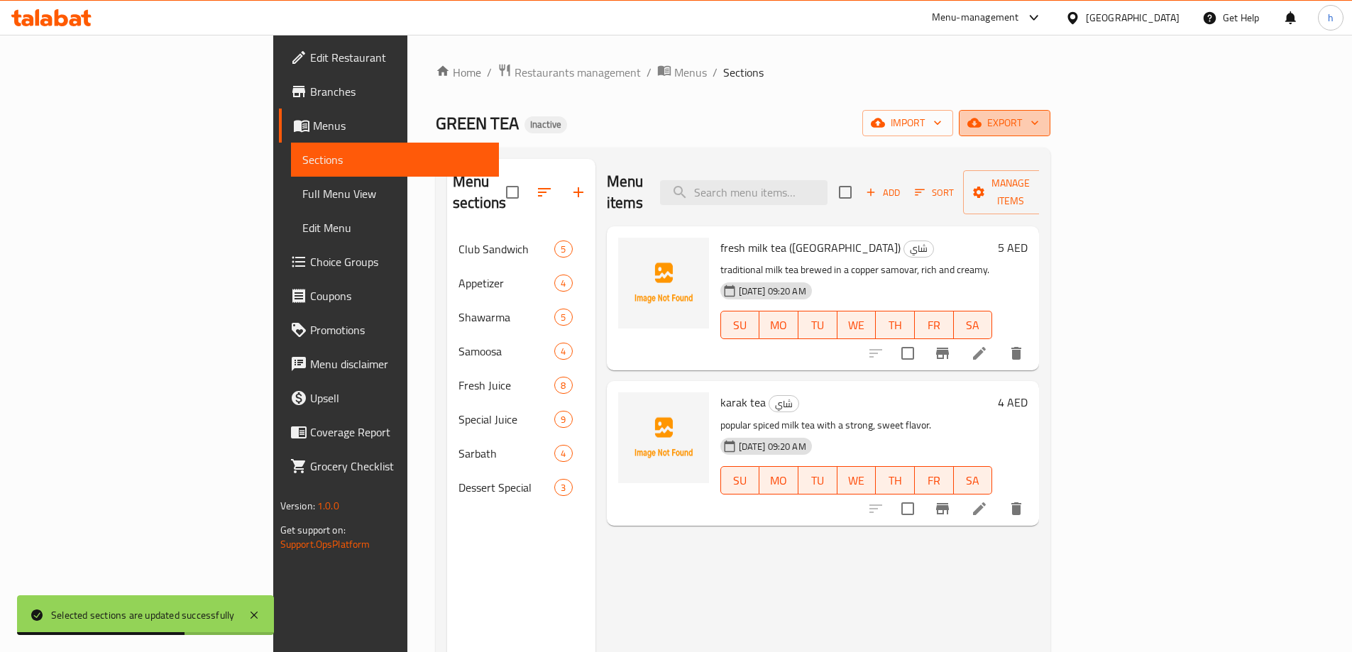
click at [1039, 124] on span "export" at bounding box center [1004, 123] width 69 height 18
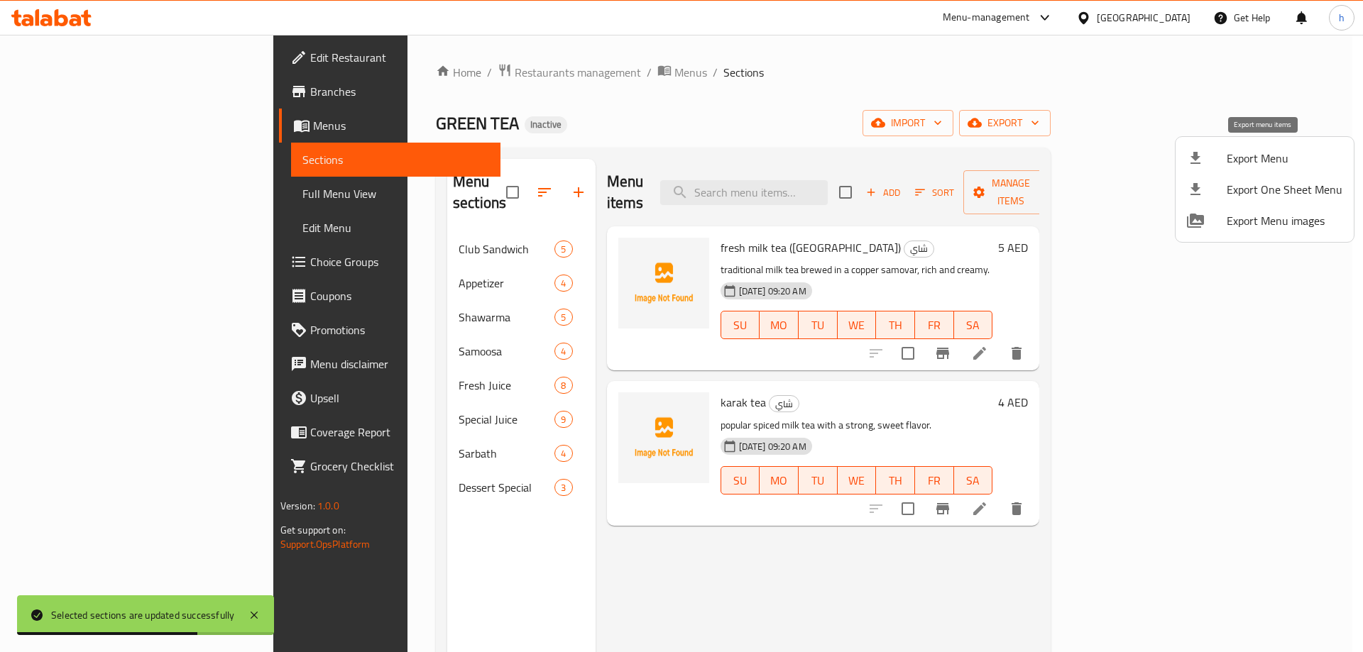
click at [1241, 163] on span "Export Menu" at bounding box center [1285, 158] width 116 height 17
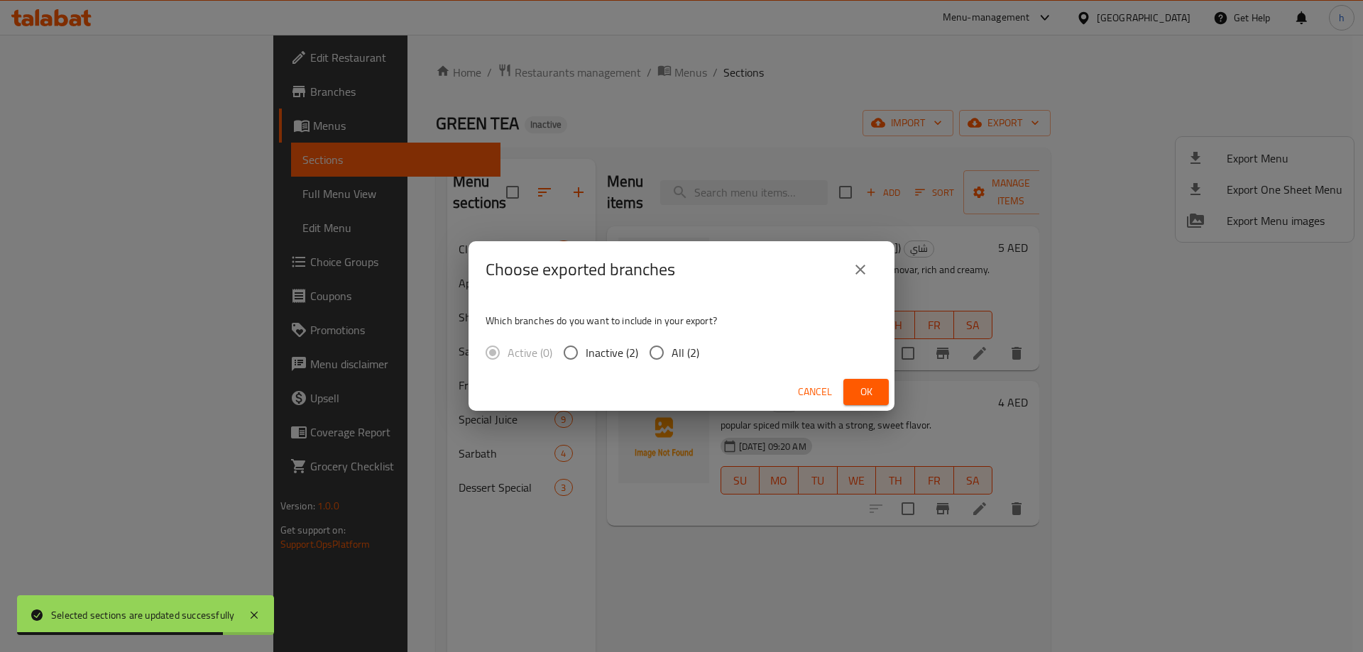
click at [674, 344] on span "All (2)" at bounding box center [686, 352] width 28 height 17
click at [672, 344] on input "All (2)" at bounding box center [657, 353] width 30 height 30
radio input "true"
click at [872, 390] on span "Ok" at bounding box center [866, 392] width 23 height 18
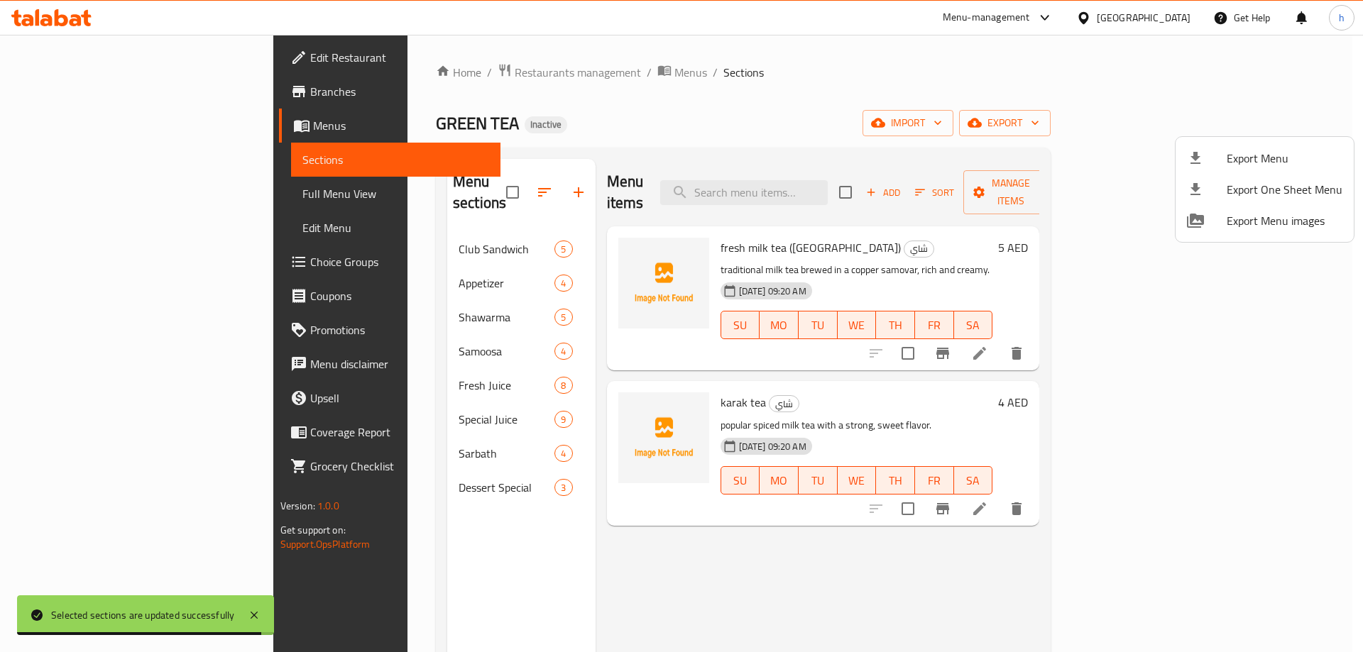
click at [70, 125] on div at bounding box center [681, 326] width 1363 height 652
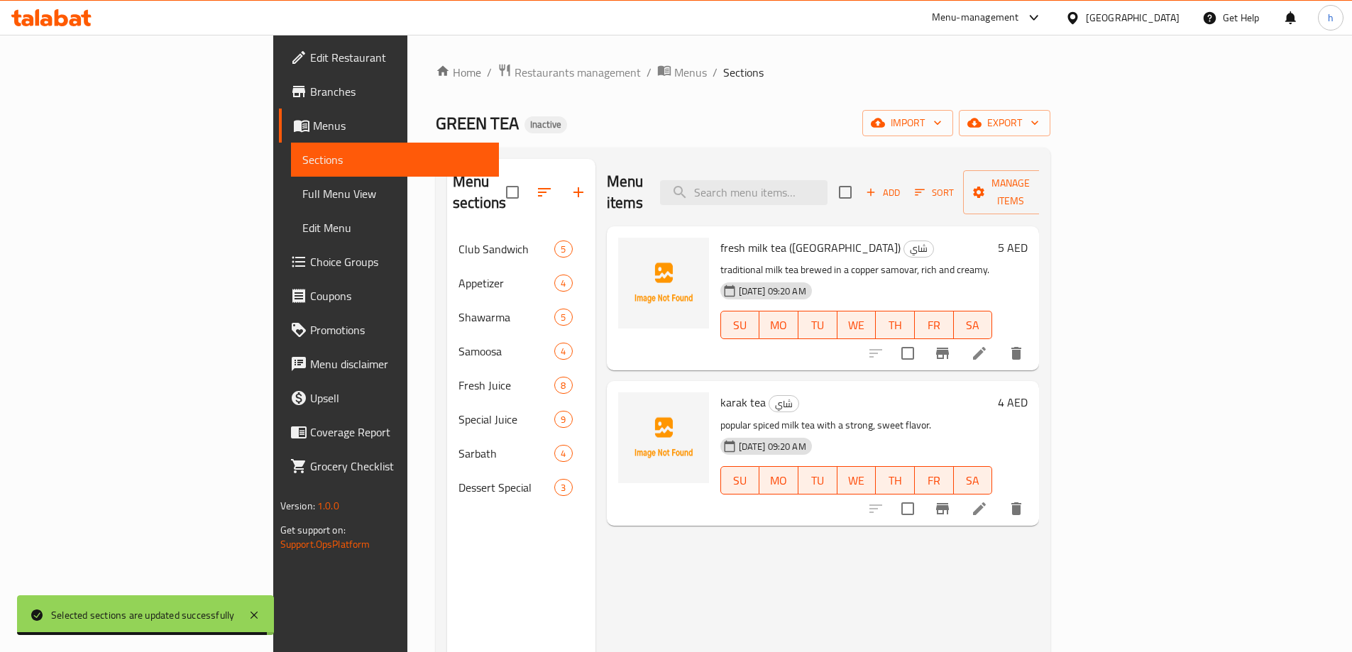
click at [313, 125] on span "Menus" at bounding box center [400, 125] width 175 height 17
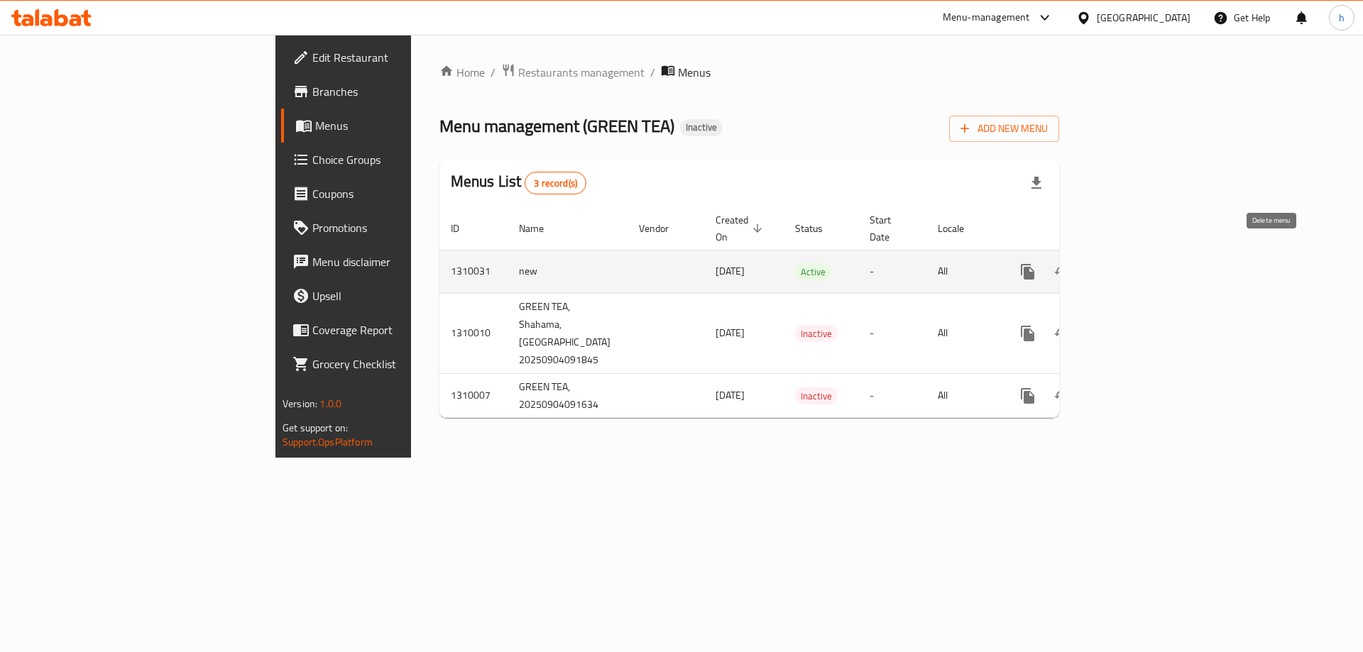
click at [1159, 250] on td "enhanced table" at bounding box center [1079, 271] width 159 height 43
click at [1147, 255] on link "enhanced table" at bounding box center [1130, 272] width 34 height 34
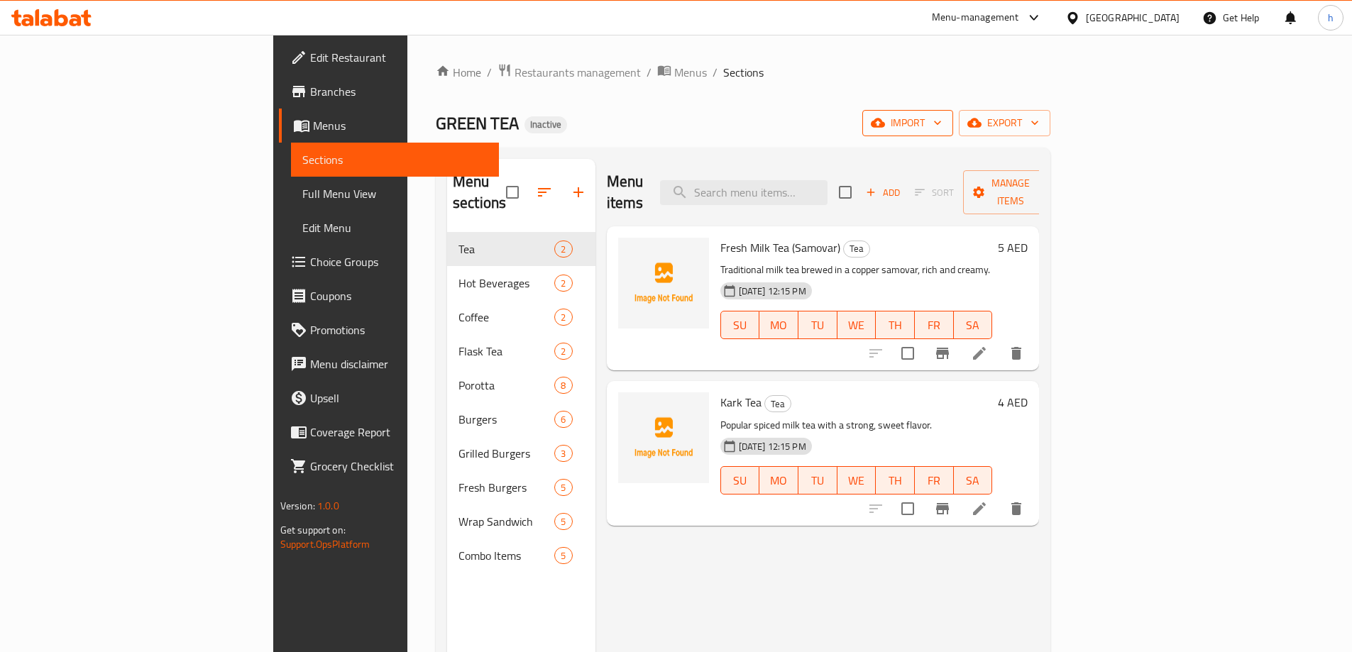
click at [945, 124] on icon "button" at bounding box center [938, 123] width 14 height 14
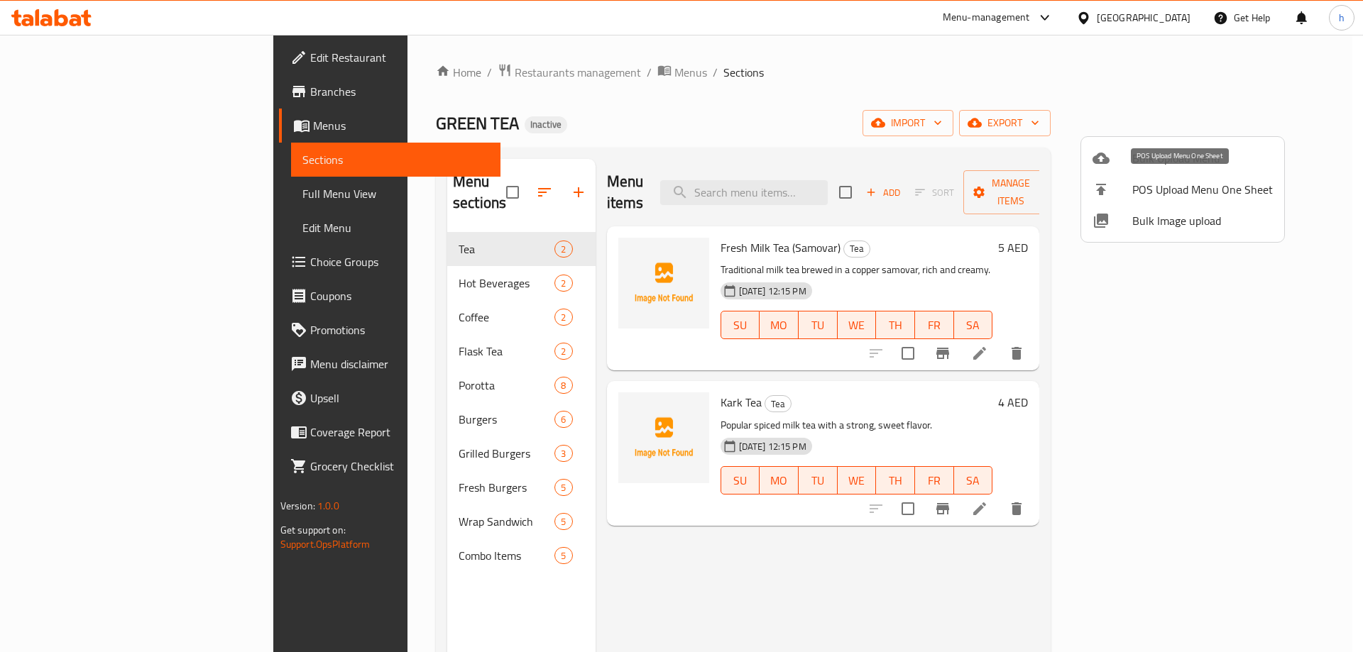
click at [1139, 181] on span "POS Upload Menu One Sheet" at bounding box center [1202, 189] width 141 height 17
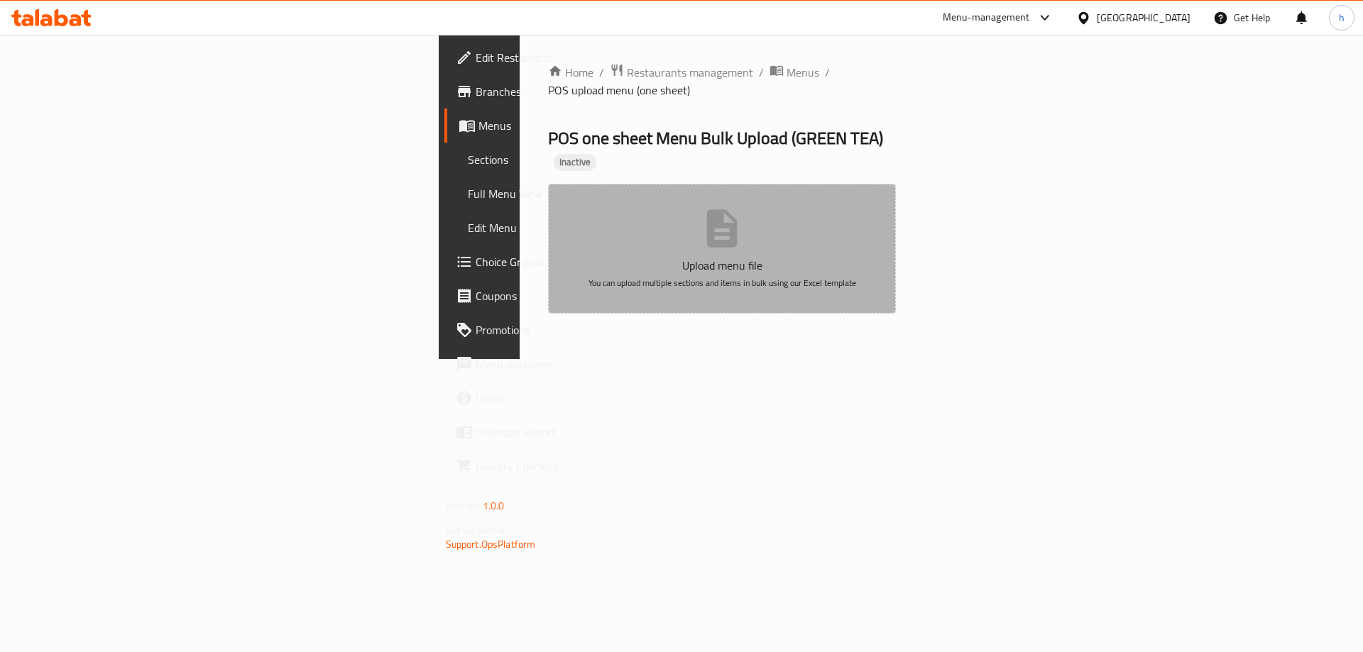
click at [897, 184] on button "Upload menu file You can upload multiple sections and items in bulk using our E…" at bounding box center [722, 249] width 349 height 130
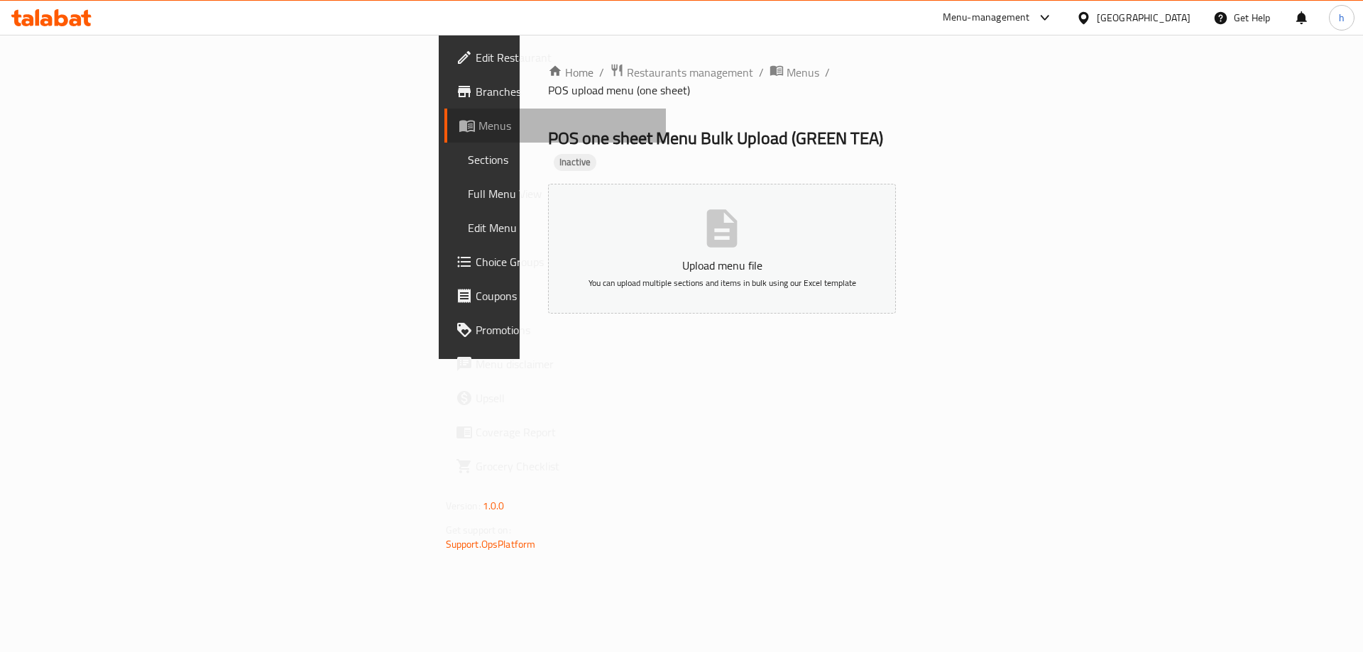
click at [478, 122] on span "Menus" at bounding box center [566, 125] width 177 height 17
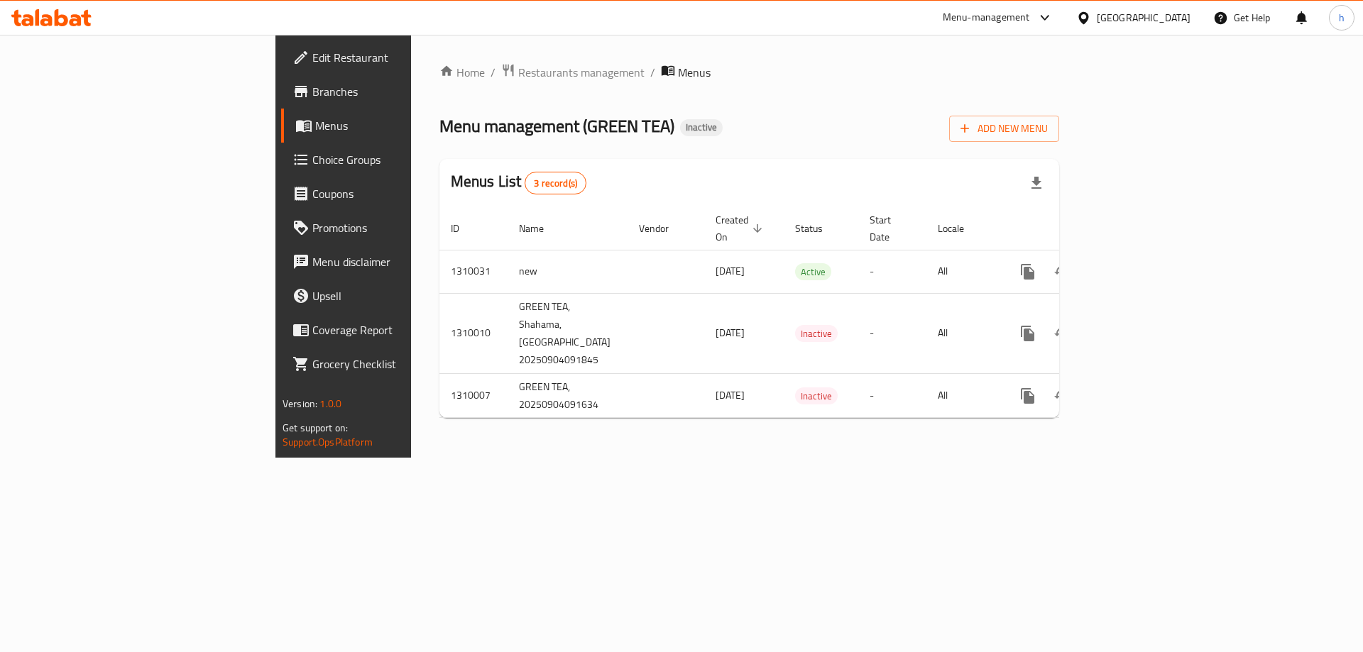
click at [1059, 114] on div "Add New Menu" at bounding box center [1004, 126] width 110 height 32
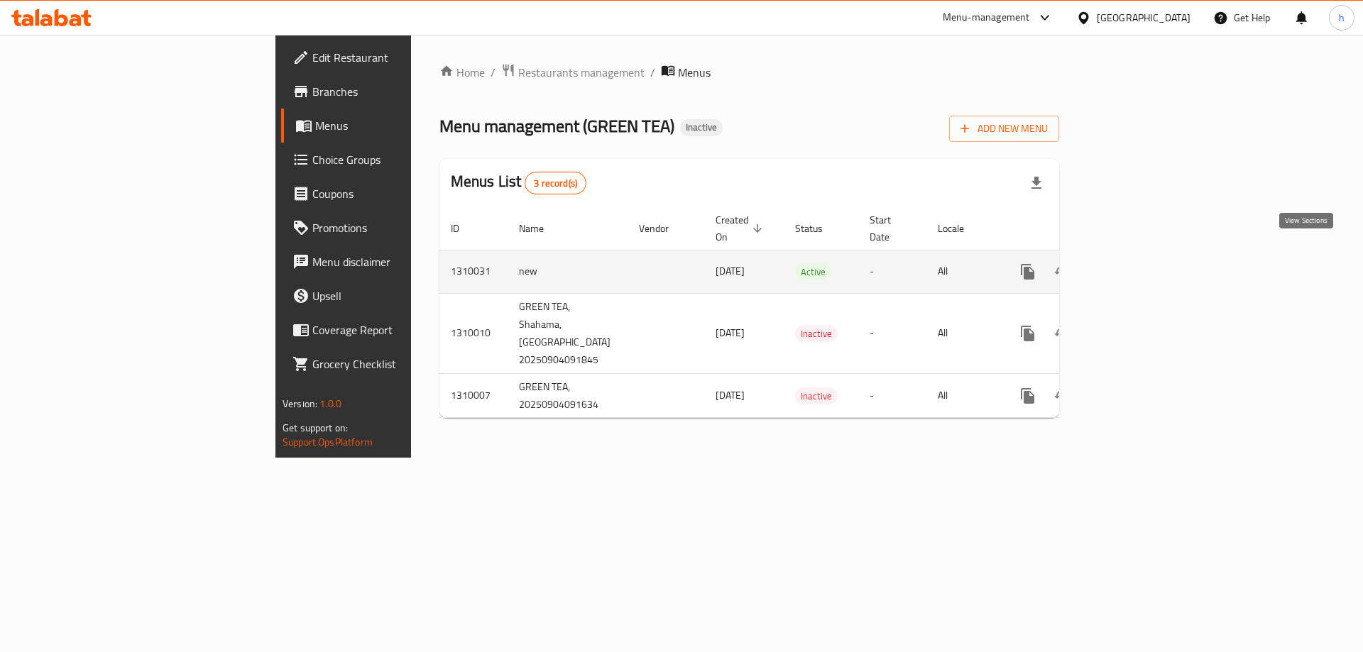
click at [1137, 266] on icon "enhanced table" at bounding box center [1130, 272] width 13 height 13
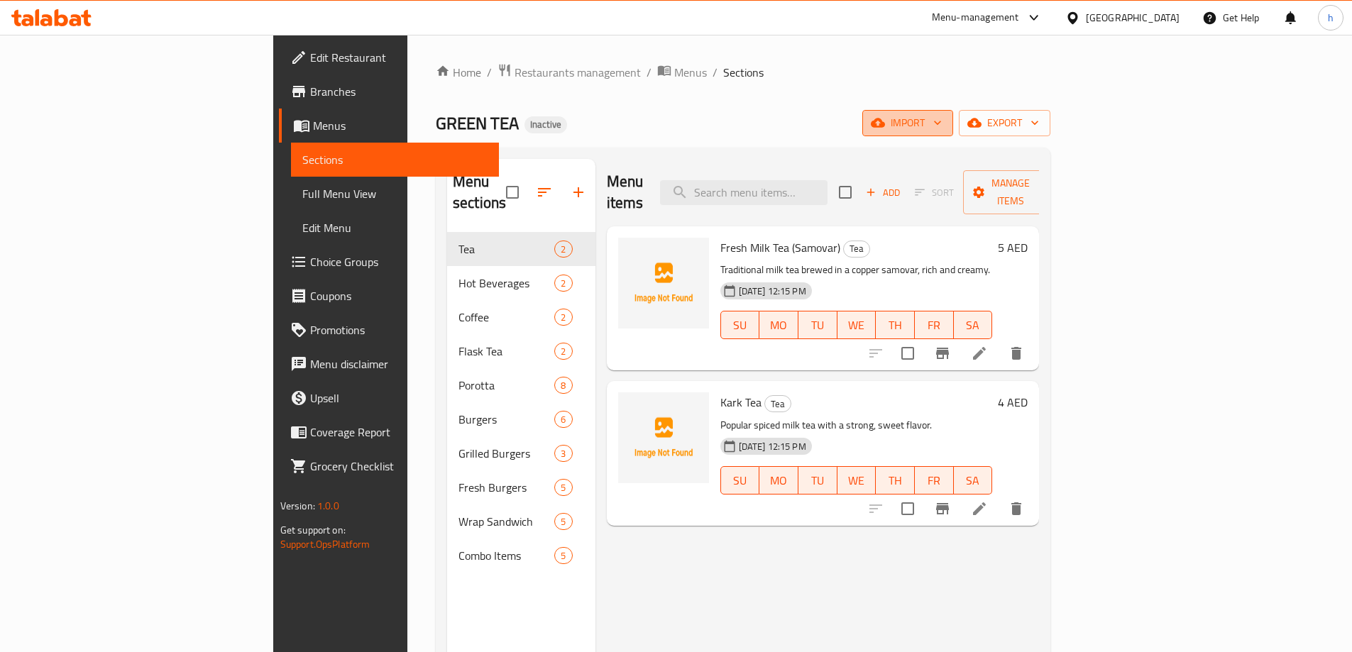
click at [945, 128] on icon "button" at bounding box center [938, 123] width 14 height 14
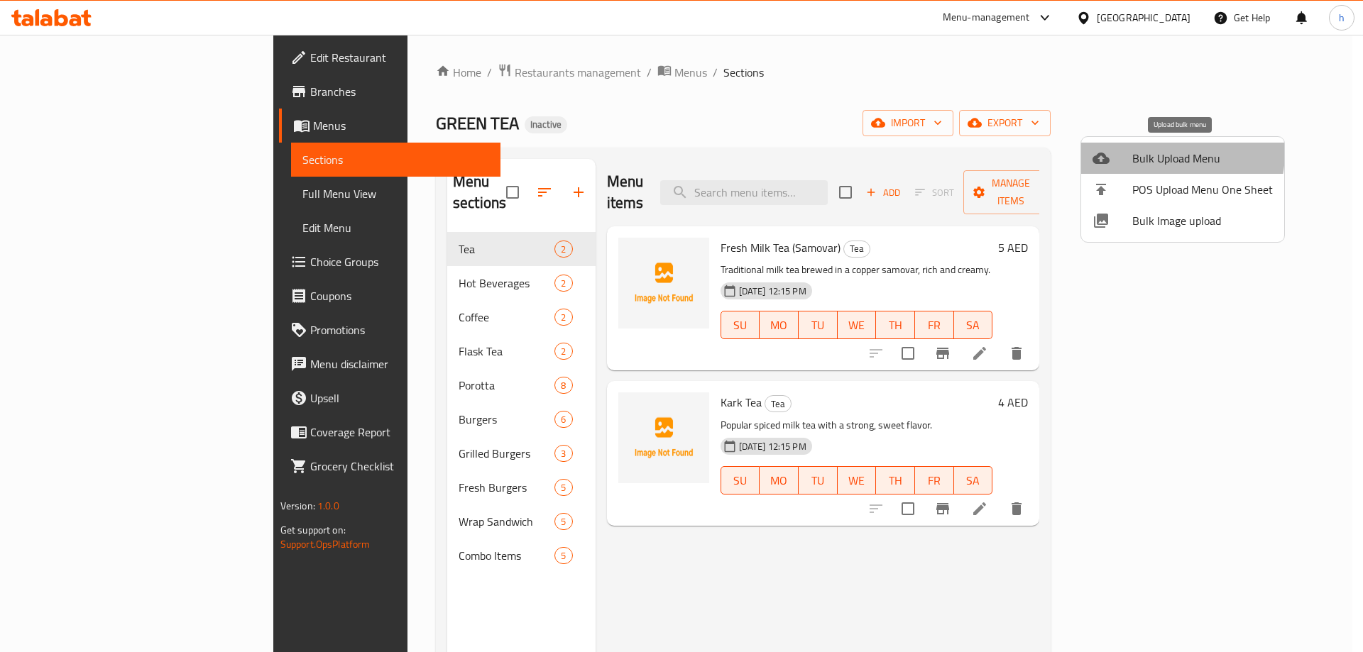
click at [1152, 152] on span "Bulk Upload Menu" at bounding box center [1202, 158] width 141 height 17
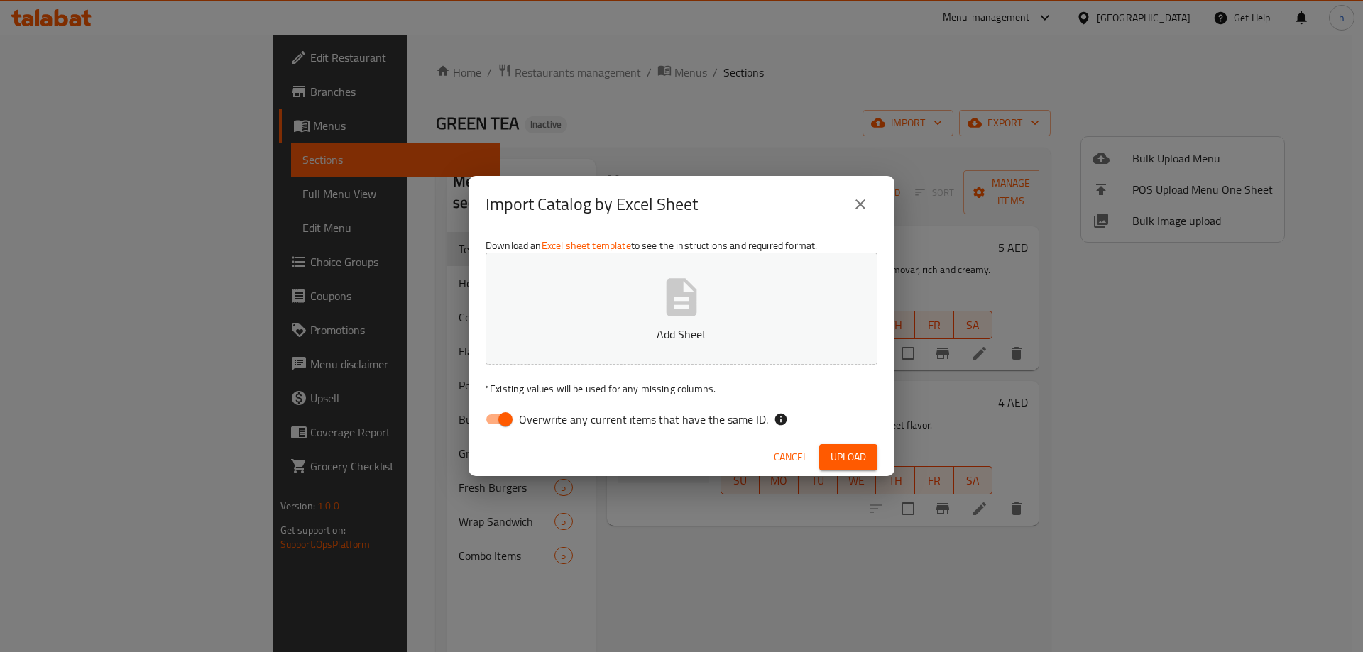
click at [626, 425] on span "Overwrite any current items that have the same ID." at bounding box center [643, 419] width 249 height 17
click at [546, 425] on input "Overwrite any current items that have the same ID." at bounding box center [505, 419] width 81 height 27
checkbox input "false"
drag, startPoint x: 824, startPoint y: 434, endPoint x: 838, endPoint y: 454, distance: 24.0
click at [833, 452] on div "Import Catalog by Excel Sheet Download an Excel sheet template to see the instr…" at bounding box center [682, 326] width 426 height 300
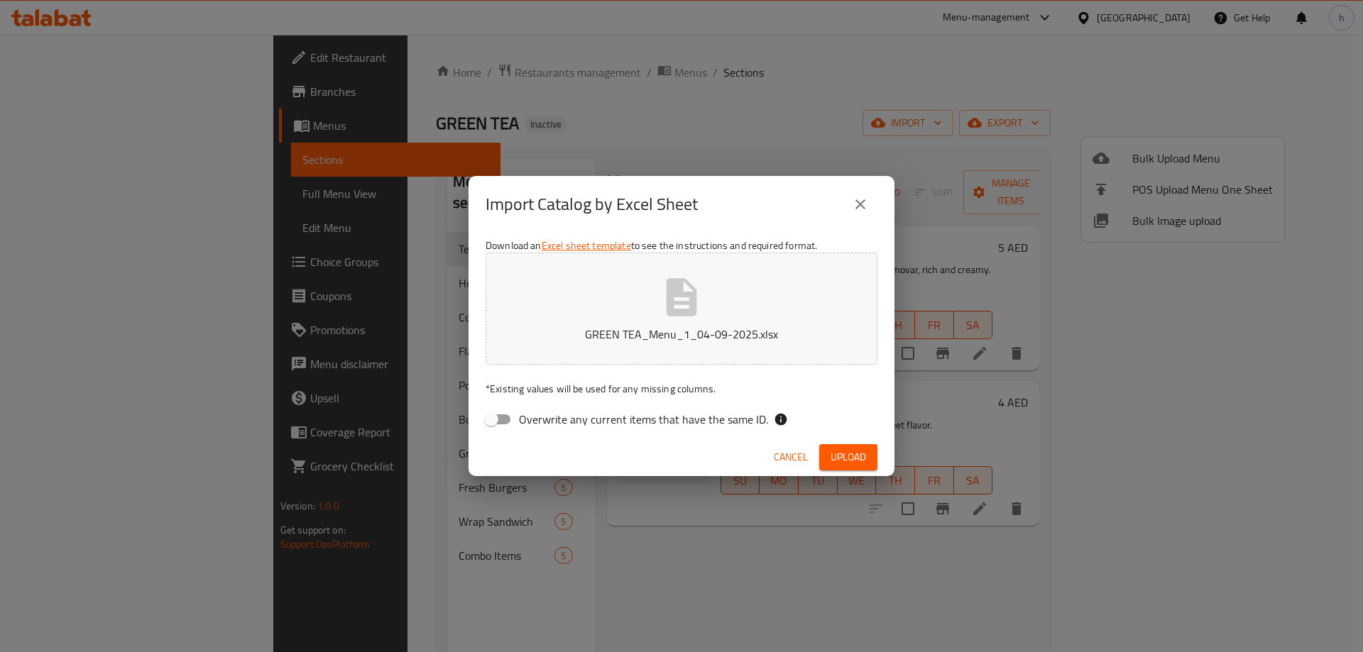
click at [838, 454] on span "Upload" at bounding box center [848, 458] width 35 height 18
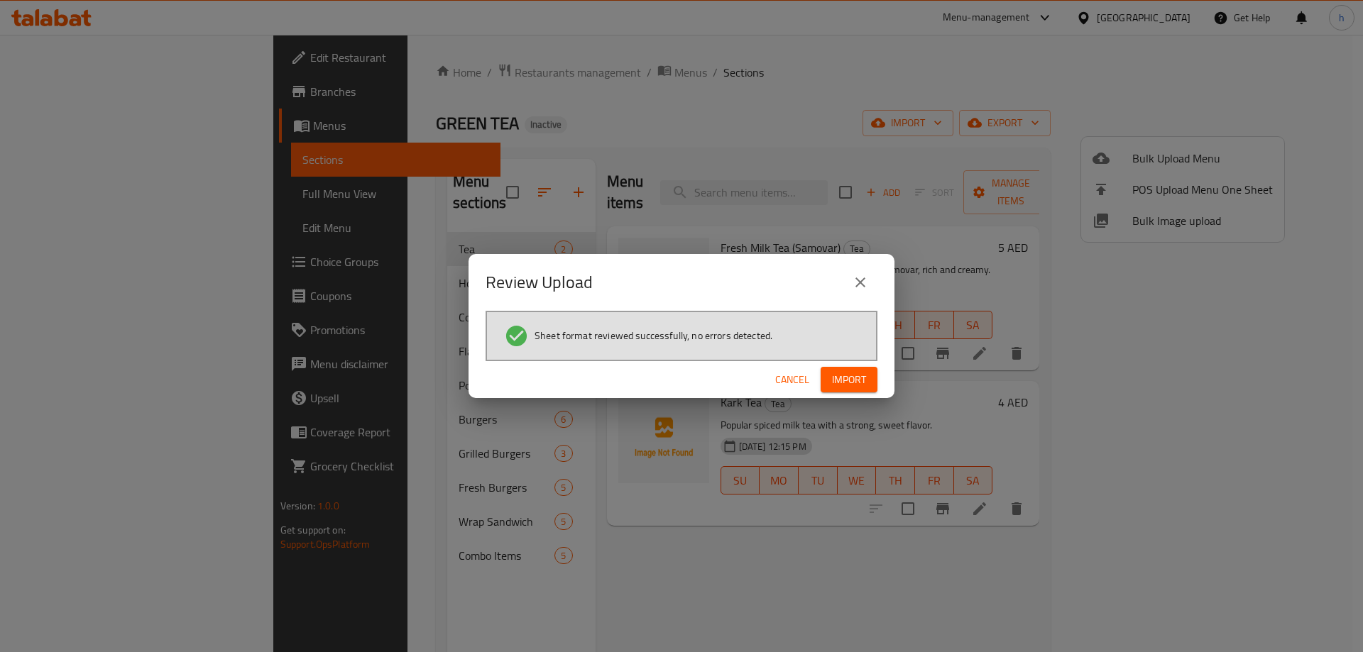
click at [858, 378] on span "Import" at bounding box center [849, 380] width 34 height 18
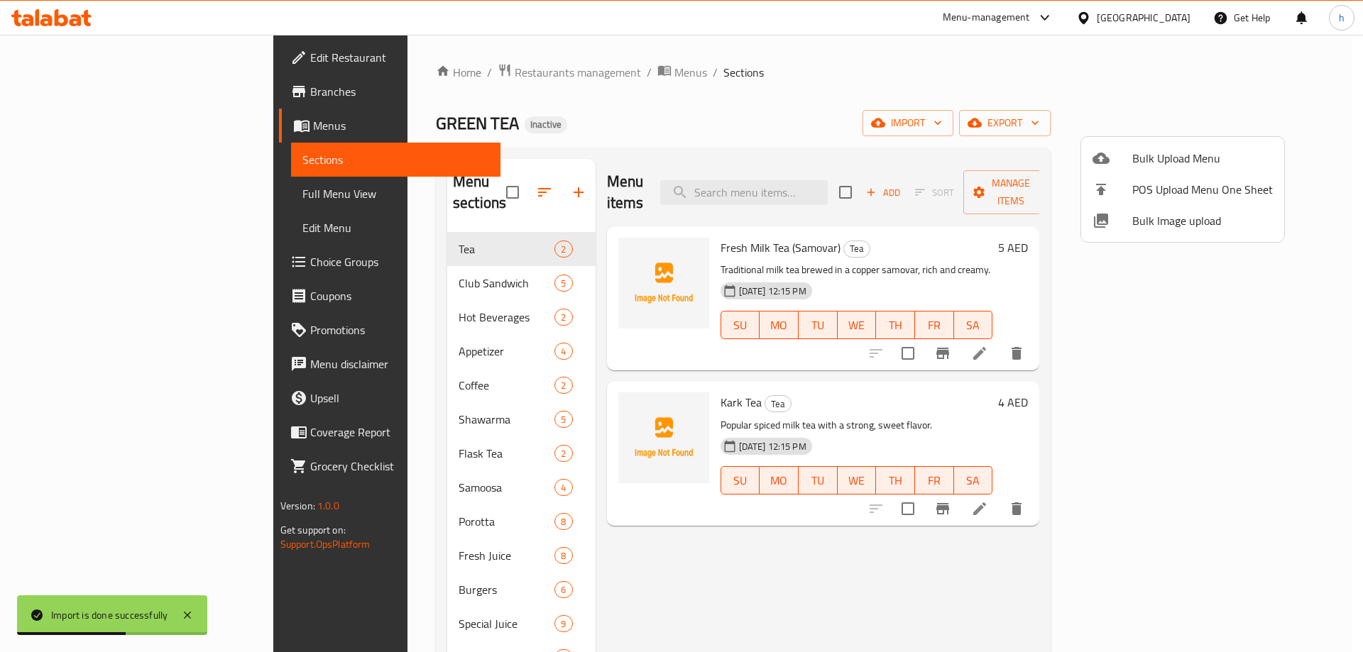
click at [702, 346] on div at bounding box center [681, 326] width 1363 height 652
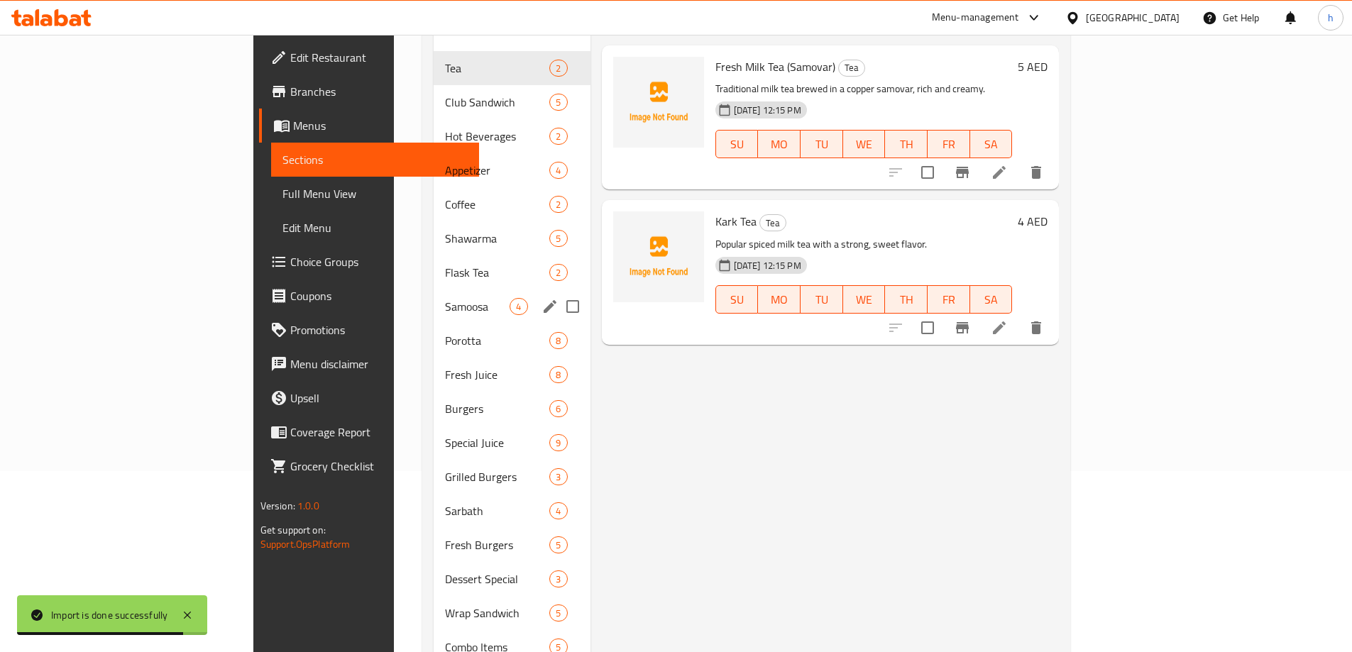
scroll to position [217, 0]
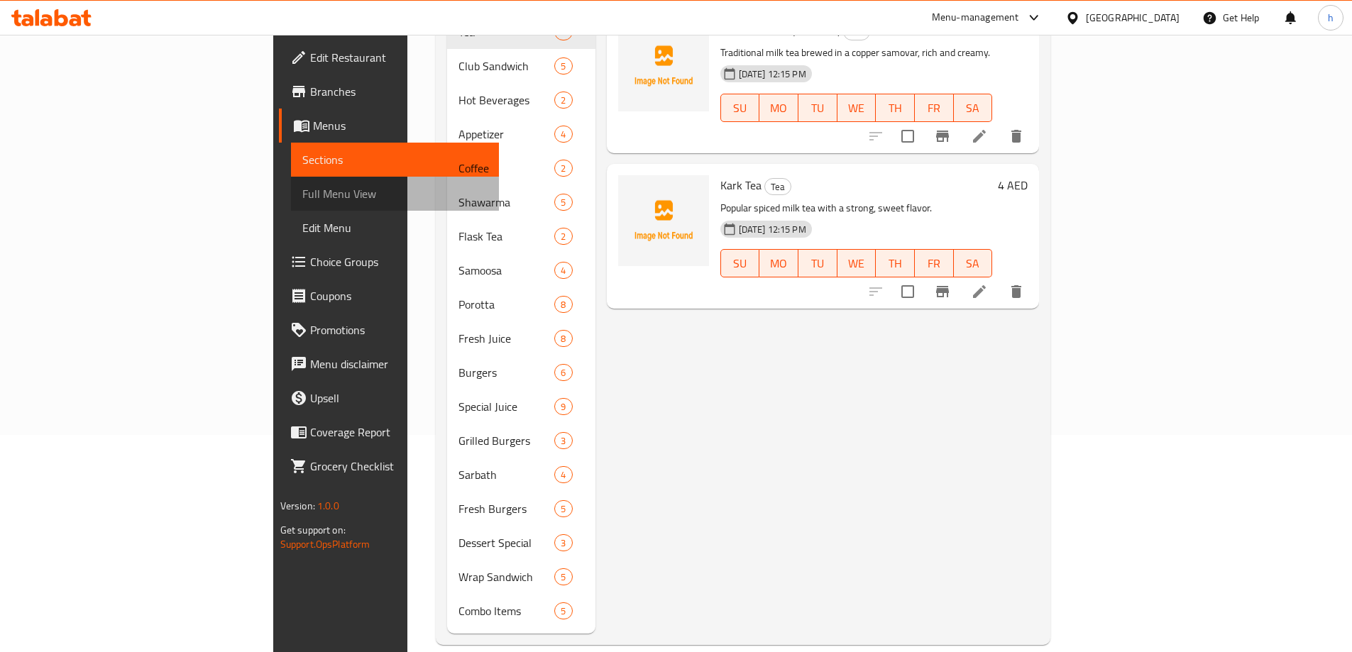
click at [302, 198] on span "Full Menu View" at bounding box center [394, 193] width 185 height 17
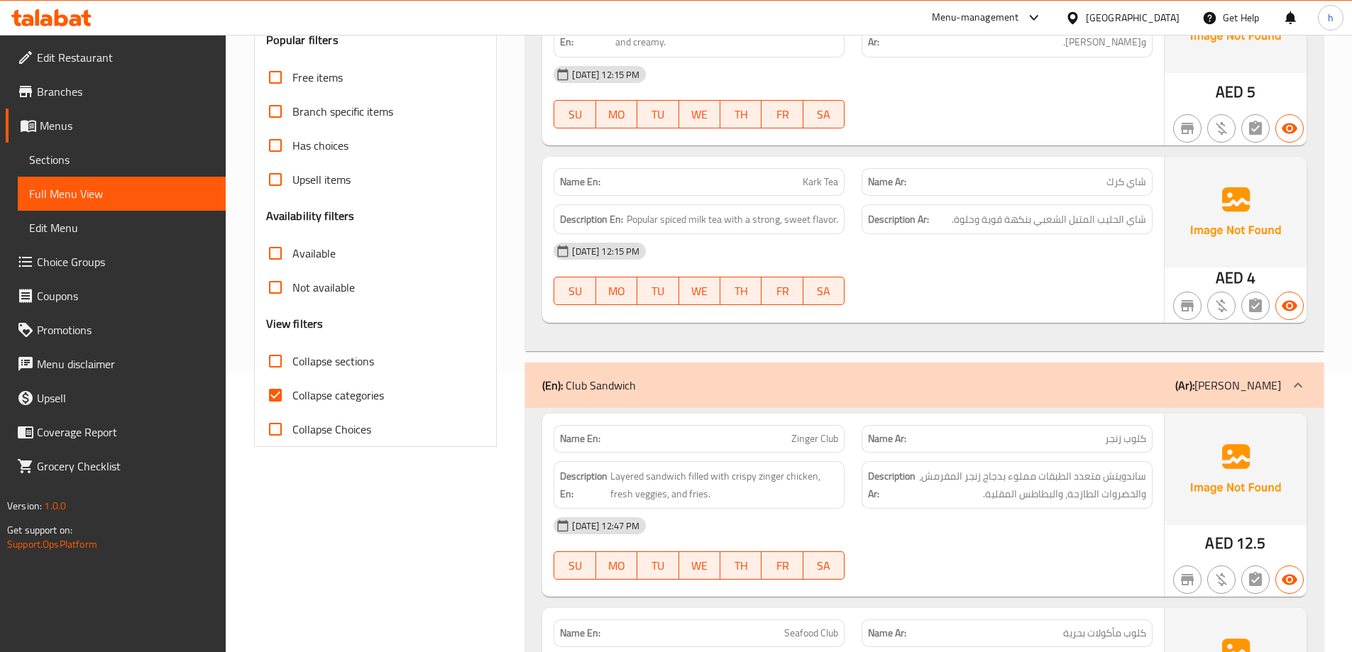
scroll to position [284, 0]
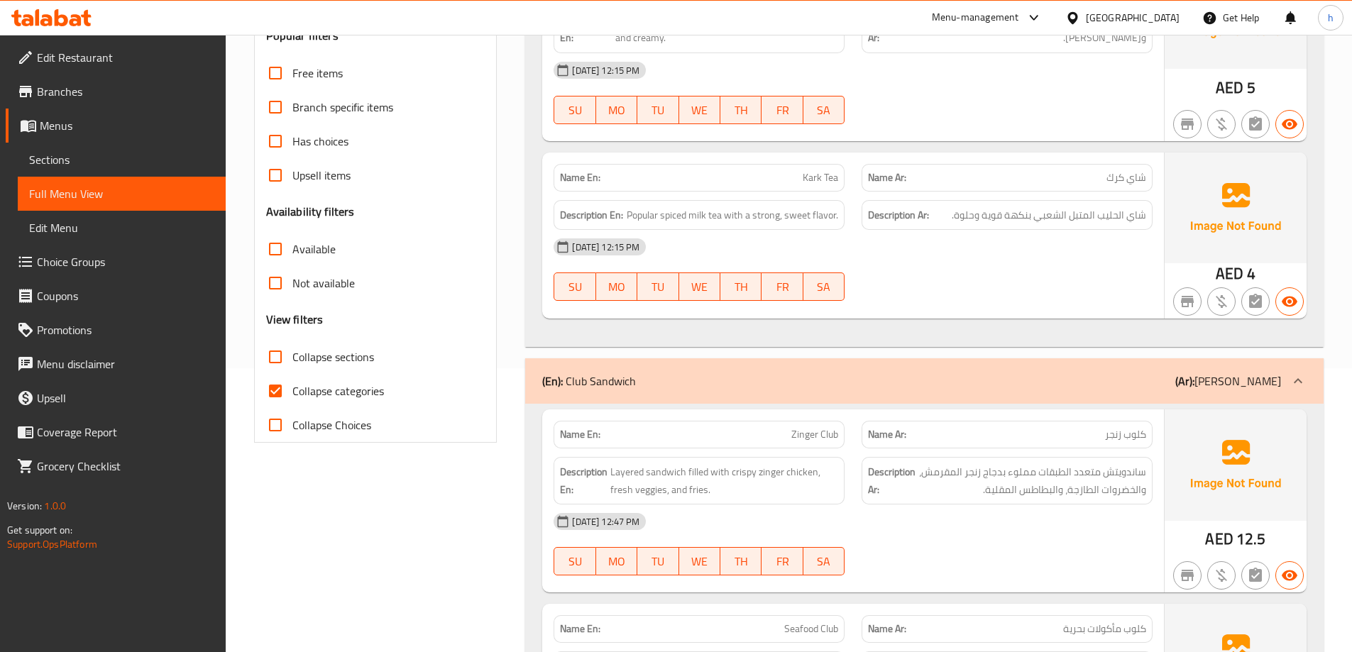
click at [302, 366] on span "Collapse sections" at bounding box center [333, 357] width 82 height 17
click at [292, 366] on input "Collapse sections" at bounding box center [275, 357] width 34 height 34
checkbox input "true"
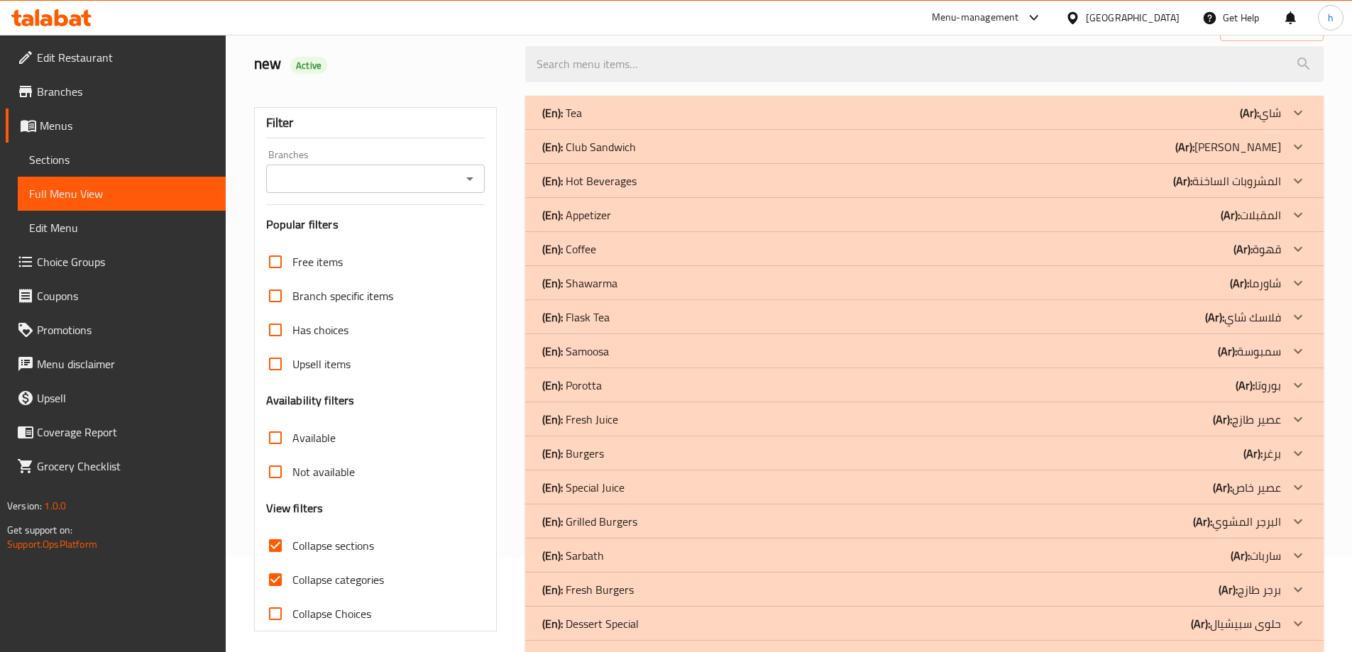
scroll to position [0, 0]
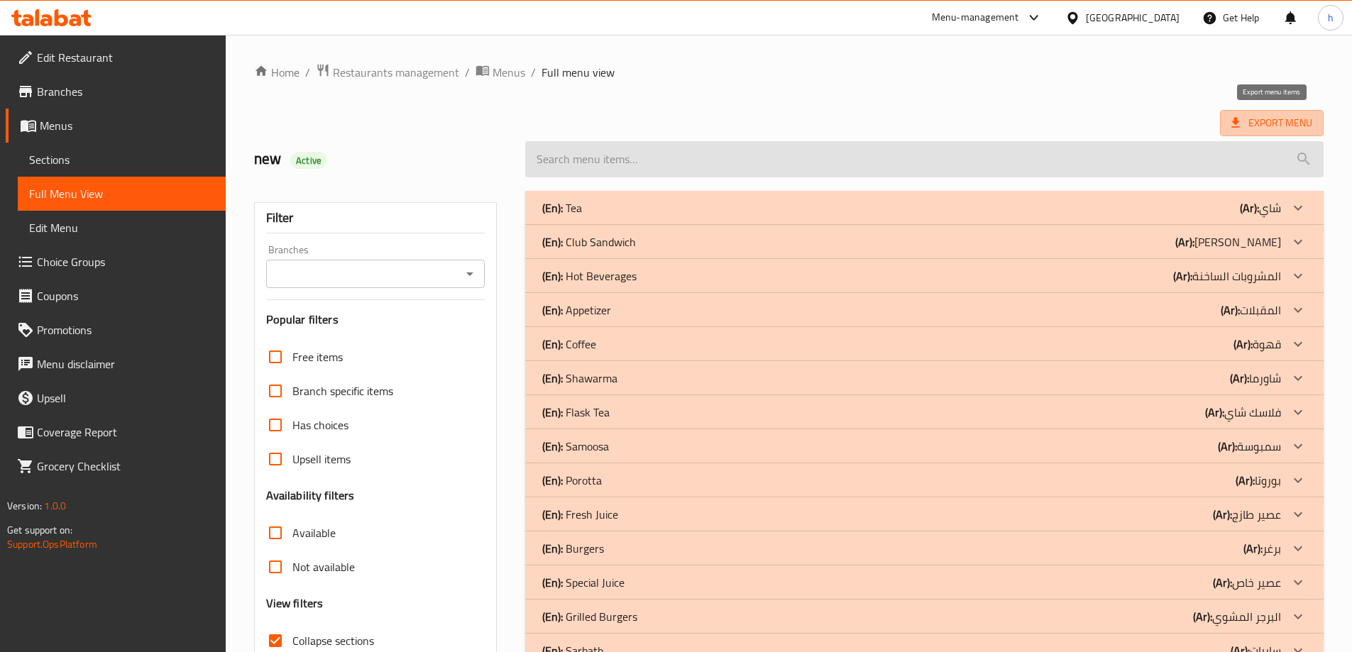
drag, startPoint x: 1259, startPoint y: 133, endPoint x: 1262, endPoint y: 144, distance: 11.7
click at [1260, 143] on div "Home / Restaurants management / Menus / Full menu view Export Menu new Active F…" at bounding box center [789, 433] width 1070 height 741
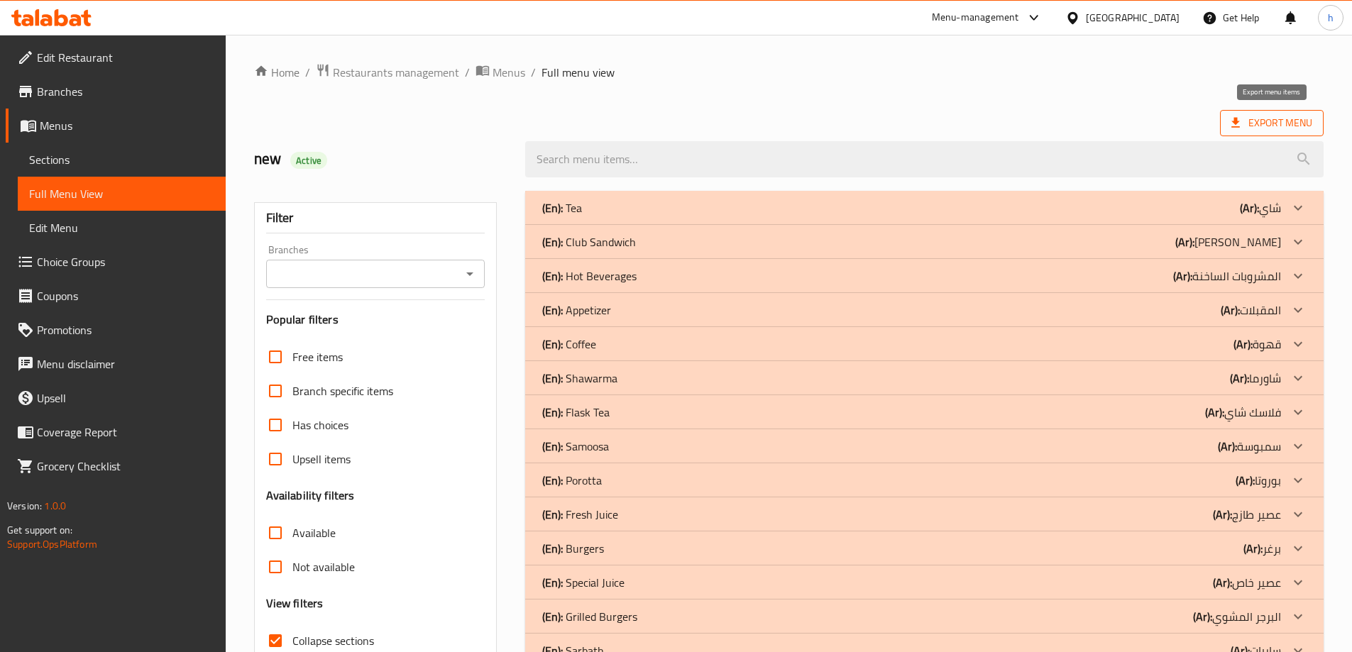
click at [1253, 126] on span "Export Menu" at bounding box center [1272, 123] width 81 height 18
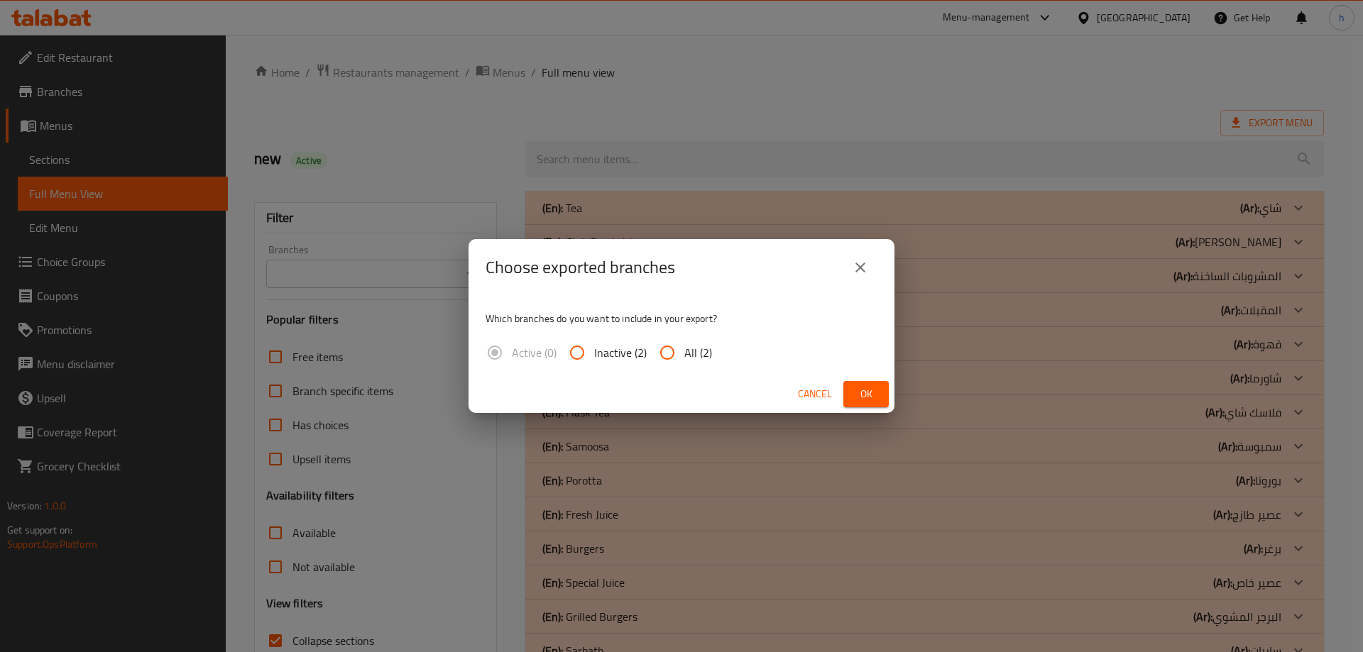
click at [807, 390] on span "Cancel" at bounding box center [815, 394] width 34 height 18
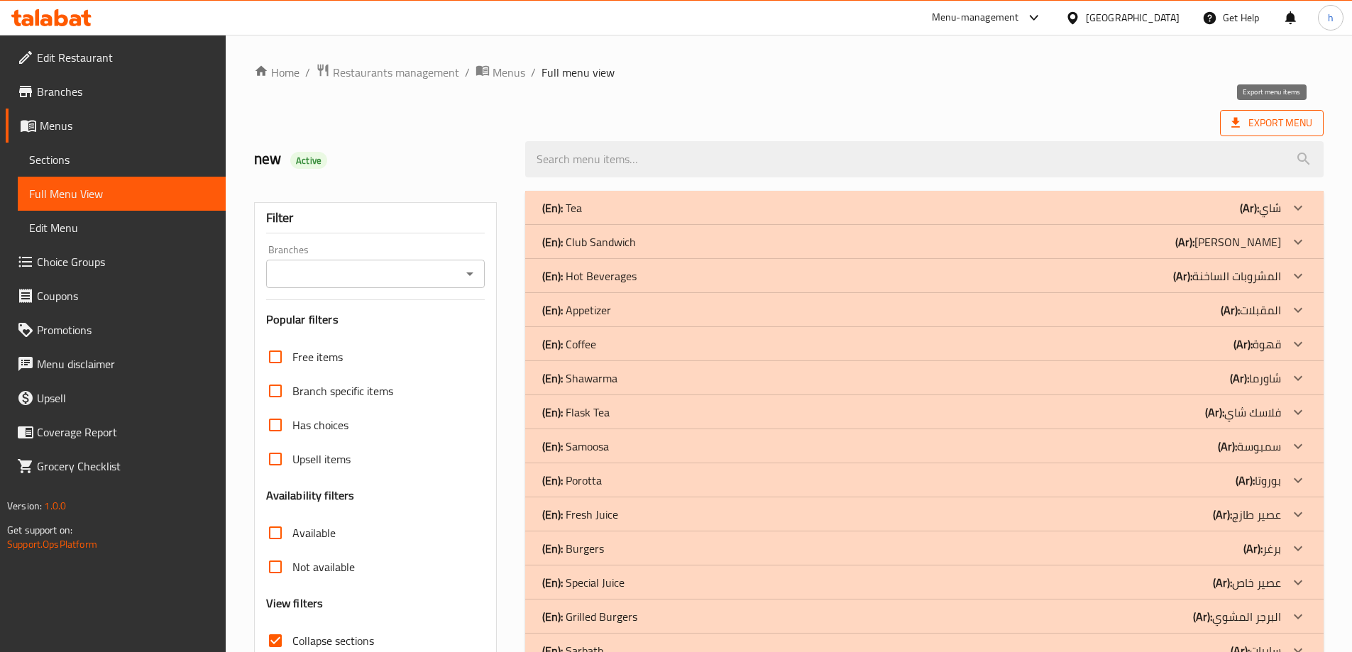
click at [1271, 124] on span "Export Menu" at bounding box center [1272, 123] width 81 height 18
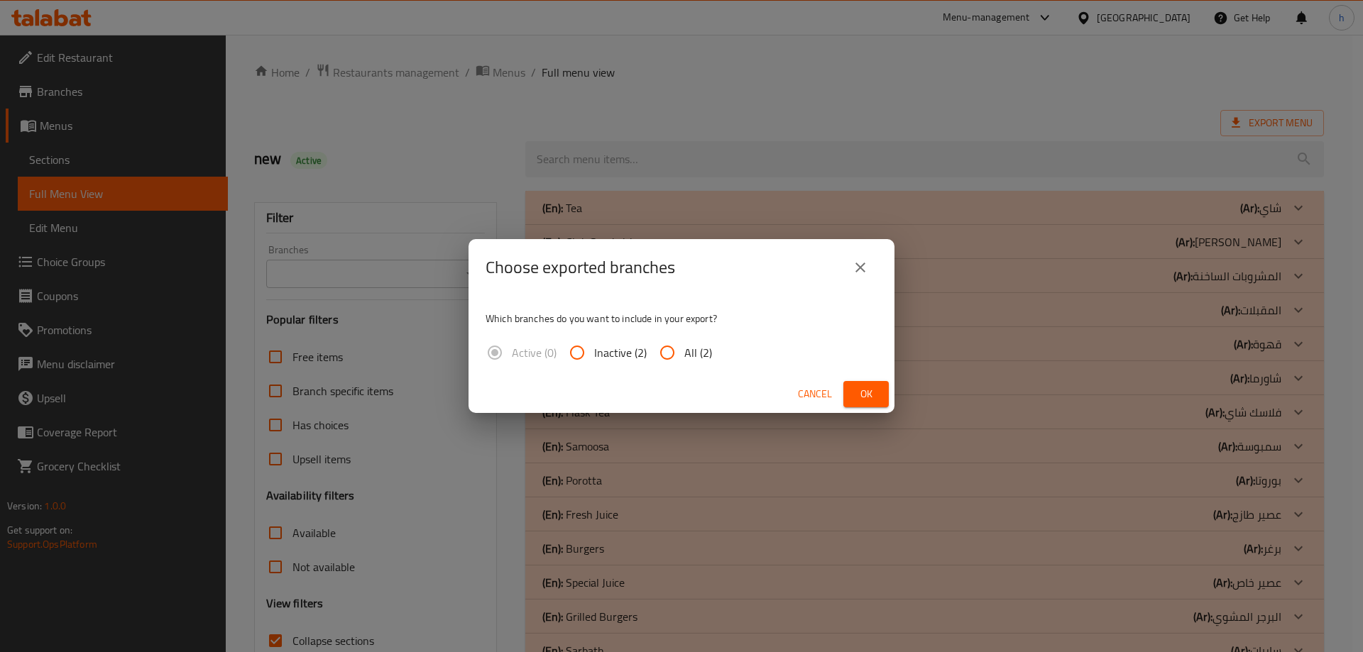
click at [662, 359] on input "All (2)" at bounding box center [667, 353] width 34 height 34
radio input "true"
click at [877, 387] on span "Ok" at bounding box center [866, 394] width 23 height 18
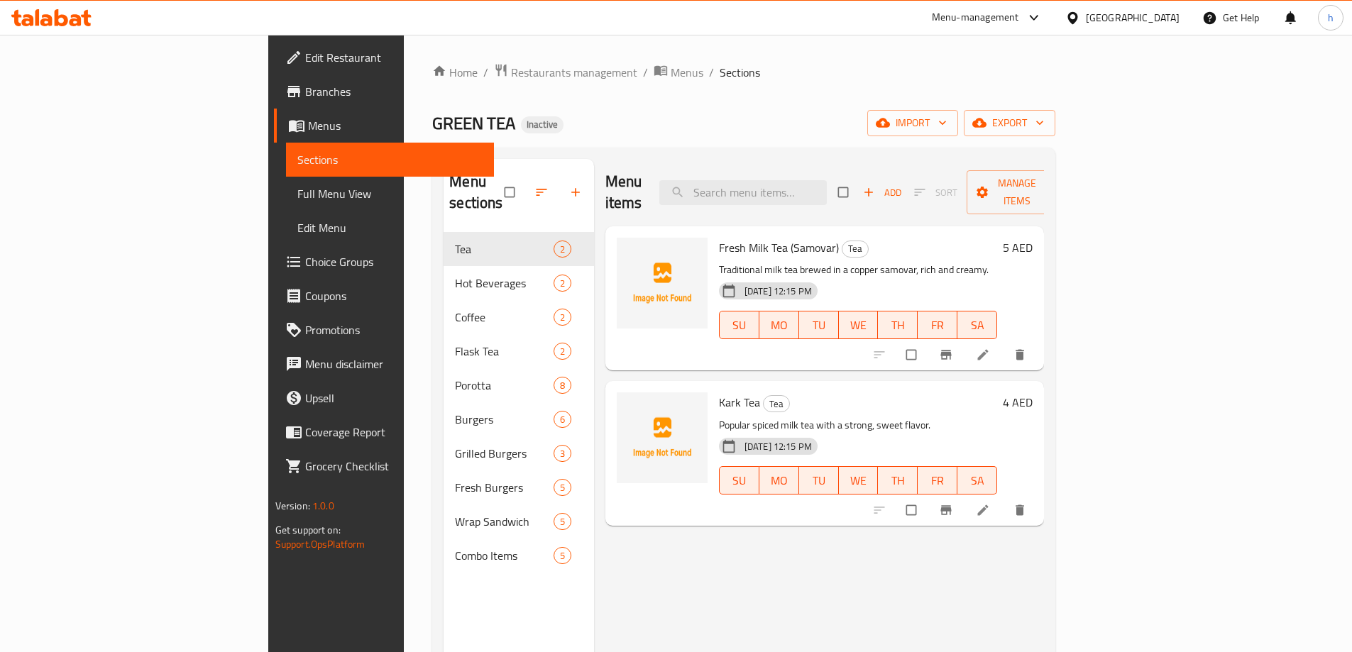
click at [62, 16] on icon at bounding box center [61, 17] width 13 height 17
click at [297, 192] on span "Full Menu View" at bounding box center [389, 193] width 185 height 17
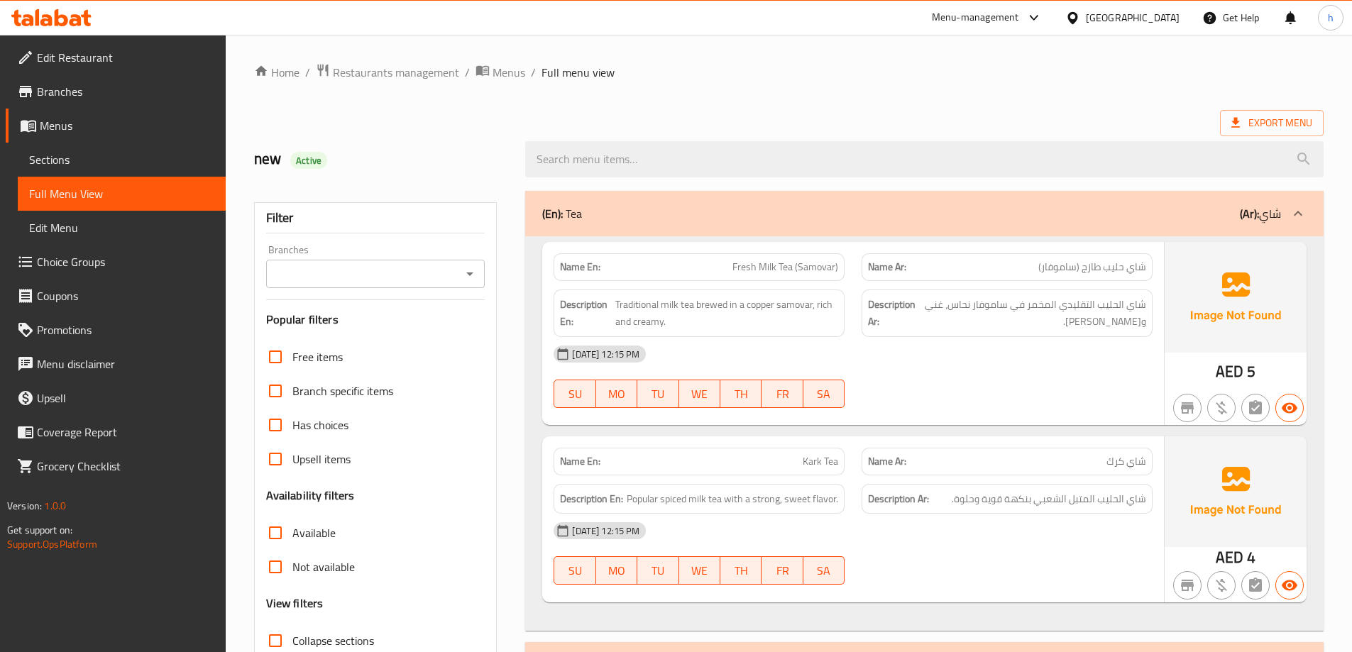
scroll to position [71, 0]
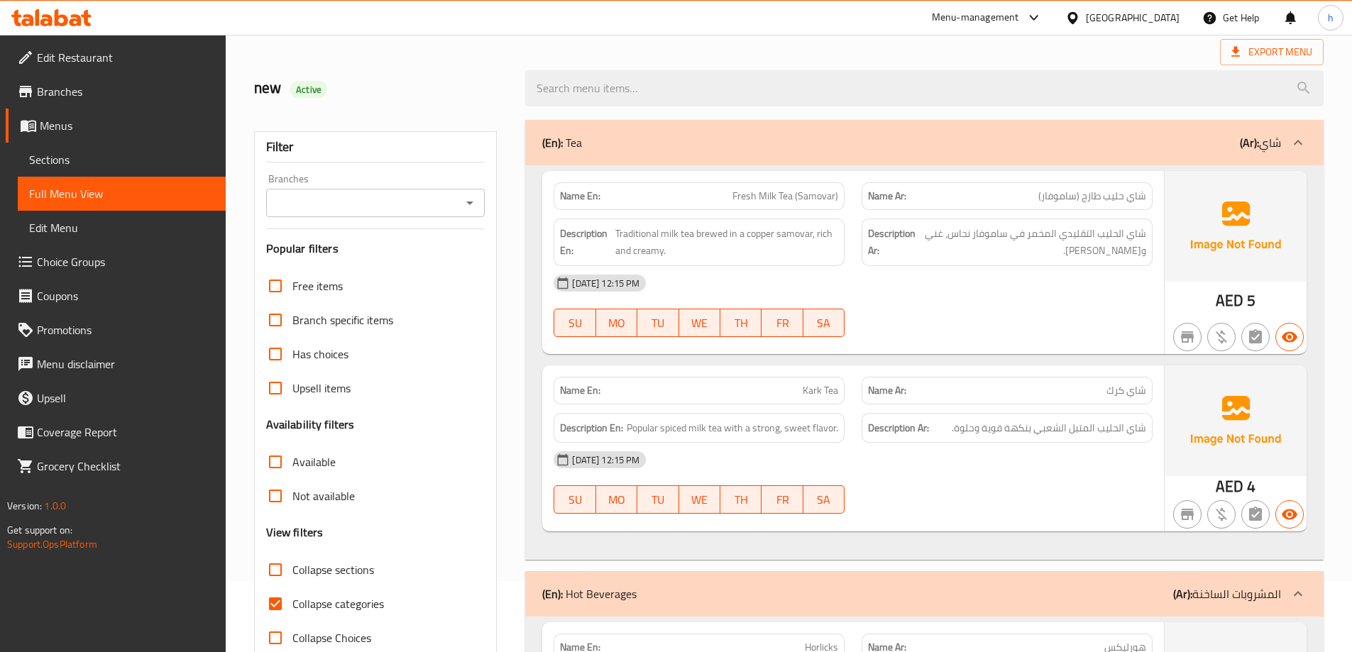
click at [53, 12] on icon at bounding box center [51, 17] width 80 height 17
